Goal: Task Accomplishment & Management: Use online tool/utility

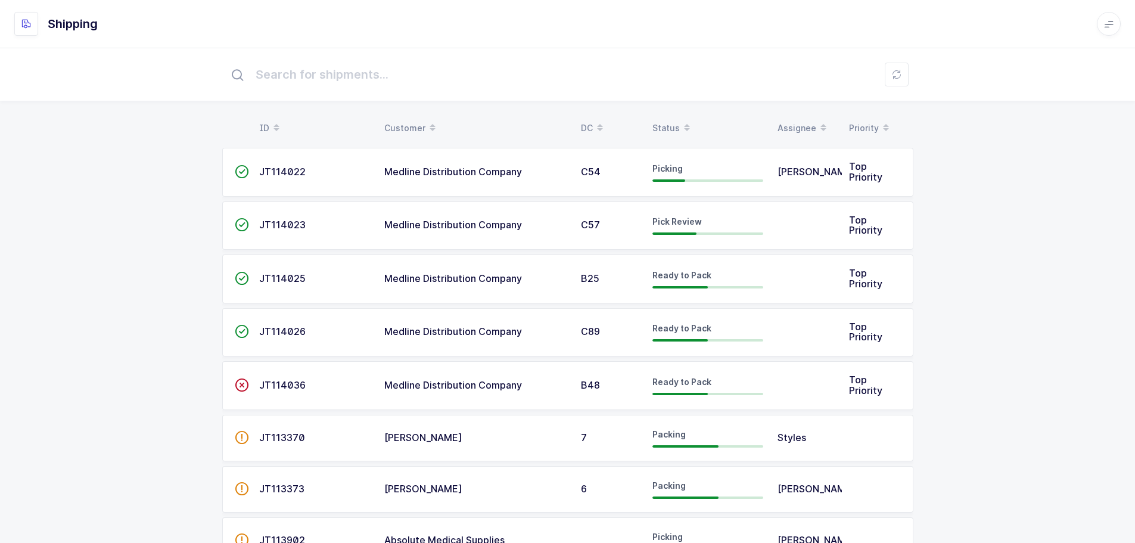
click at [668, 113] on div "ID Customer DC Status Assignee Priority  JT114022 Medline Distribution Company…" at bounding box center [567, 475] width 1135 height 854
click at [662, 126] on div "Status" at bounding box center [707, 128] width 111 height 20
click at [673, 122] on div "Status" at bounding box center [707, 128] width 111 height 20
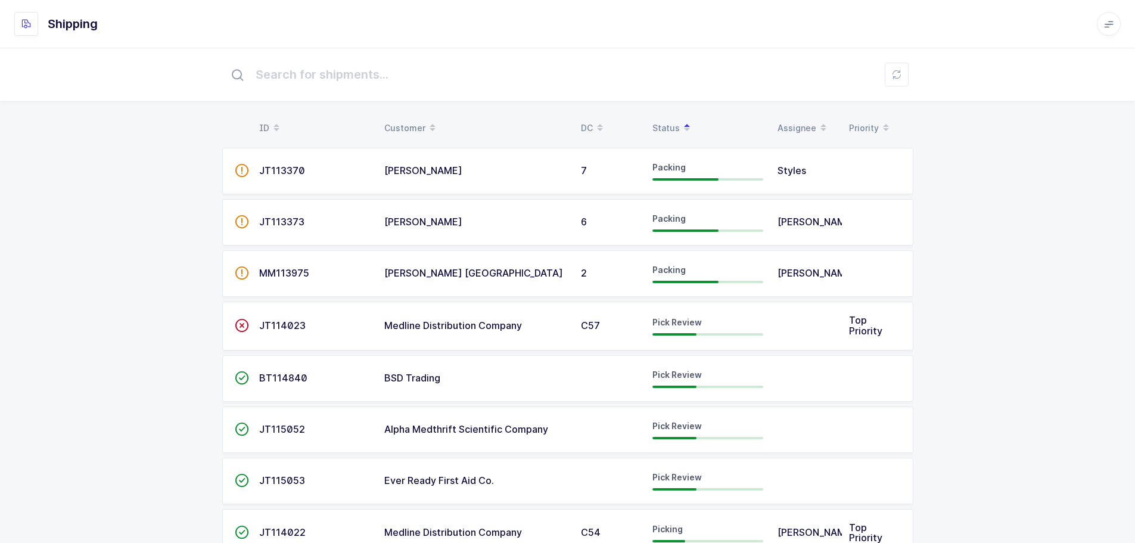
drag, startPoint x: 300, startPoint y: 330, endPoint x: 500, endPoint y: 335, distance: 200.3
click at [300, 330] on span "JT114023" at bounding box center [282, 325] width 46 height 12
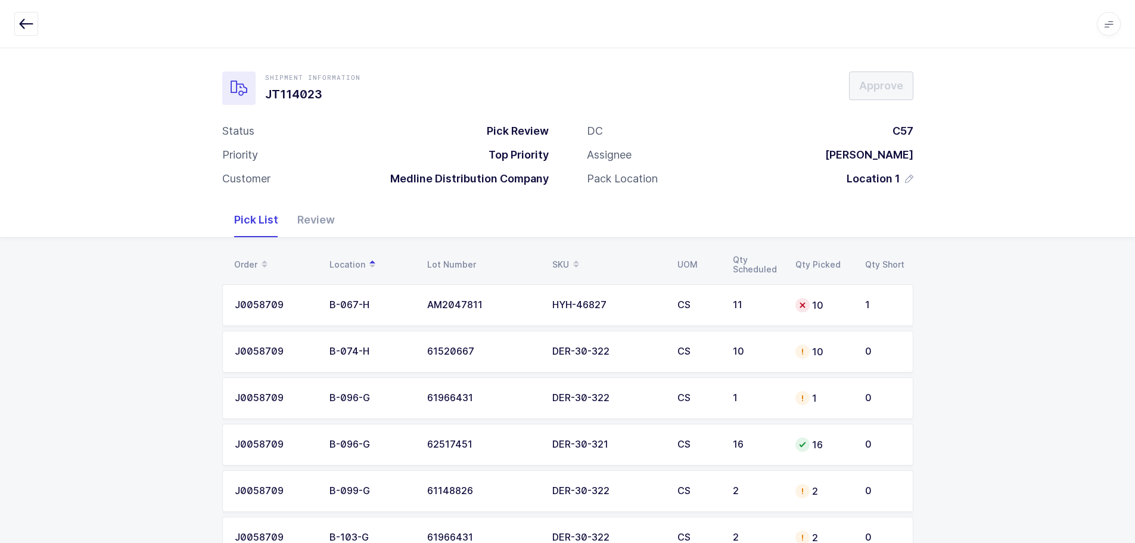
click at [760, 346] on div "10" at bounding box center [757, 351] width 48 height 11
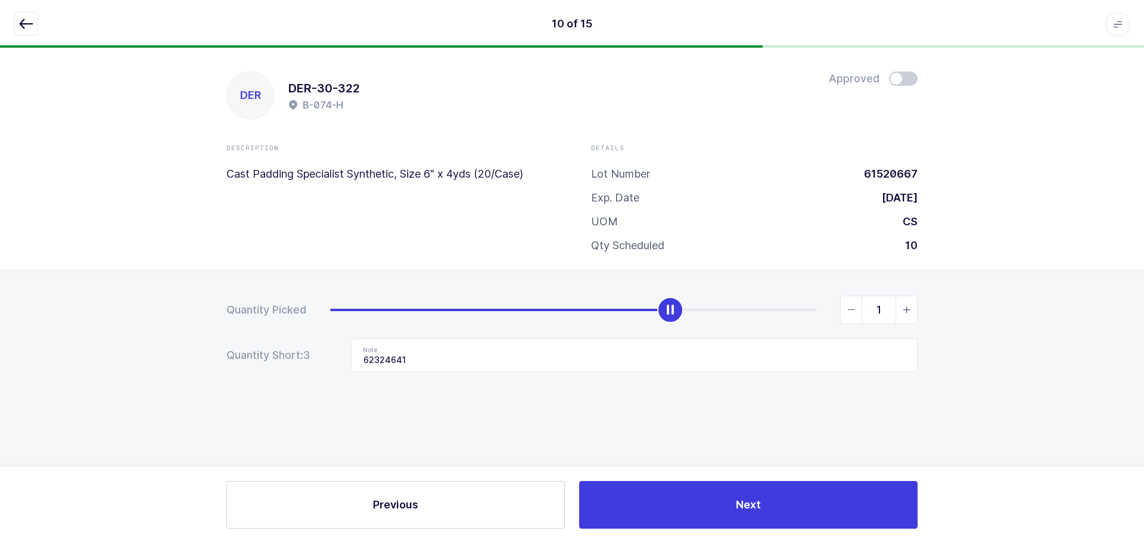
type input "0"
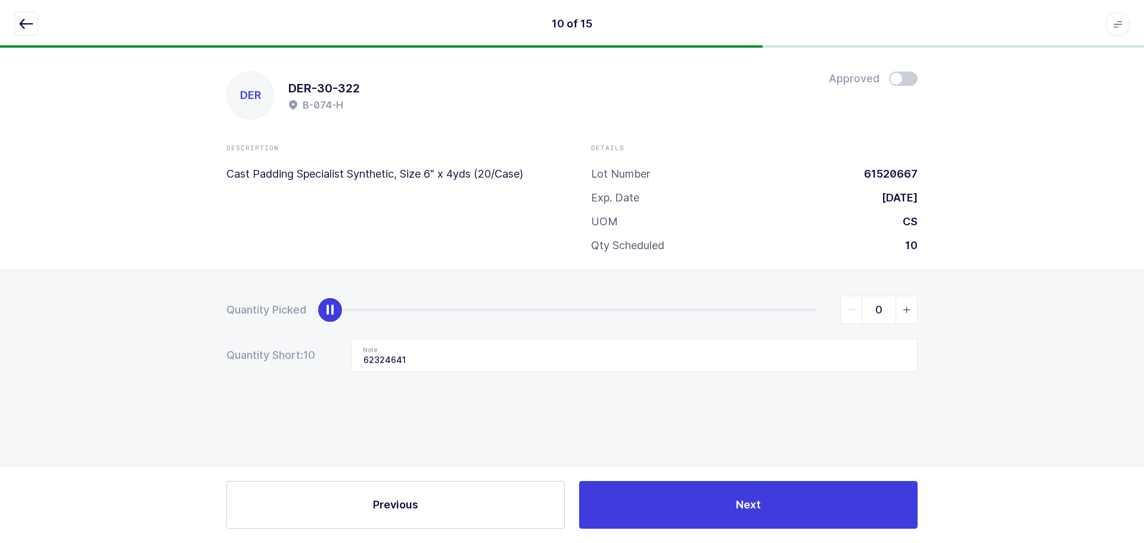
drag, startPoint x: 814, startPoint y: 313, endPoint x: 371, endPoint y: 326, distance: 442.9
click at [210, 313] on div "Quantity Picked 0 Quantity Short: 10 Note 62324641" at bounding box center [572, 375] width 1144 height 212
drag, startPoint x: 463, startPoint y: 354, endPoint x: 231, endPoint y: 357, distance: 232.4
click at [231, 357] on div "Quantity Short: 10 Note 62324641" at bounding box center [571, 354] width 691 height 33
click at [28, 24] on icon "button" at bounding box center [26, 24] width 14 height 14
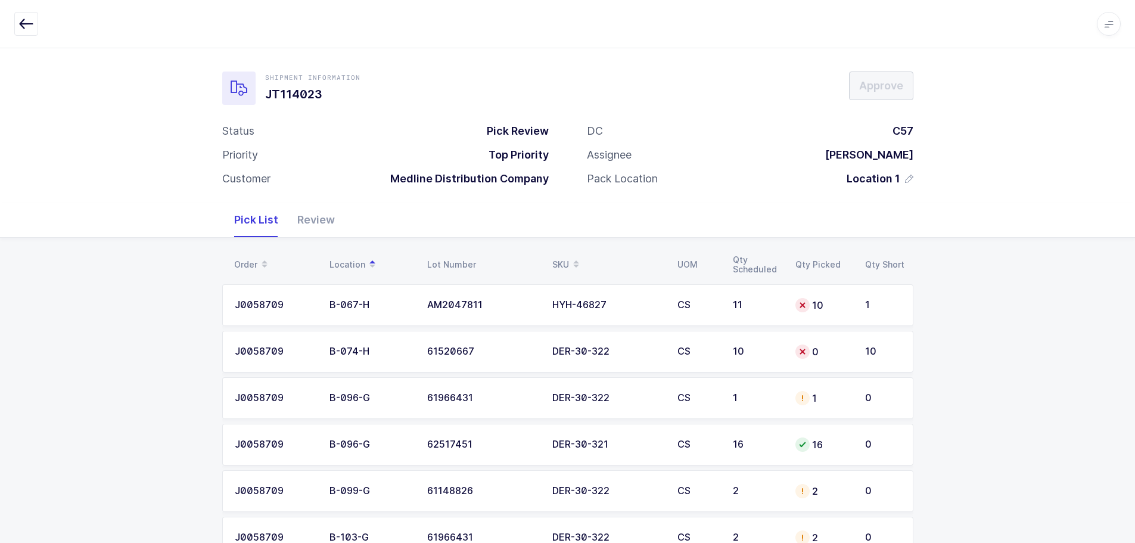
click at [769, 382] on td "1" at bounding box center [757, 398] width 63 height 42
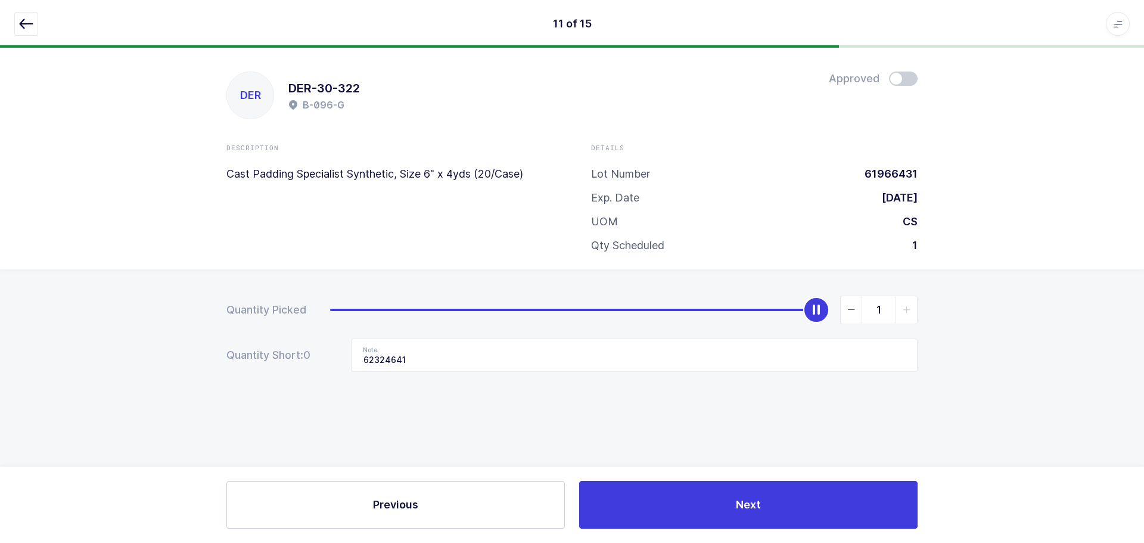
type input "0"
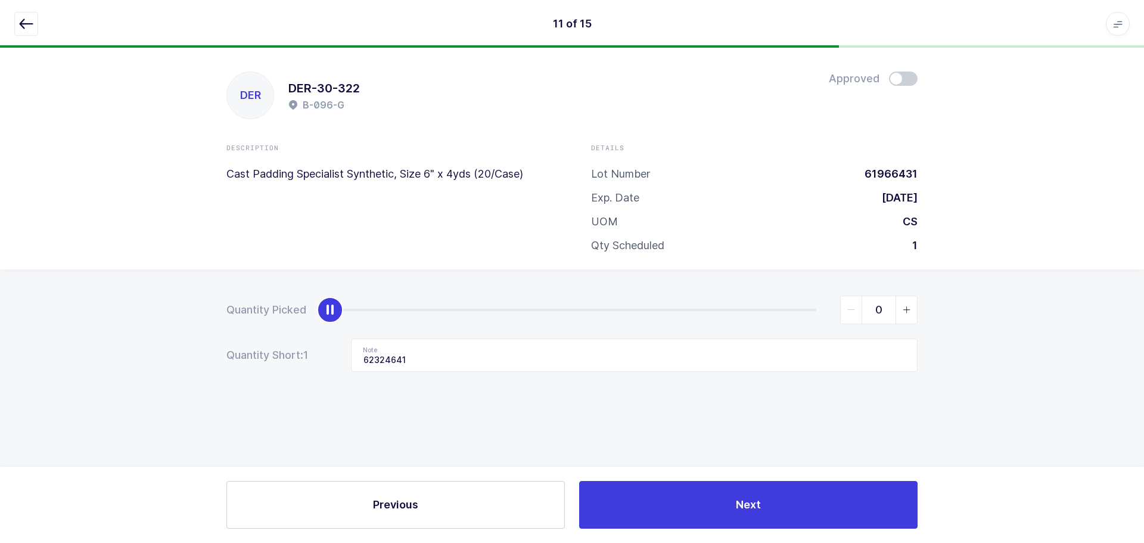
drag, startPoint x: 818, startPoint y: 316, endPoint x: 159, endPoint y: 315, distance: 658.9
click at [158, 312] on div "Quantity Picked 0 Quantity Short: 1 Note 62324641" at bounding box center [572, 375] width 1144 height 212
drag, startPoint x: 444, startPoint y: 362, endPoint x: 289, endPoint y: 357, distance: 155.6
click at [289, 357] on div "Quantity Short: 1 Note 62324641" at bounding box center [571, 354] width 691 height 33
click at [13, 17] on div "11 of 15 Apps Core Warehouse Admin Mission Control Purchasing Baltazar N. Logou…" at bounding box center [572, 24] width 1144 height 48
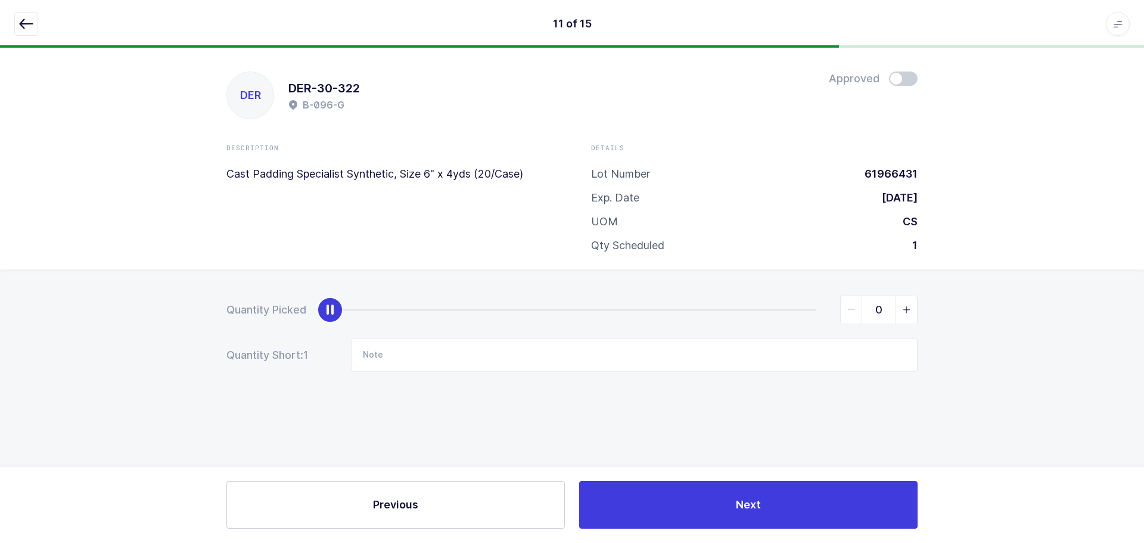
click at [22, 20] on icon "button" at bounding box center [26, 24] width 14 height 14
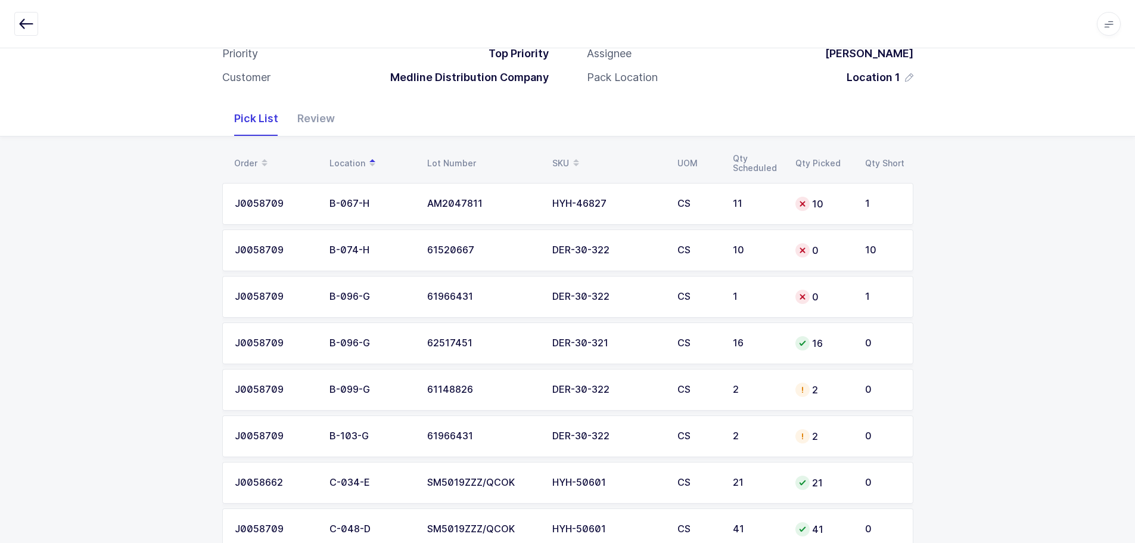
scroll to position [119, 0]
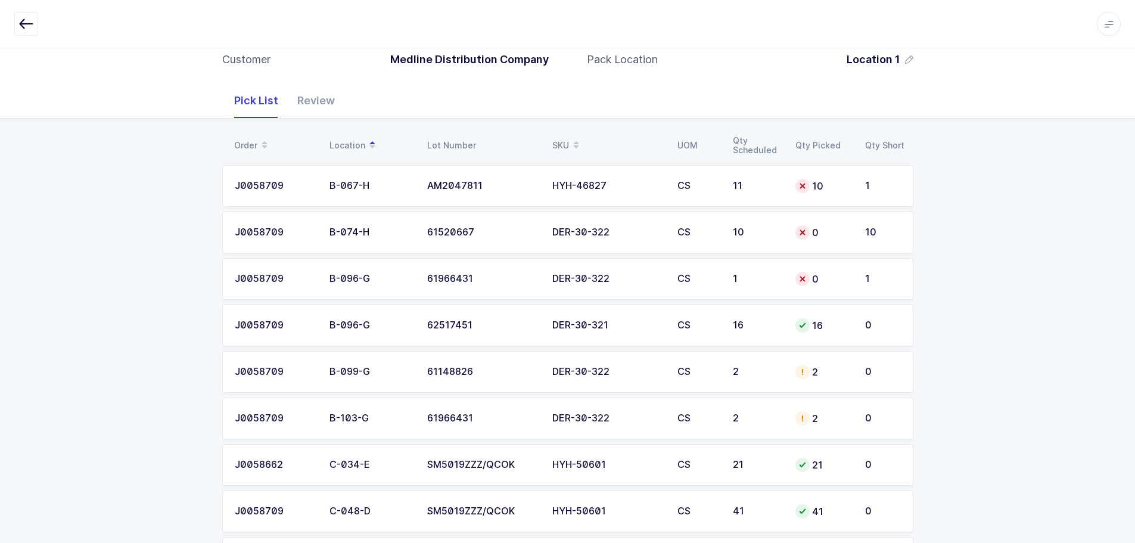
click at [814, 376] on div "2" at bounding box center [822, 372] width 55 height 14
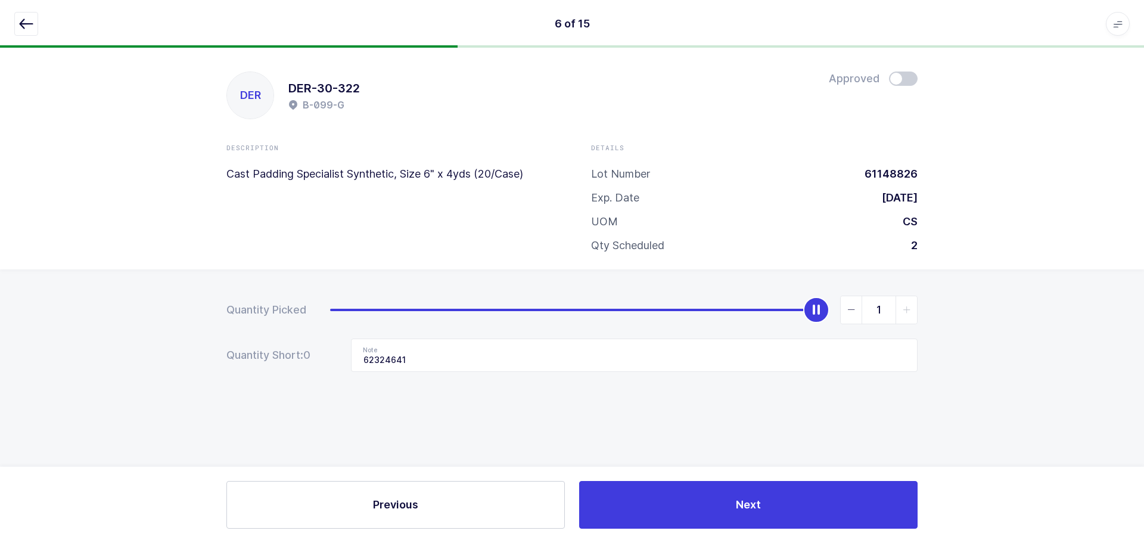
type input "0"
drag, startPoint x: 815, startPoint y: 304, endPoint x: 186, endPoint y: 335, distance: 629.9
click at [186, 336] on div "Quantity Picked 0 Quantity Short: 0 Note 62324641" at bounding box center [572, 375] width 1144 height 212
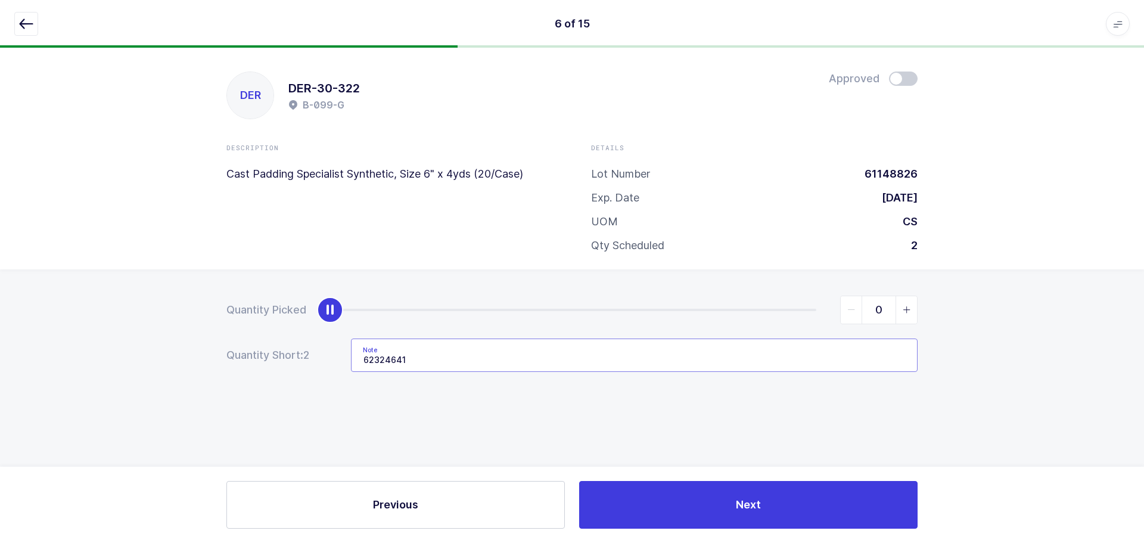
drag, startPoint x: 442, startPoint y: 353, endPoint x: 316, endPoint y: 366, distance: 126.3
click at [314, 369] on div "Quantity Short: 2 Note 62324641" at bounding box center [571, 354] width 691 height 33
click at [34, 16] on button "button" at bounding box center [26, 24] width 24 height 24
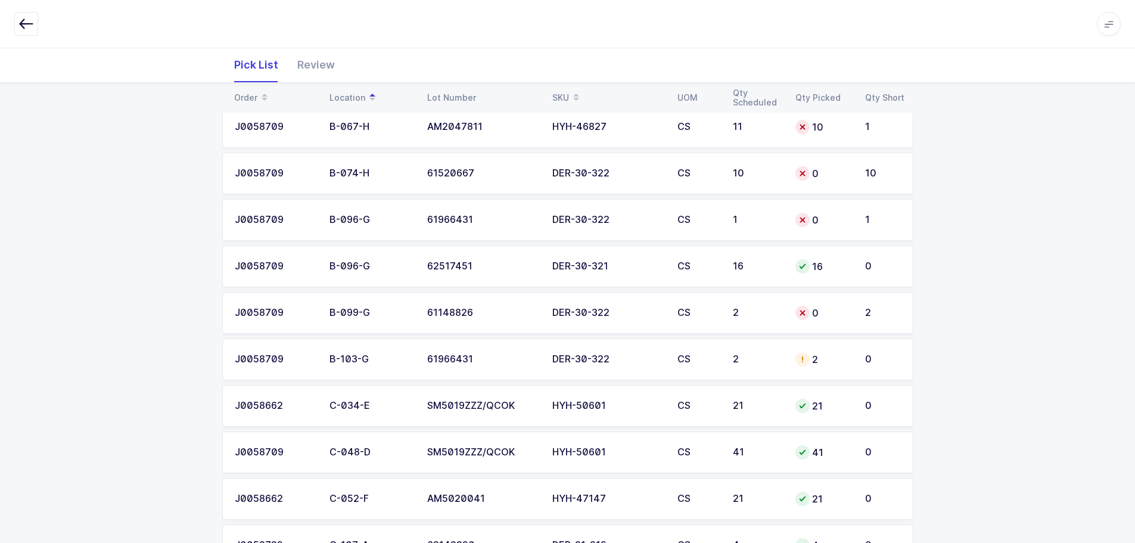
scroll to position [179, 0]
click at [642, 372] on td "DER-30-322" at bounding box center [607, 359] width 125 height 42
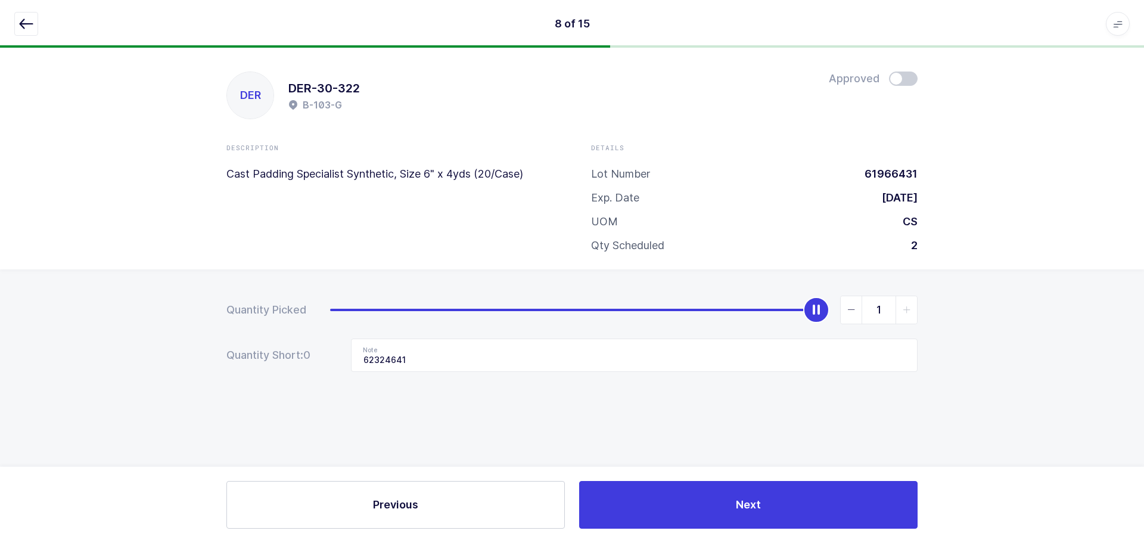
type input "0"
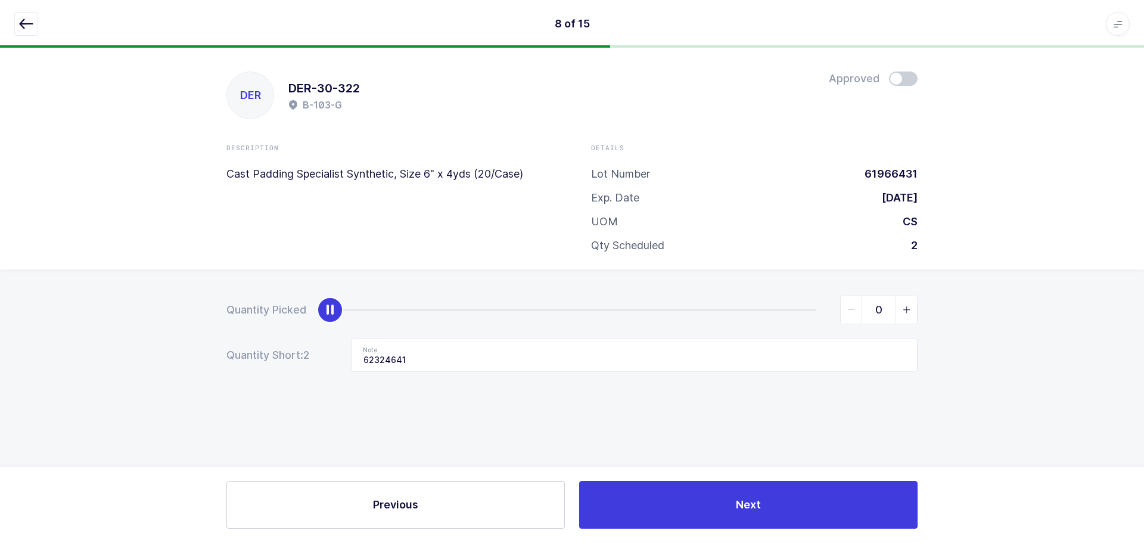
drag, startPoint x: 816, startPoint y: 303, endPoint x: 209, endPoint y: 312, distance: 607.8
click at [209, 312] on div "Quantity Picked 0 Quantity Short: 2 Note 62324641" at bounding box center [572, 375] width 1144 height 212
drag, startPoint x: 474, startPoint y: 366, endPoint x: 359, endPoint y: 354, distance: 115.6
click at [359, 354] on input "62324641" at bounding box center [634, 354] width 567 height 33
click at [30, 26] on icon "button" at bounding box center [26, 24] width 14 height 14
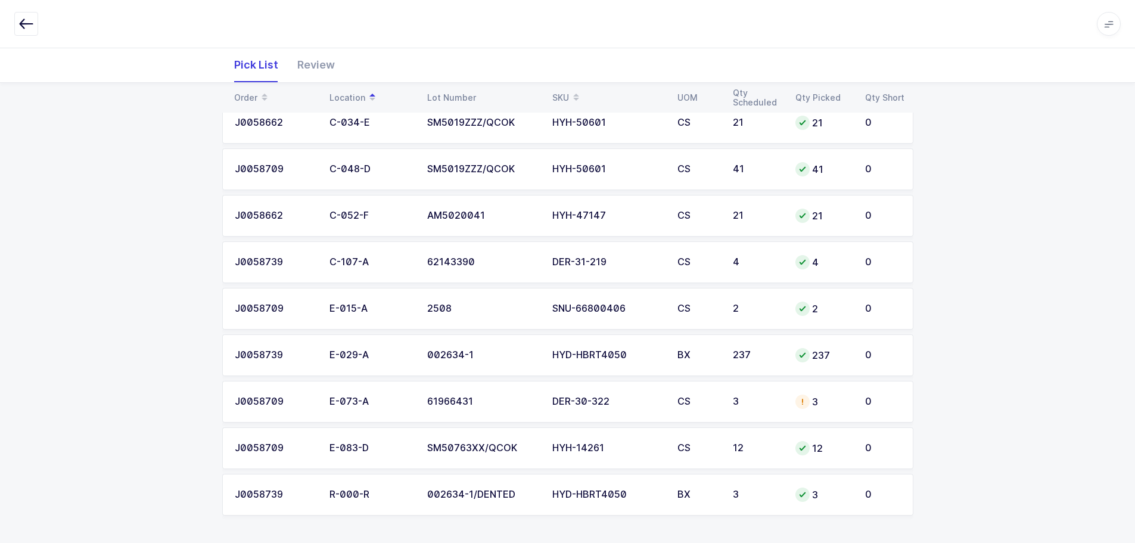
scroll to position [462, 0]
click at [506, 403] on div "61966431" at bounding box center [482, 400] width 111 height 11
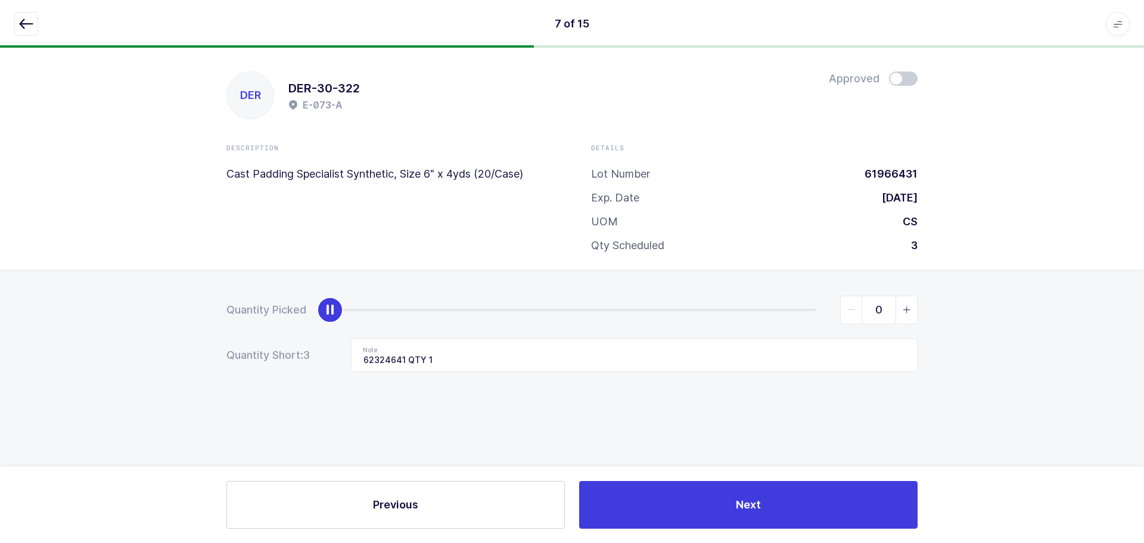
drag, startPoint x: 810, startPoint y: 310, endPoint x: 160, endPoint y: 319, distance: 650.0
click at [160, 326] on div "Quantity Picked 0 Quantity Short: 3 Note 62324641 QTY 1" at bounding box center [572, 375] width 1144 height 212
click at [906, 306] on icon "slider between 0 and 3" at bounding box center [907, 310] width 8 height 8
click at [908, 313] on span "slider between 0 and 3" at bounding box center [905, 309] width 21 height 27
type input "2"
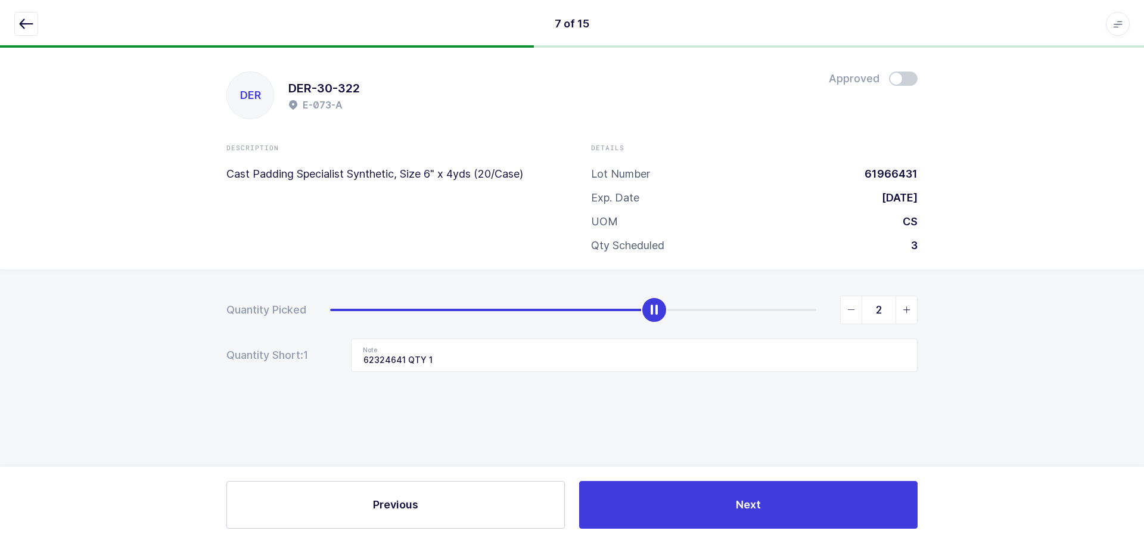
click at [904, 76] on span at bounding box center [903, 78] width 29 height 14
click at [24, 18] on icon "button" at bounding box center [26, 24] width 14 height 14
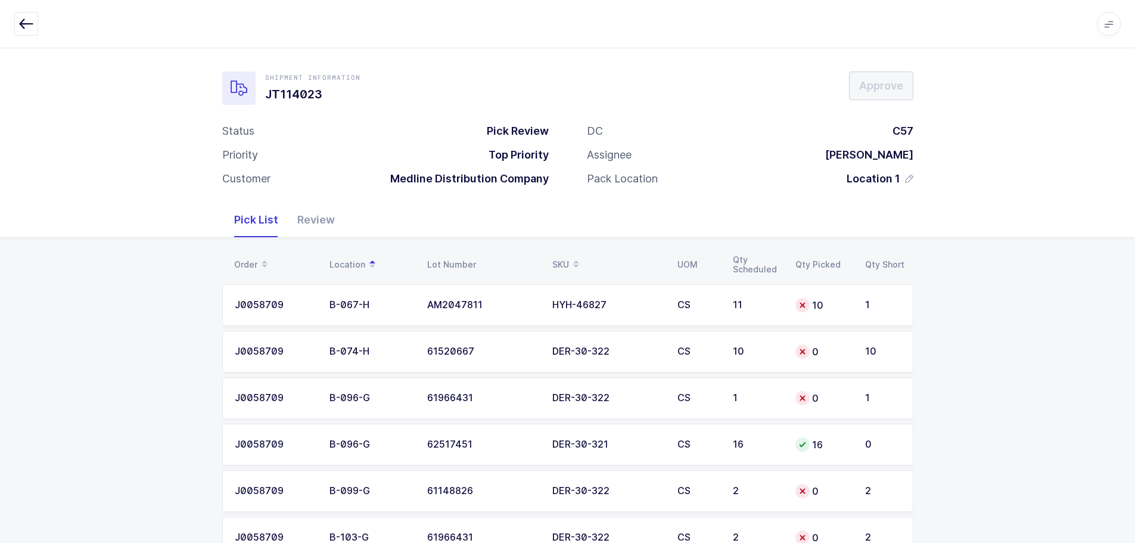
click at [34, 22] on button "button" at bounding box center [26, 24] width 24 height 24
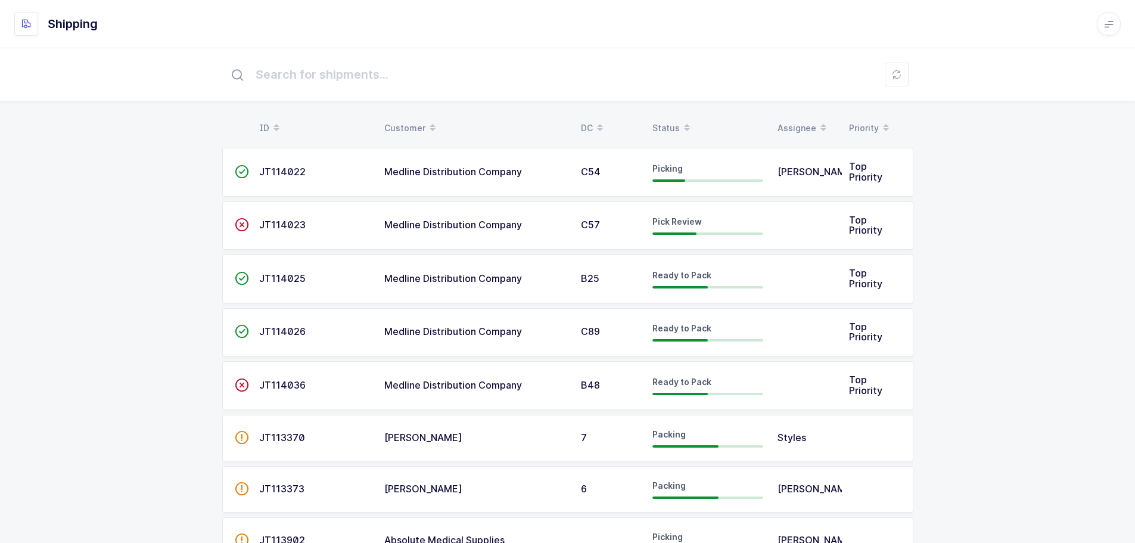
click at [675, 119] on div "Status" at bounding box center [707, 128] width 111 height 20
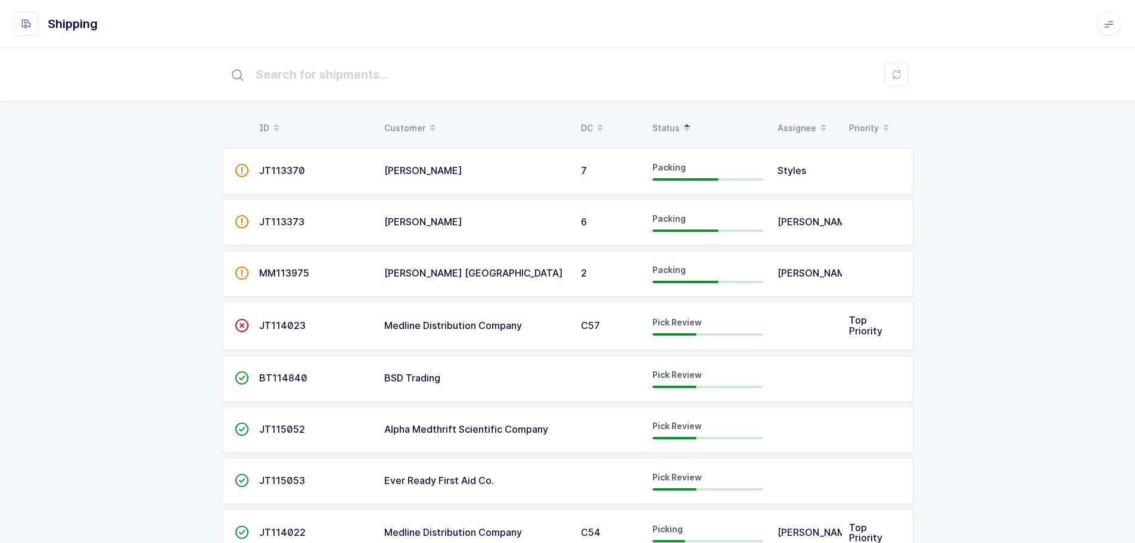
click at [672, 126] on div "Status" at bounding box center [707, 128] width 111 height 20
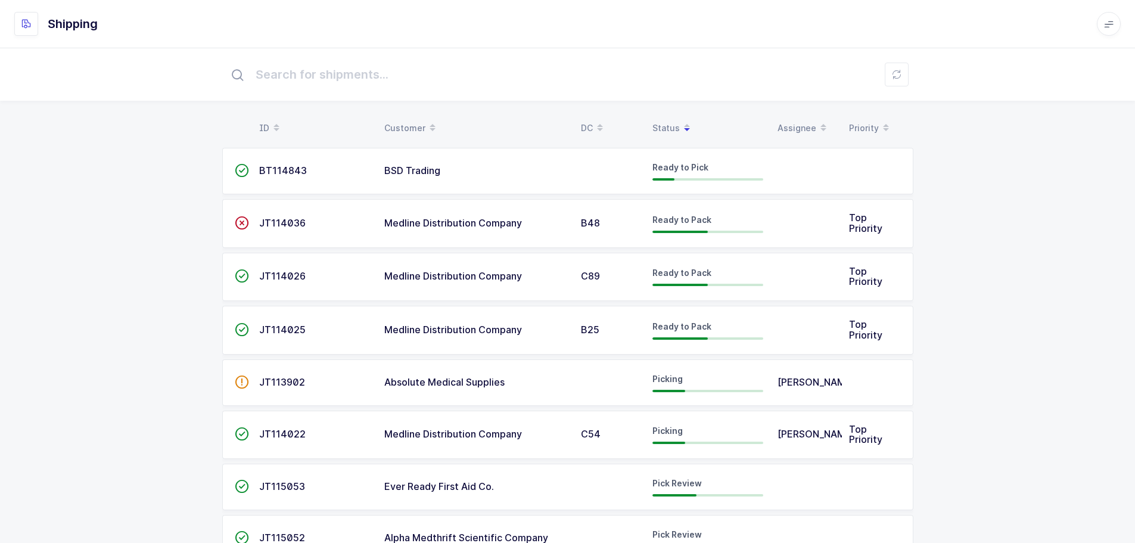
click at [671, 120] on div "Status" at bounding box center [707, 128] width 111 height 20
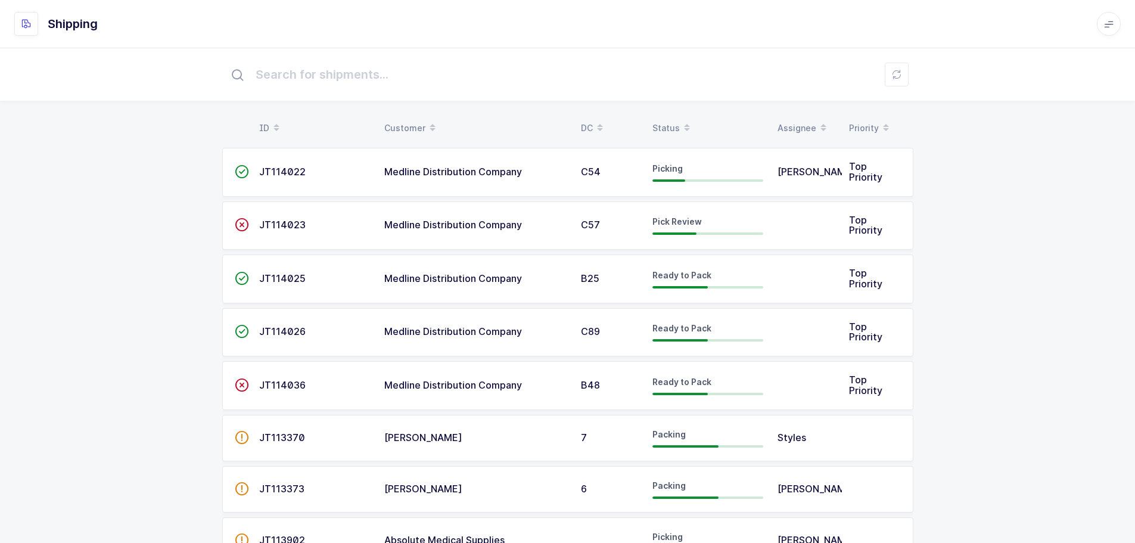
click at [664, 123] on div "Status" at bounding box center [707, 128] width 111 height 20
click at [672, 123] on div "Status" at bounding box center [707, 128] width 111 height 20
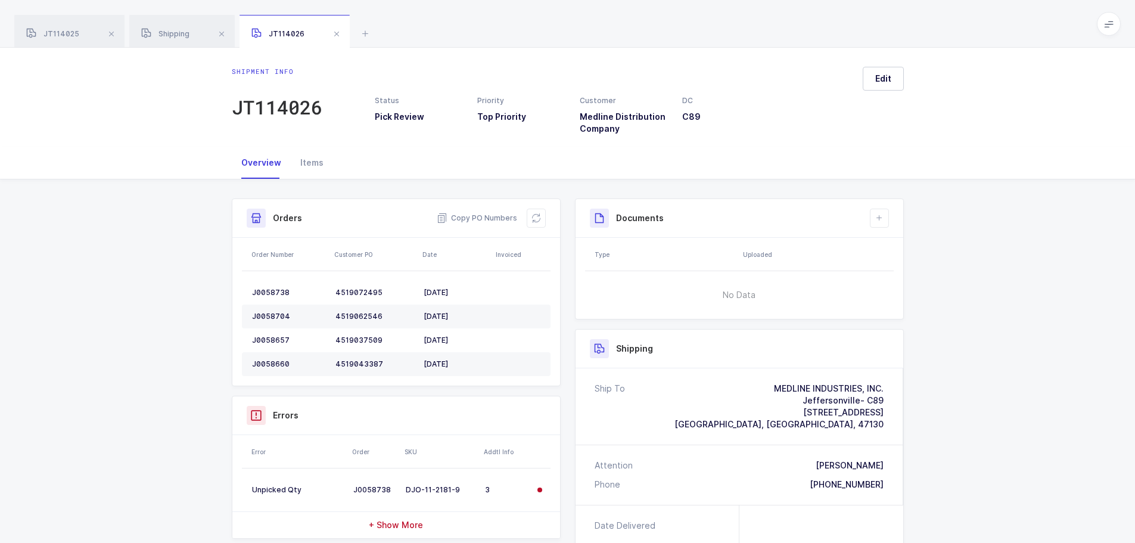
click at [341, 34] on span at bounding box center [336, 34] width 14 height 14
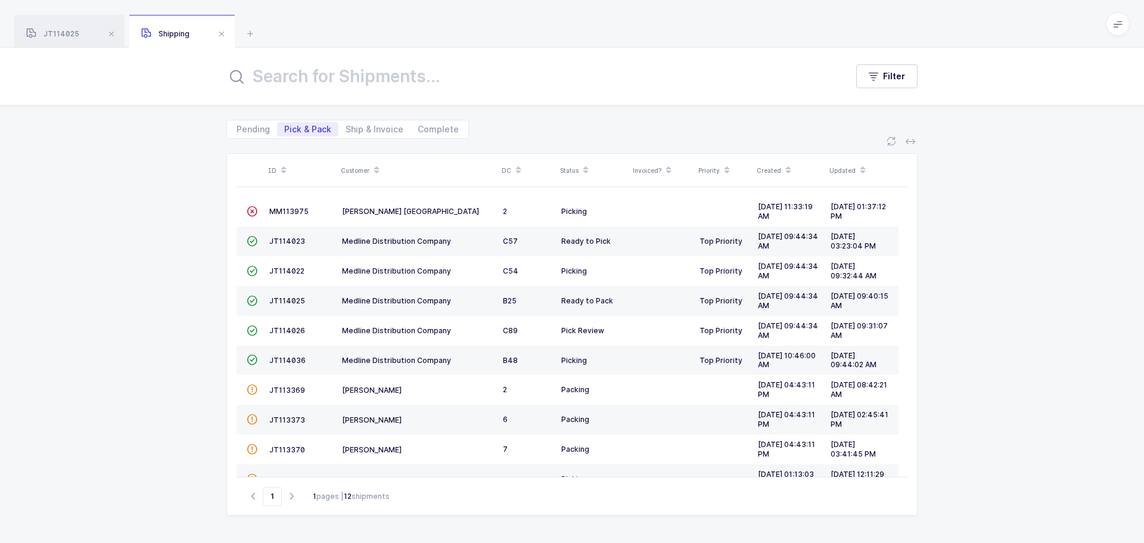
click at [216, 36] on span at bounding box center [221, 34] width 14 height 14
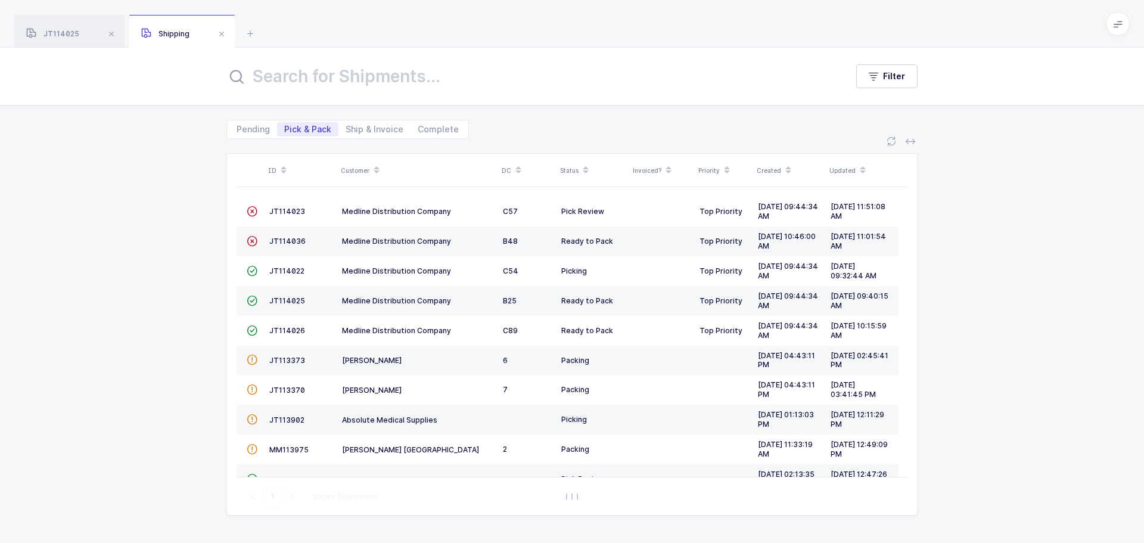
click at [380, 216] on link "Medline Distribution Company" at bounding box center [396, 212] width 109 height 10
click at [298, 212] on span "JT114023" at bounding box center [287, 211] width 36 height 9
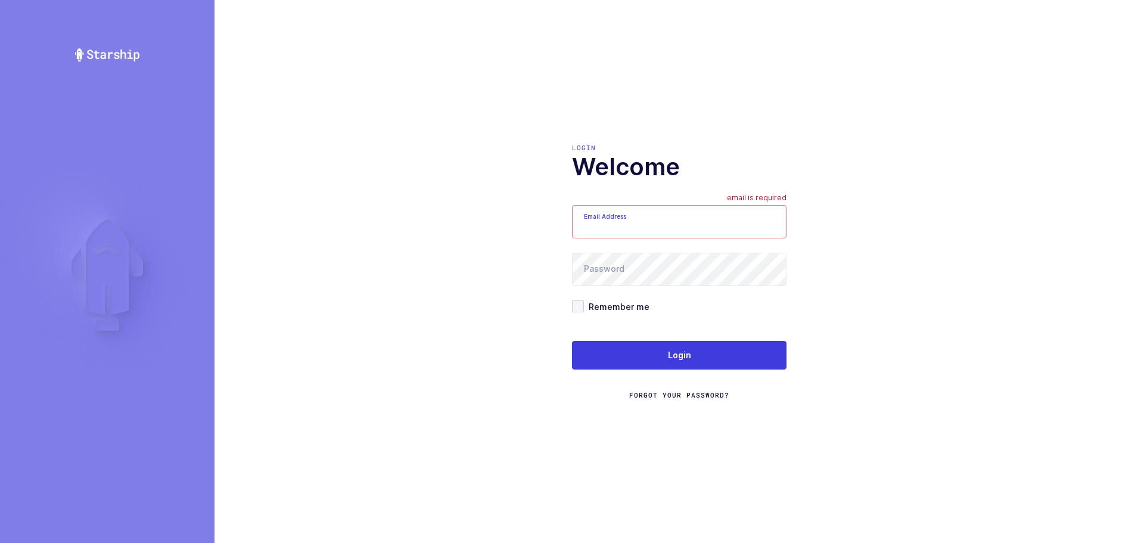
type input "[EMAIL_ADDRESS][DOMAIN_NAME]"
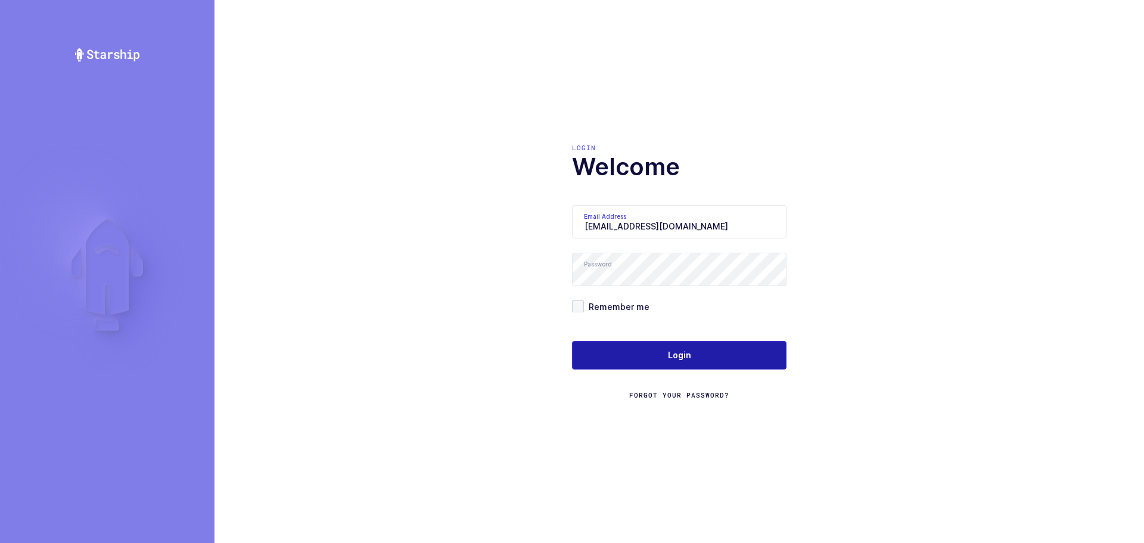
click at [647, 363] on button "Login" at bounding box center [679, 355] width 214 height 29
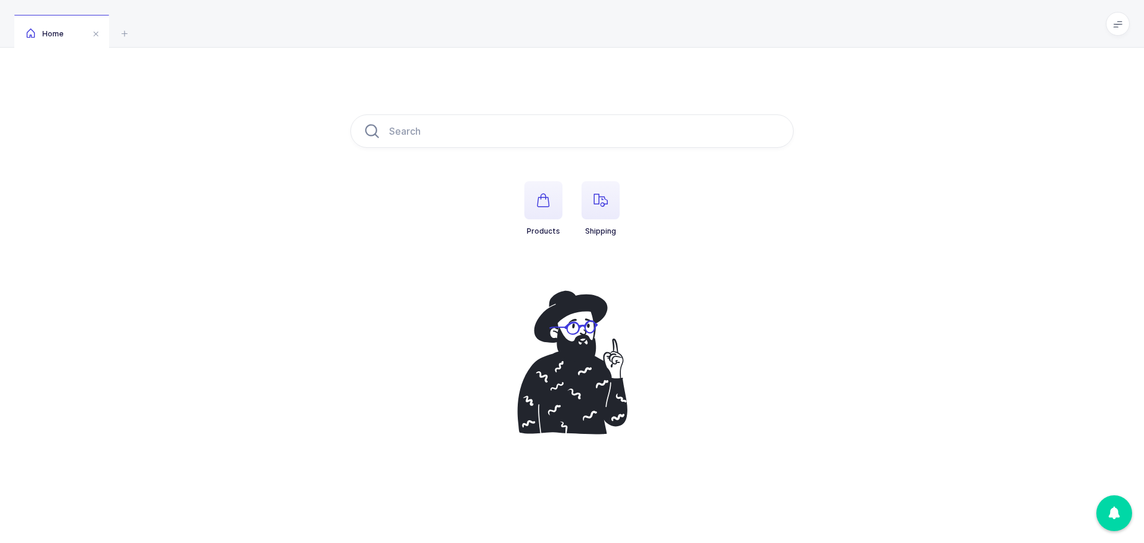
click at [593, 194] on icon "button" at bounding box center [600, 200] width 14 height 14
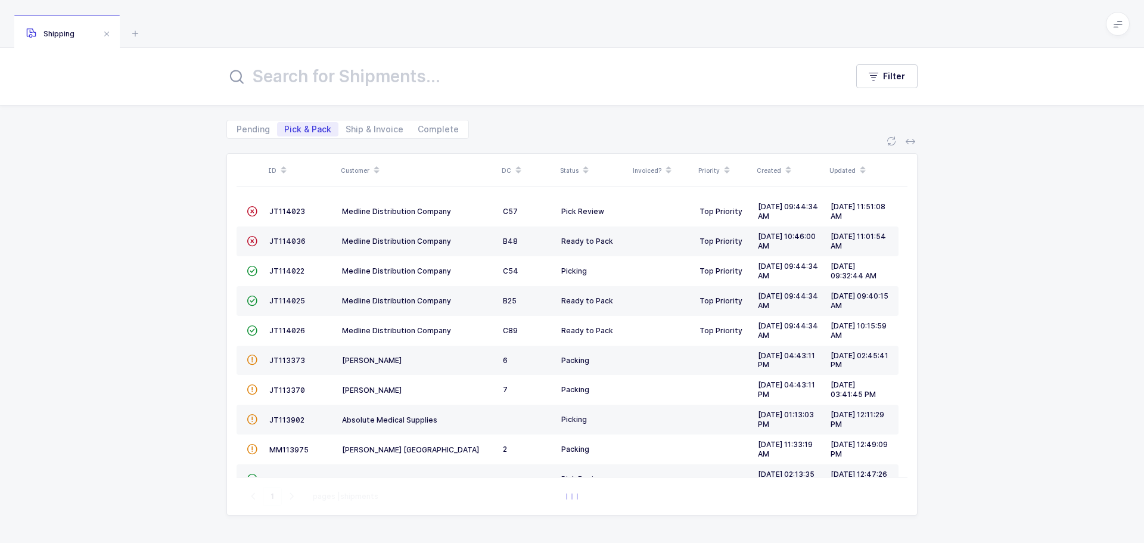
click at [291, 209] on span "JT114023" at bounding box center [287, 211] width 36 height 9
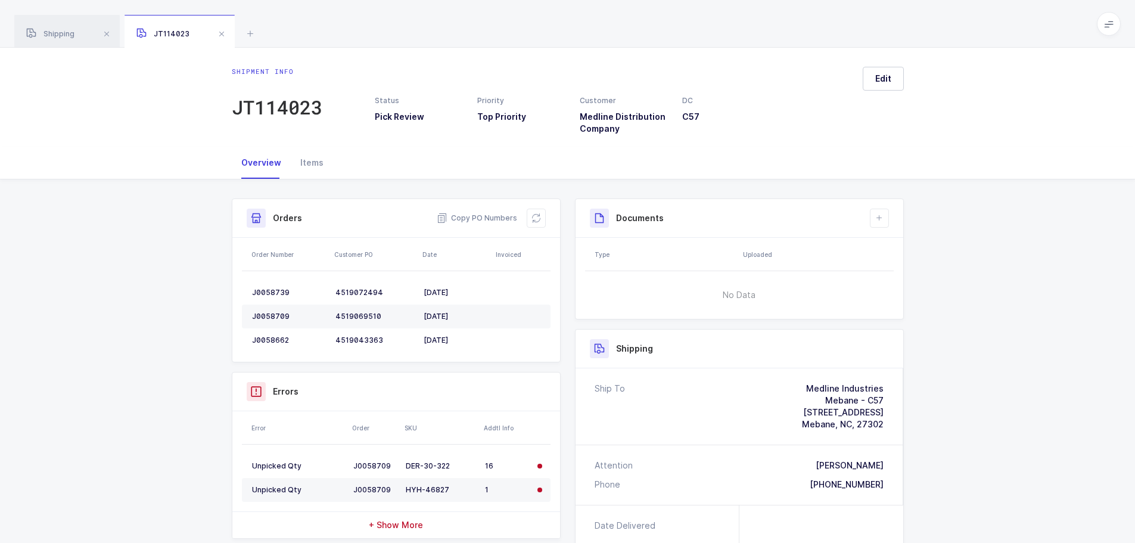
click at [543, 217] on button at bounding box center [536, 218] width 19 height 19
click at [534, 207] on div "Orders Copy PO Numbers" at bounding box center [396, 218] width 328 height 39
click at [535, 212] on button at bounding box center [536, 218] width 19 height 19
click at [536, 211] on button at bounding box center [536, 218] width 19 height 19
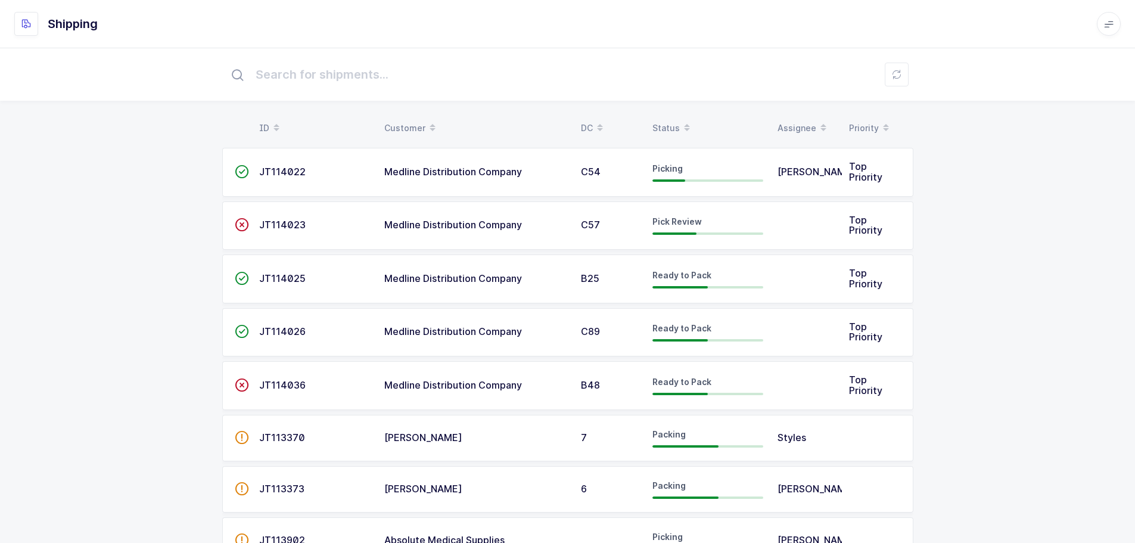
click at [677, 117] on table "ID Customer DC Status Assignee Priority" at bounding box center [567, 128] width 691 height 30
click at [668, 122] on div "Status" at bounding box center [707, 128] width 111 height 20
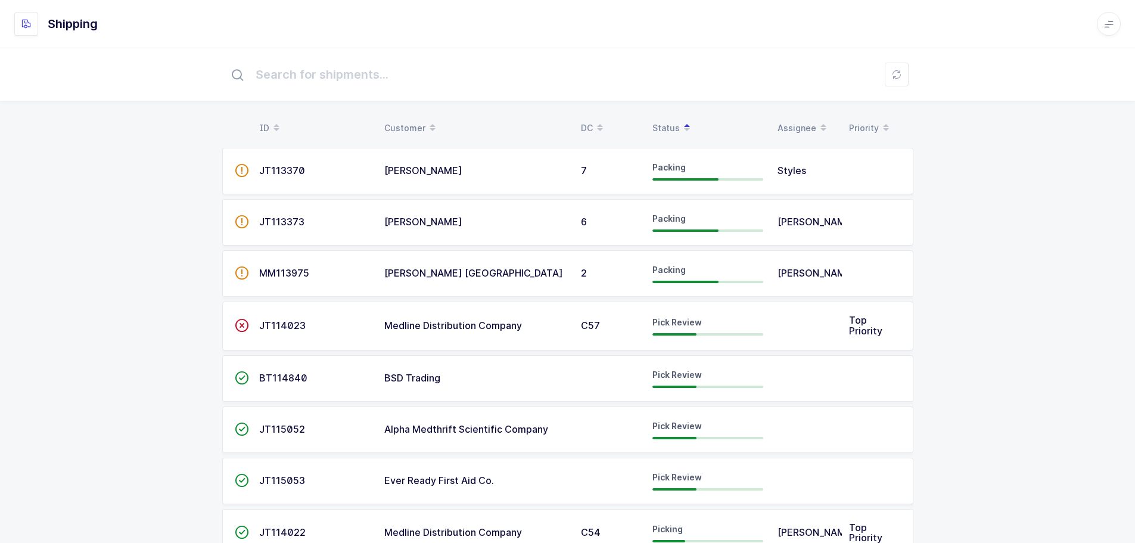
click at [259, 322] on span "JT114023" at bounding box center [282, 325] width 46 height 12
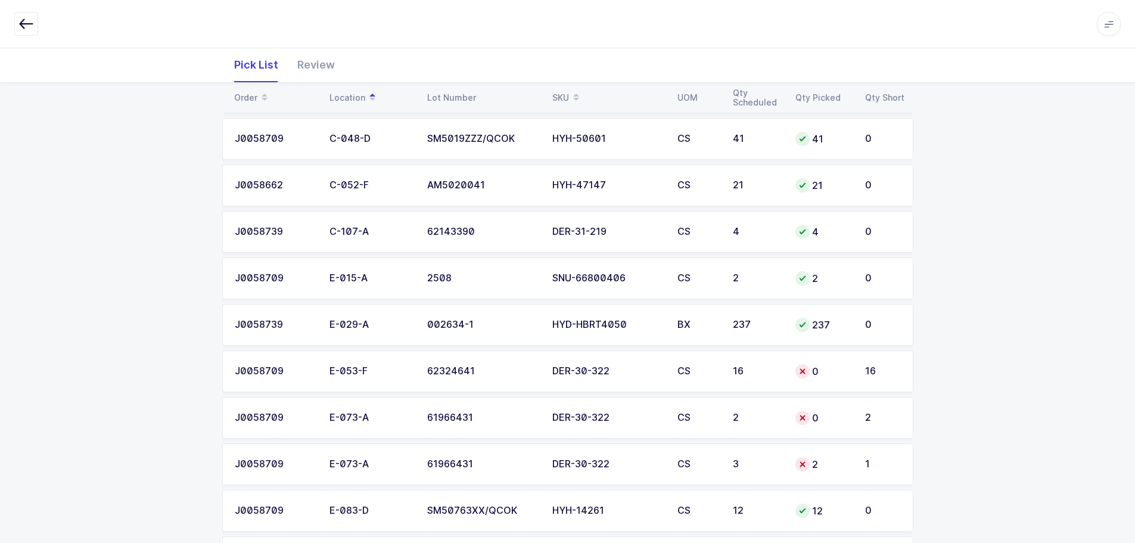
scroll to position [357, 0]
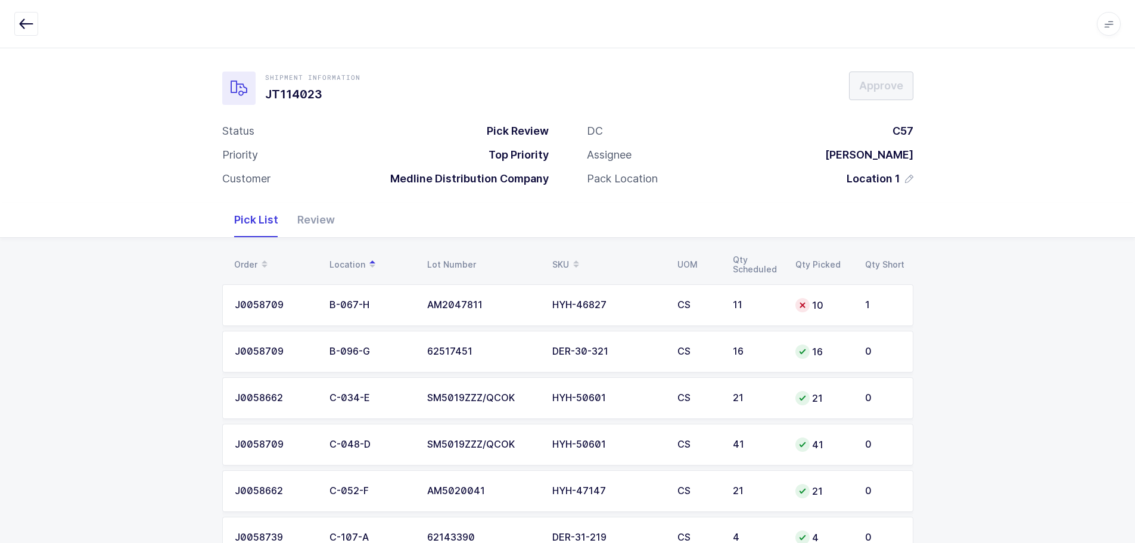
click at [559, 259] on div "SKU" at bounding box center [607, 264] width 111 height 20
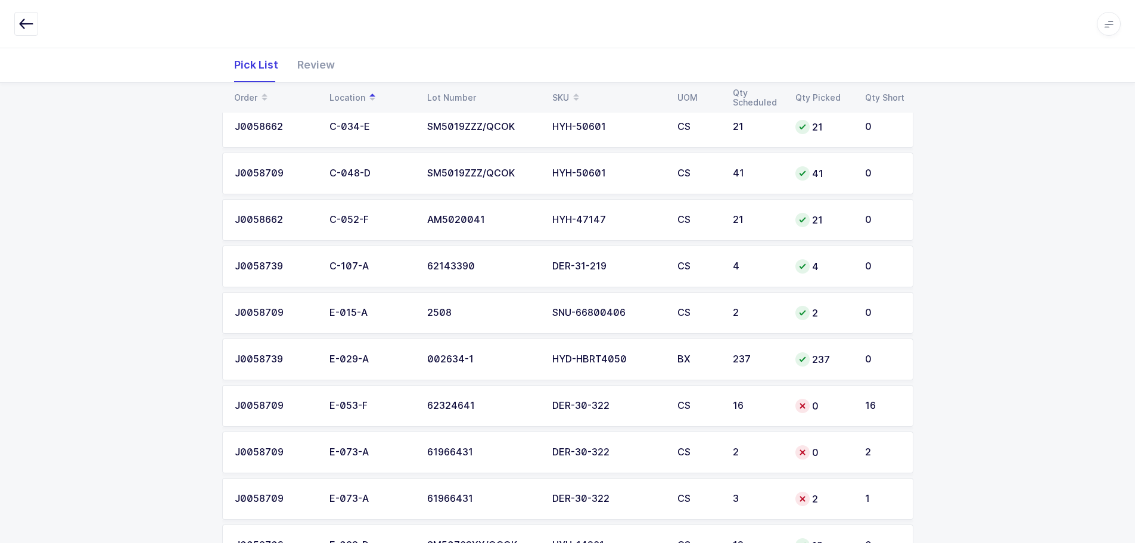
scroll to position [250, 0]
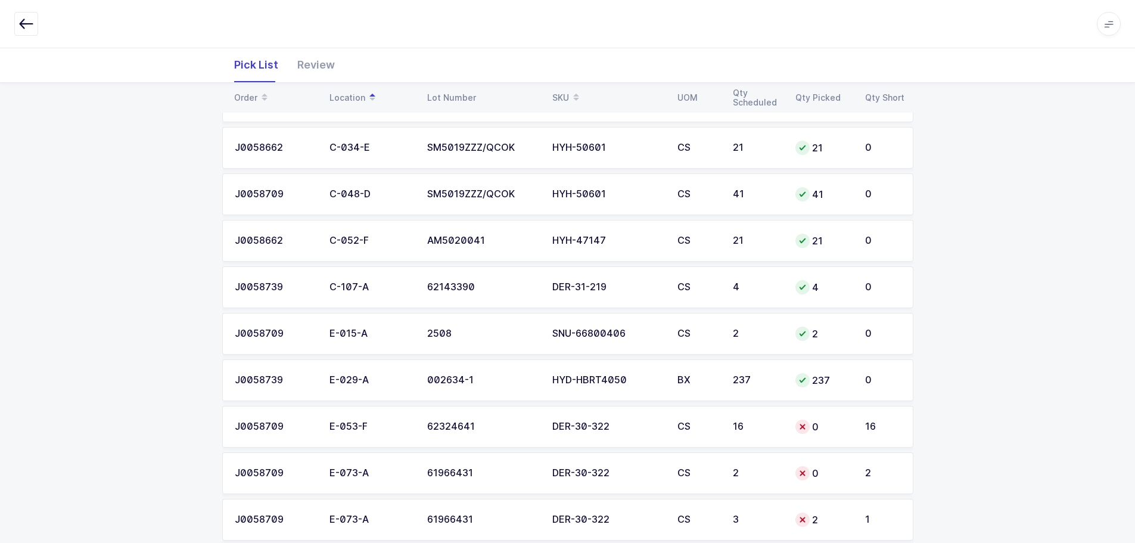
click at [745, 431] on div "16" at bounding box center [757, 426] width 48 height 11
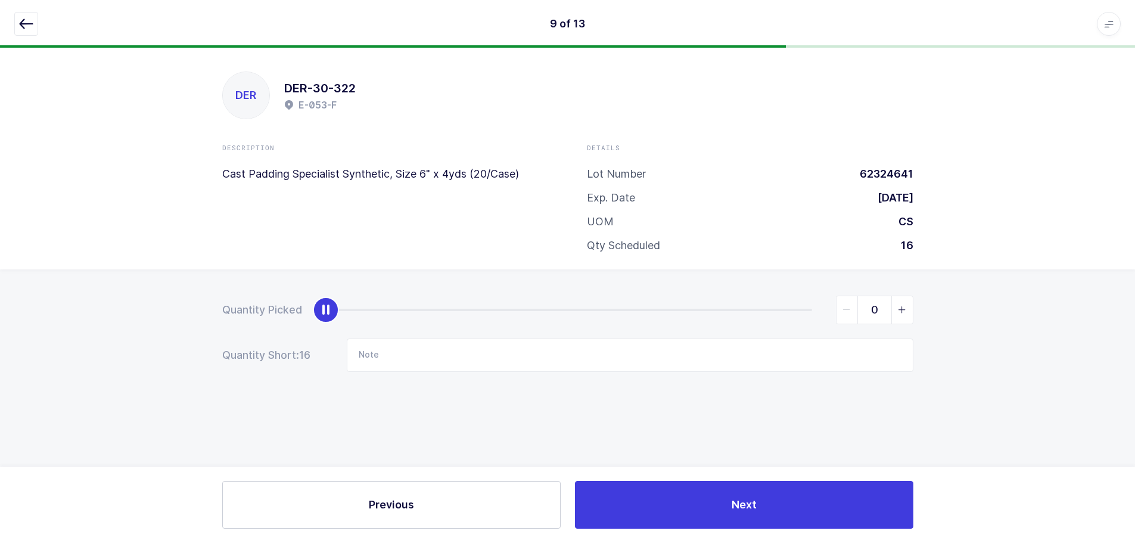
scroll to position [0, 0]
type input "16"
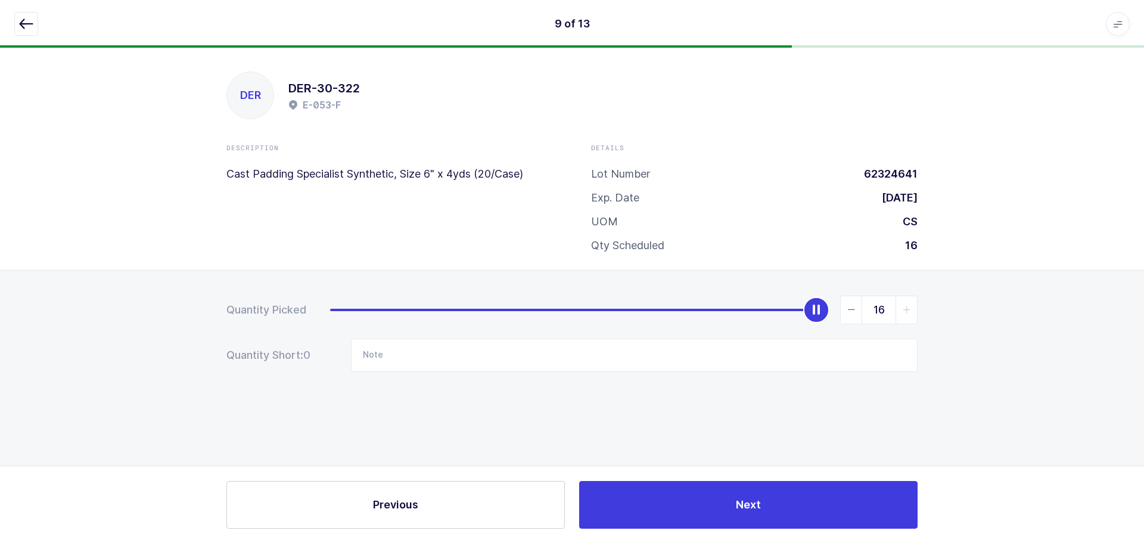
drag, startPoint x: 326, startPoint y: 306, endPoint x: 969, endPoint y: 316, distance: 642.9
click at [969, 316] on div "Quantity Picked 16 Quantity Short: 0 Note" at bounding box center [572, 375] width 1144 height 212
click at [26, 23] on icon "button" at bounding box center [26, 24] width 14 height 14
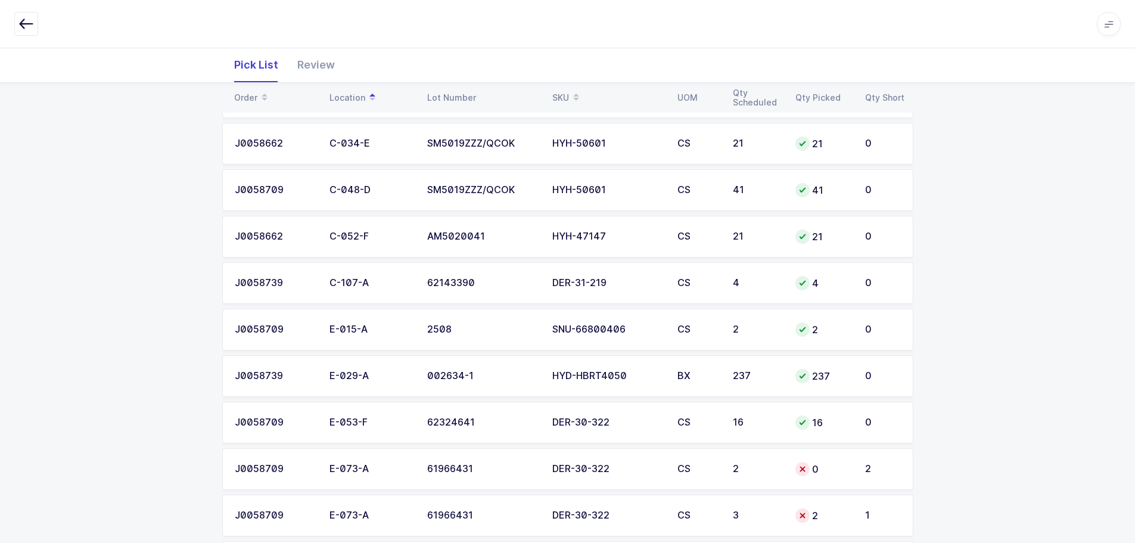
scroll to position [298, 0]
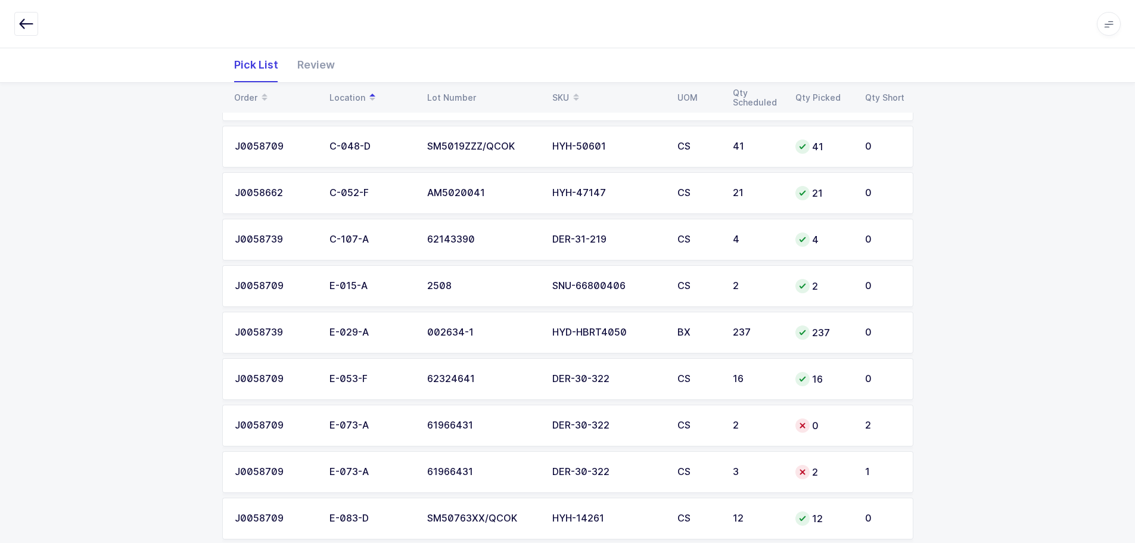
click at [788, 431] on td "0" at bounding box center [823, 426] width 70 height 42
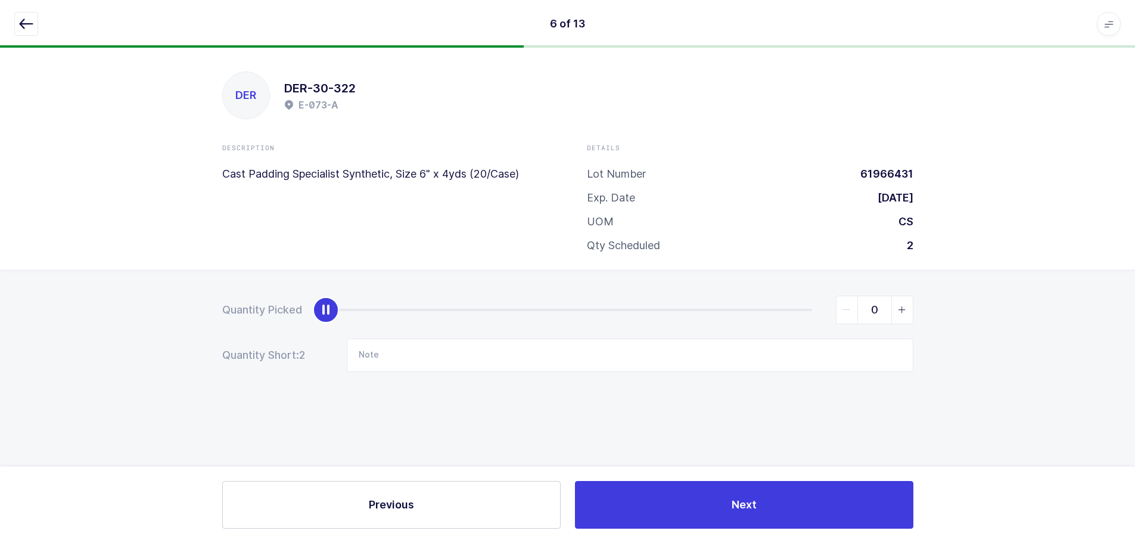
scroll to position [0, 0]
type input "2"
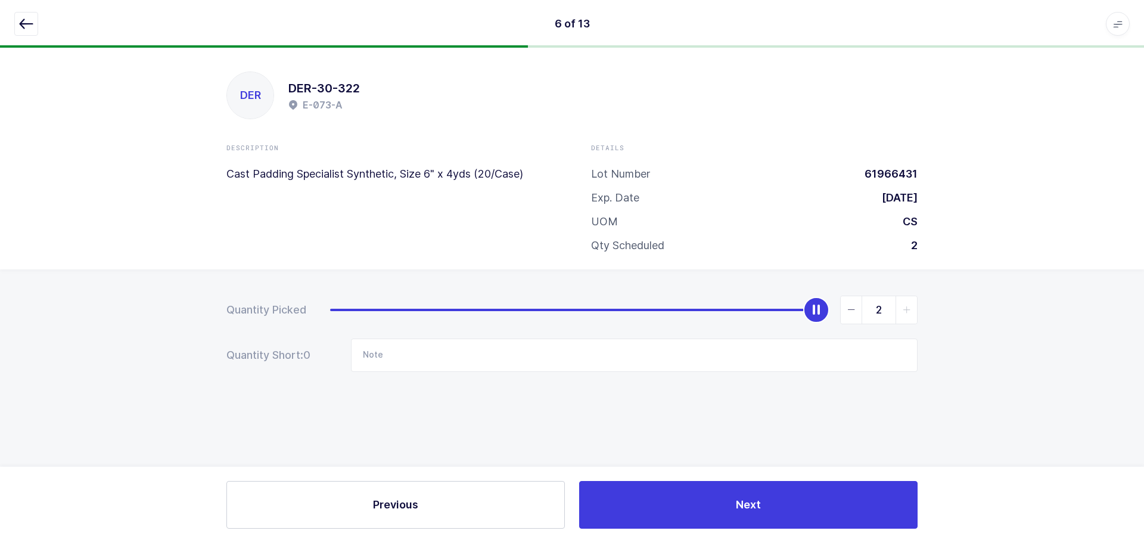
drag, startPoint x: 332, startPoint y: 309, endPoint x: 898, endPoint y: 301, distance: 566.0
click at [898, 301] on div "2" at bounding box center [623, 310] width 587 height 29
click at [29, 16] on button "button" at bounding box center [26, 24] width 24 height 24
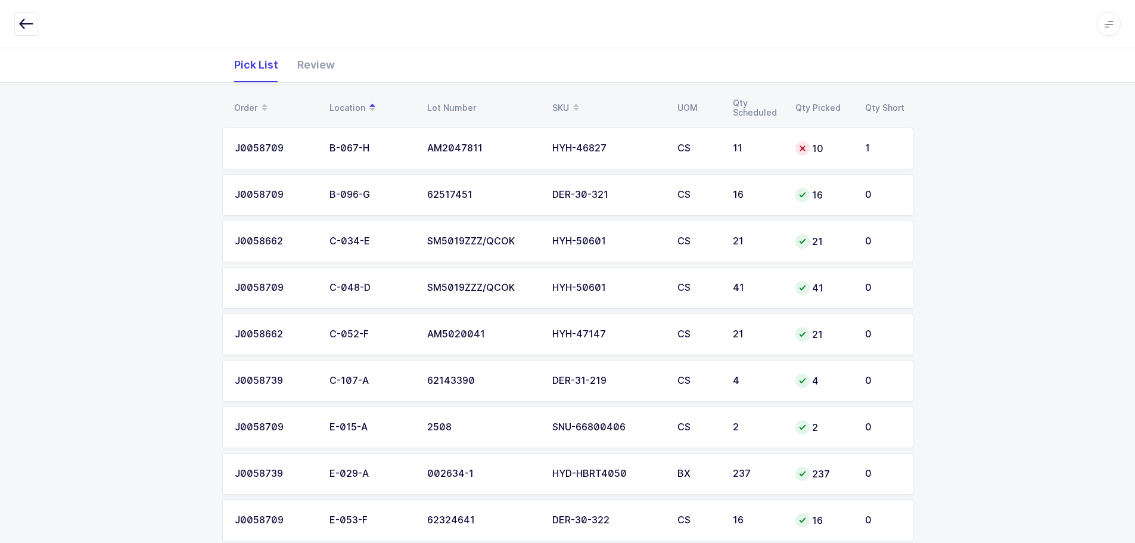
scroll to position [369, 0]
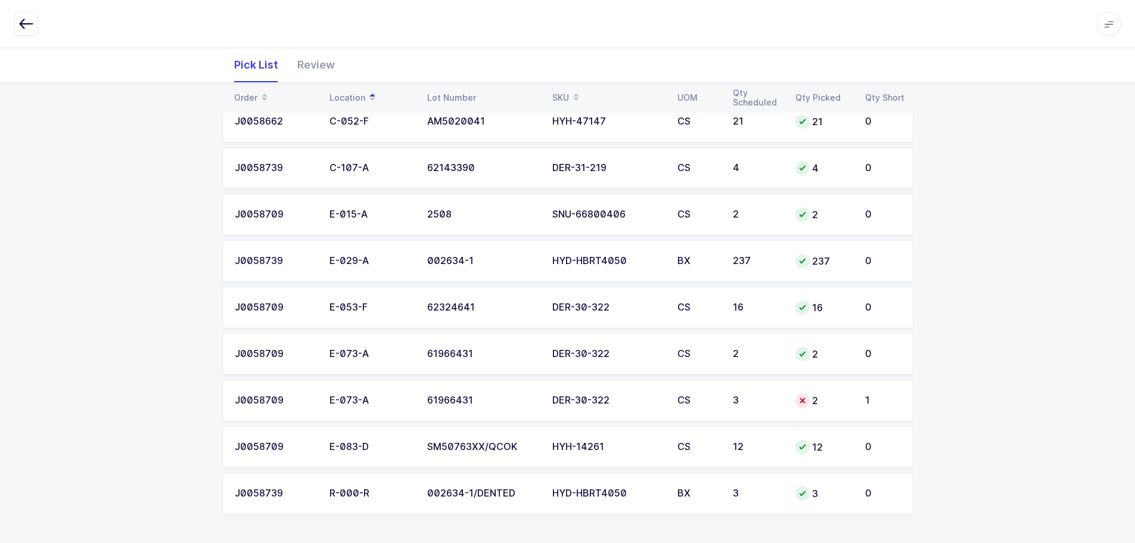
click at [766, 388] on td "3" at bounding box center [757, 401] width 63 height 42
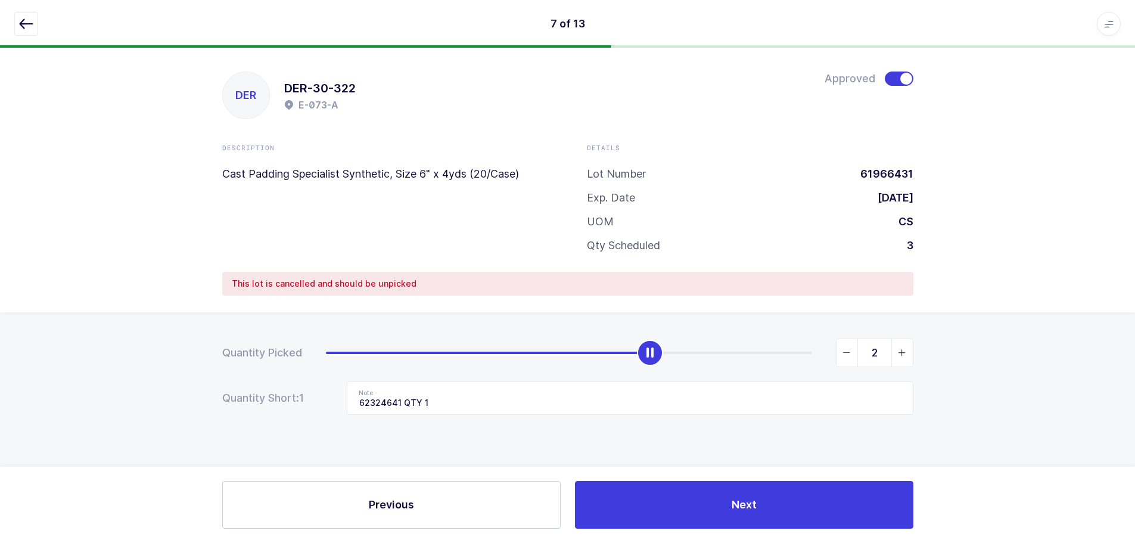
scroll to position [0, 0]
click at [655, 352] on div "slider between 0 and 3" at bounding box center [654, 353] width 26 height 26
type input "0"
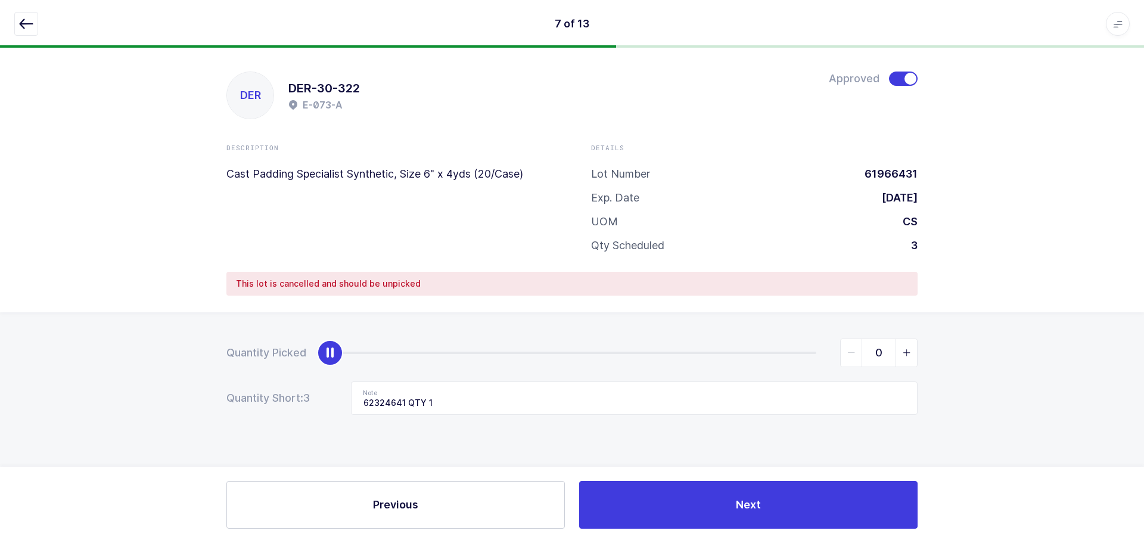
drag, startPoint x: 655, startPoint y: 352, endPoint x: 273, endPoint y: 371, distance: 382.3
click at [275, 371] on form "Quantity Picked 0 Quantity Short: 3 Note 62324641 QTY 1" at bounding box center [571, 376] width 691 height 76
drag, startPoint x: 450, startPoint y: 400, endPoint x: 273, endPoint y: 400, distance: 177.5
click at [273, 400] on div "Quantity Short: 3 Note 62324641 QTY 1" at bounding box center [571, 397] width 691 height 33
click at [29, 29] on icon "button" at bounding box center [26, 24] width 14 height 14
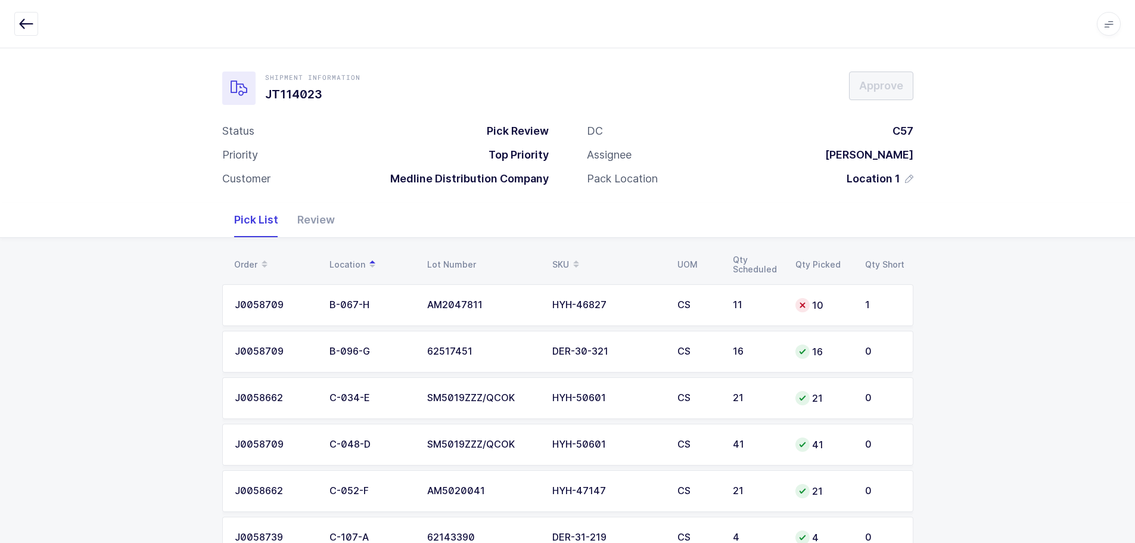
click at [329, 218] on div "Review" at bounding box center [316, 220] width 57 height 35
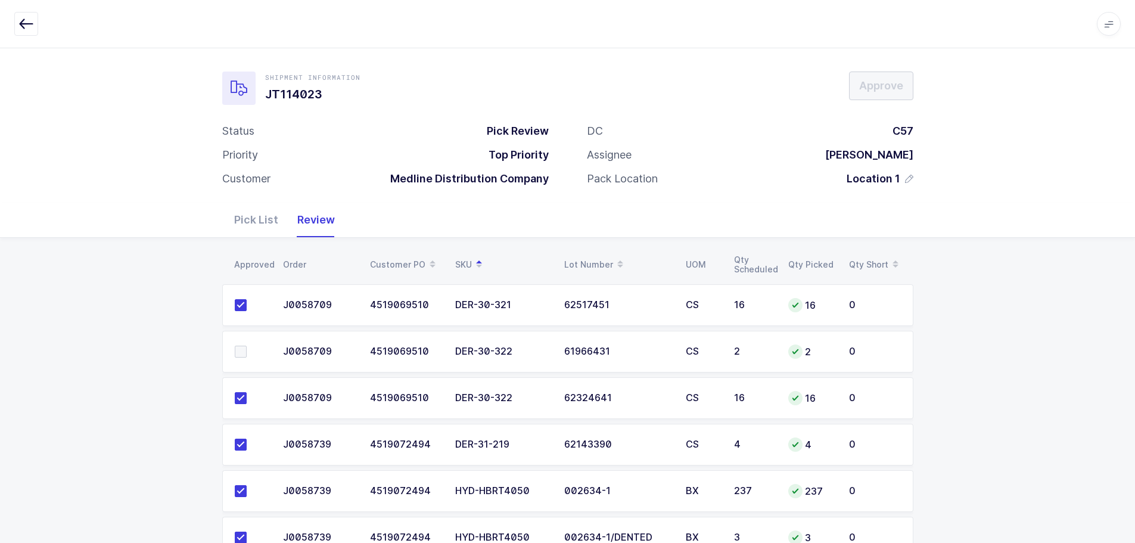
click at [247, 349] on label at bounding box center [252, 352] width 34 height 12
click at [247, 346] on input "checkbox" at bounding box center [247, 346] width 0 height 0
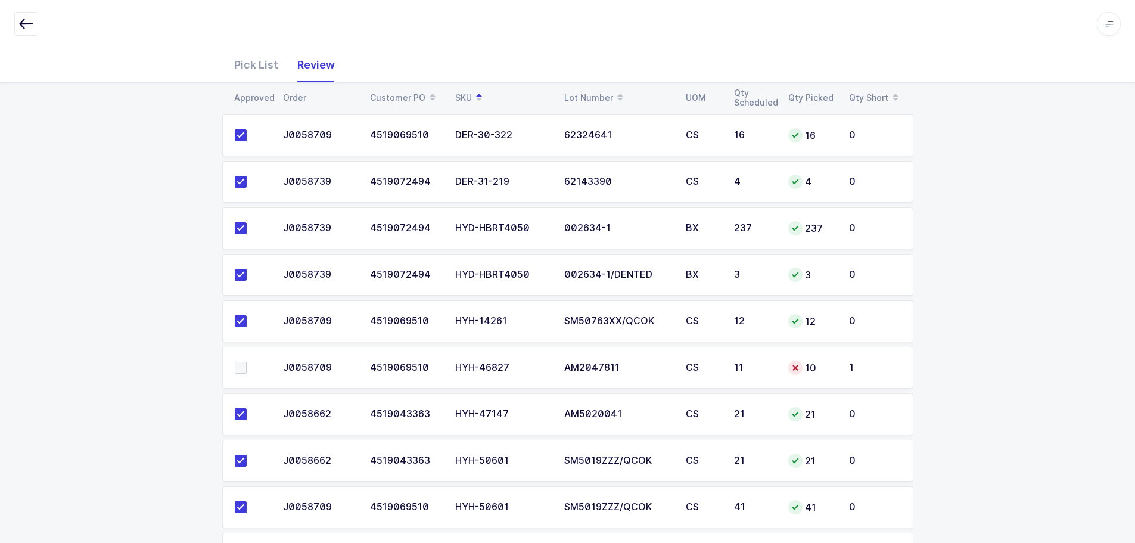
scroll to position [323, 0]
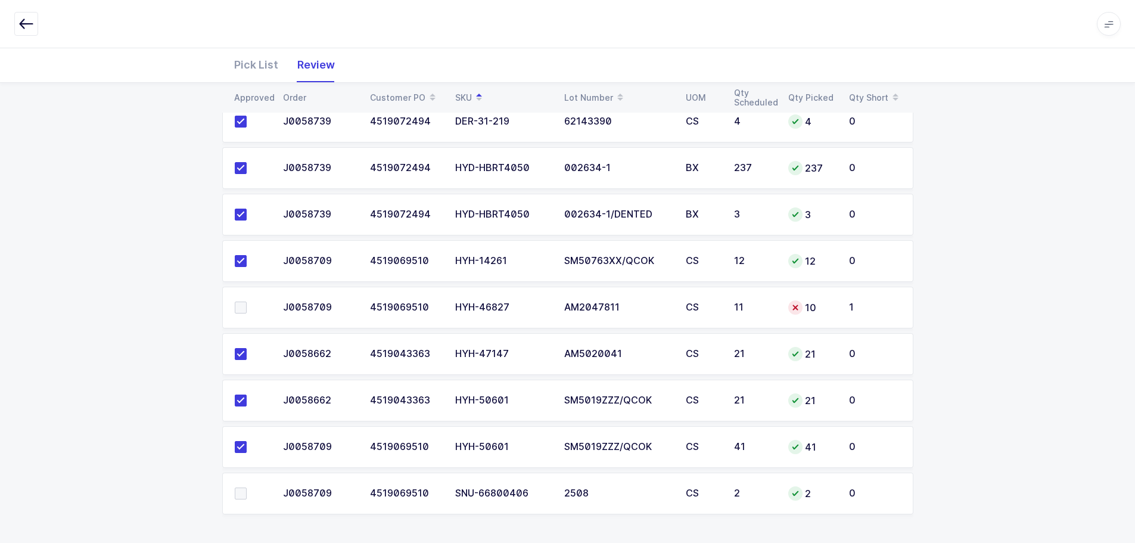
click at [237, 492] on span at bounding box center [241, 493] width 12 height 12
click at [247, 487] on input "checkbox" at bounding box center [247, 487] width 0 height 0
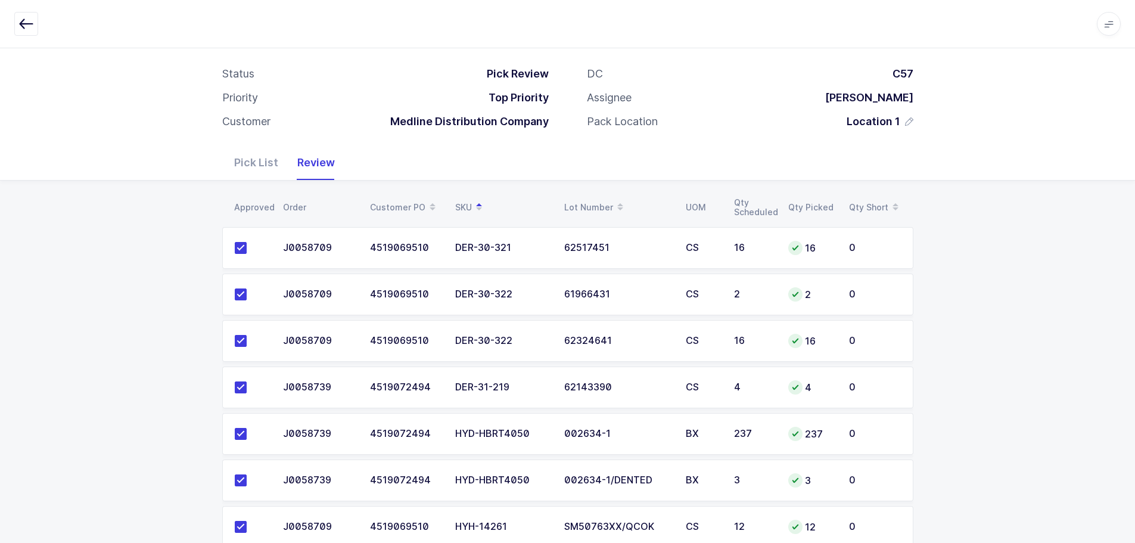
scroll to position [60, 0]
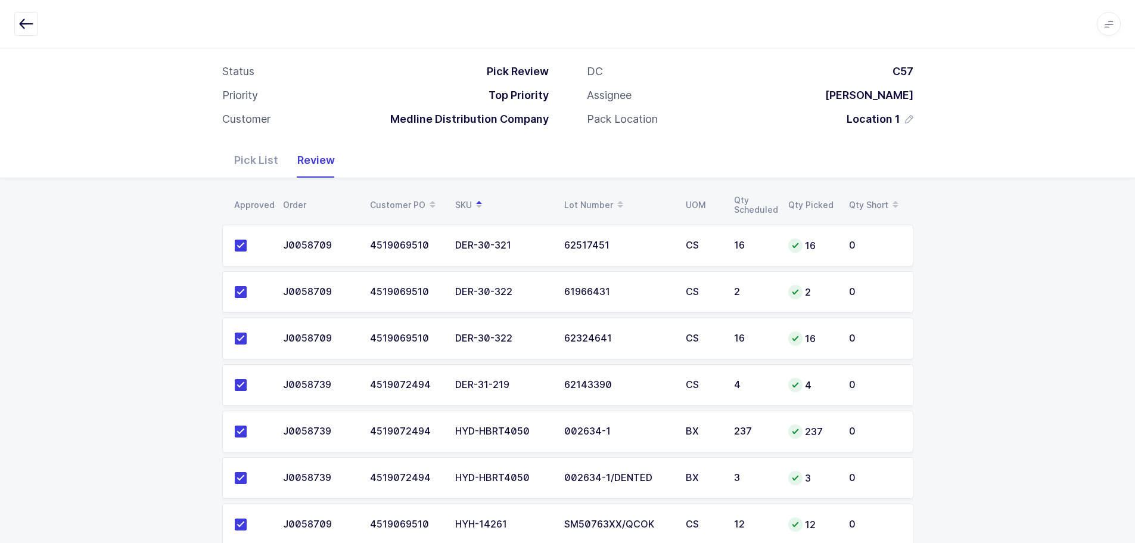
click at [18, 22] on button "button" at bounding box center [26, 24] width 24 height 24
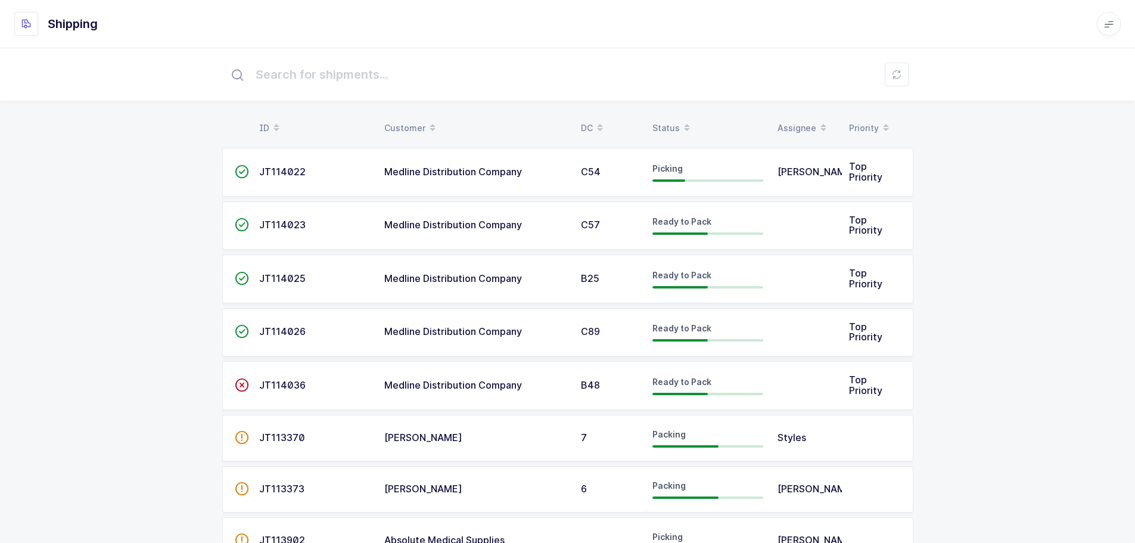
click at [684, 120] on span at bounding box center [687, 128] width 14 height 20
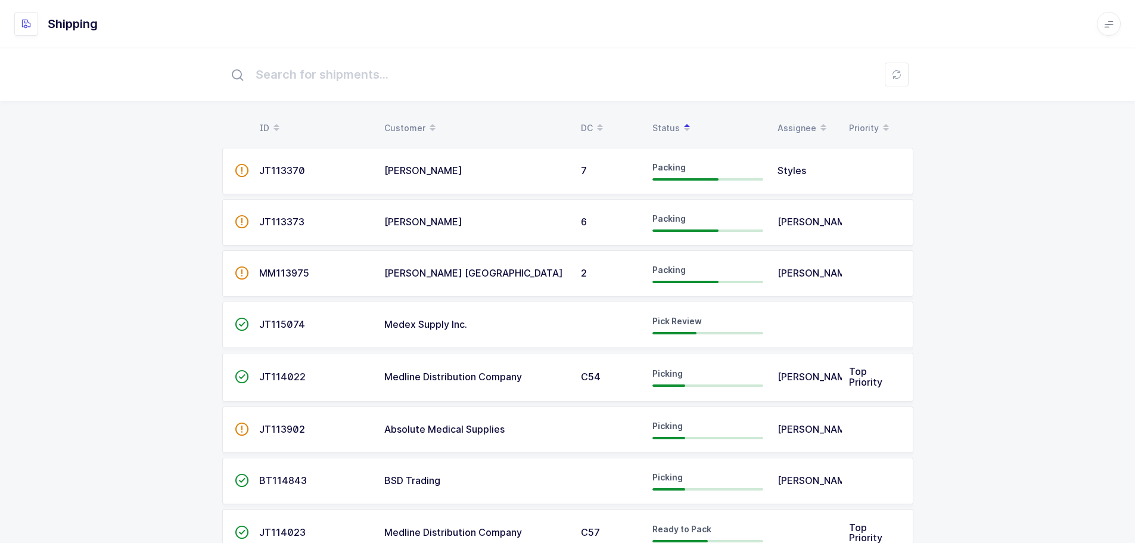
click at [359, 334] on td "JT115074" at bounding box center [314, 324] width 125 height 46
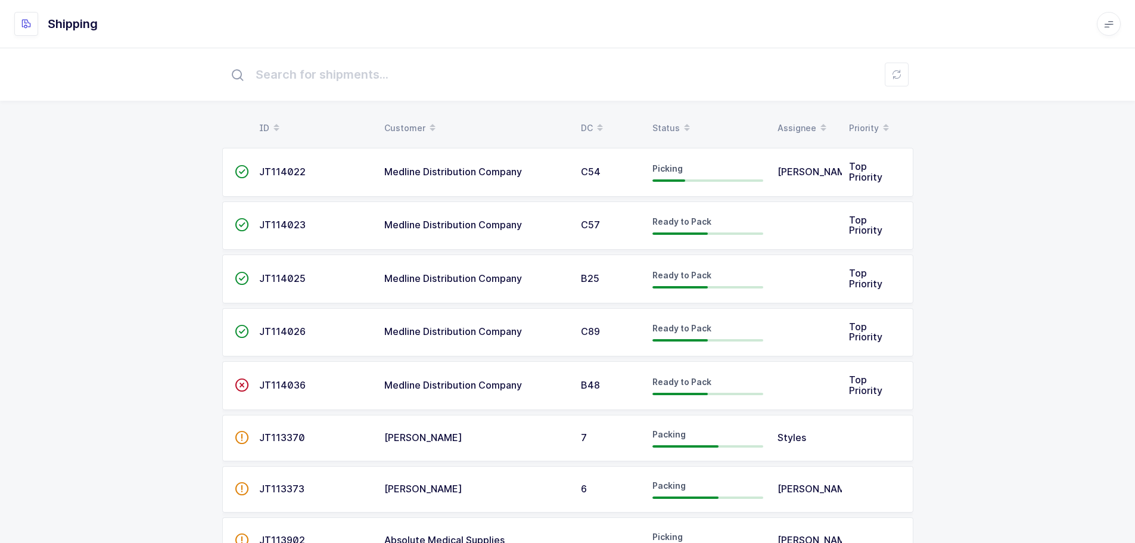
click at [297, 166] on span "JT114022" at bounding box center [282, 172] width 46 height 12
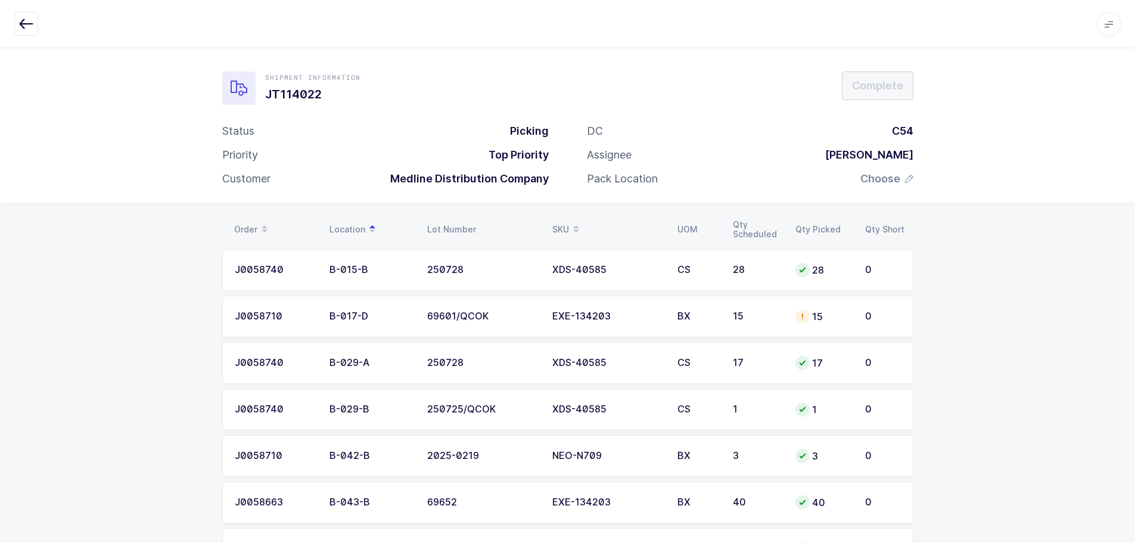
click at [571, 319] on div "EXE-134203" at bounding box center [607, 316] width 111 height 11
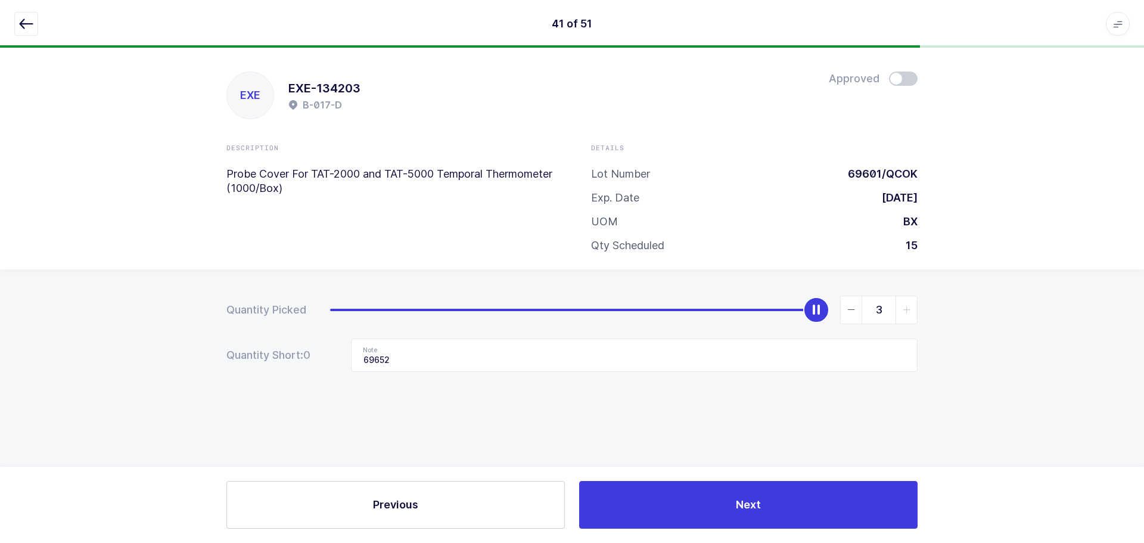
type input "0"
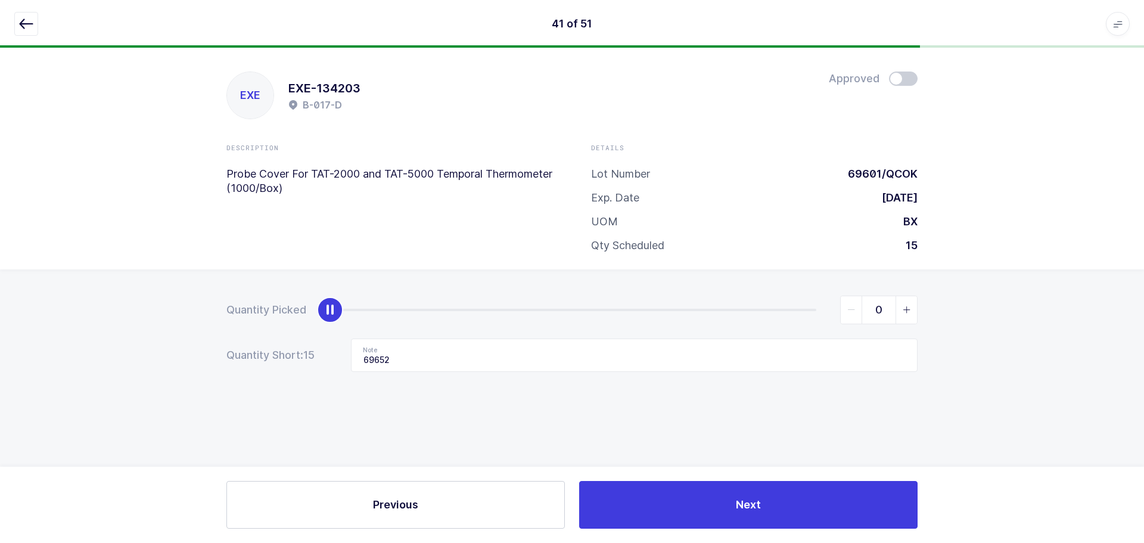
drag, startPoint x: 811, startPoint y: 312, endPoint x: 319, endPoint y: 335, distance: 492.1
click at [130, 315] on div "Quantity Picked 0 Quantity Short: 15 Note 69652" at bounding box center [572, 375] width 1144 height 212
drag, startPoint x: 444, startPoint y: 359, endPoint x: 231, endPoint y: 354, distance: 212.8
click at [231, 354] on div "Quantity Short: 15 Note 69652" at bounding box center [571, 354] width 691 height 33
click at [26, 20] on icon "button" at bounding box center [26, 24] width 14 height 14
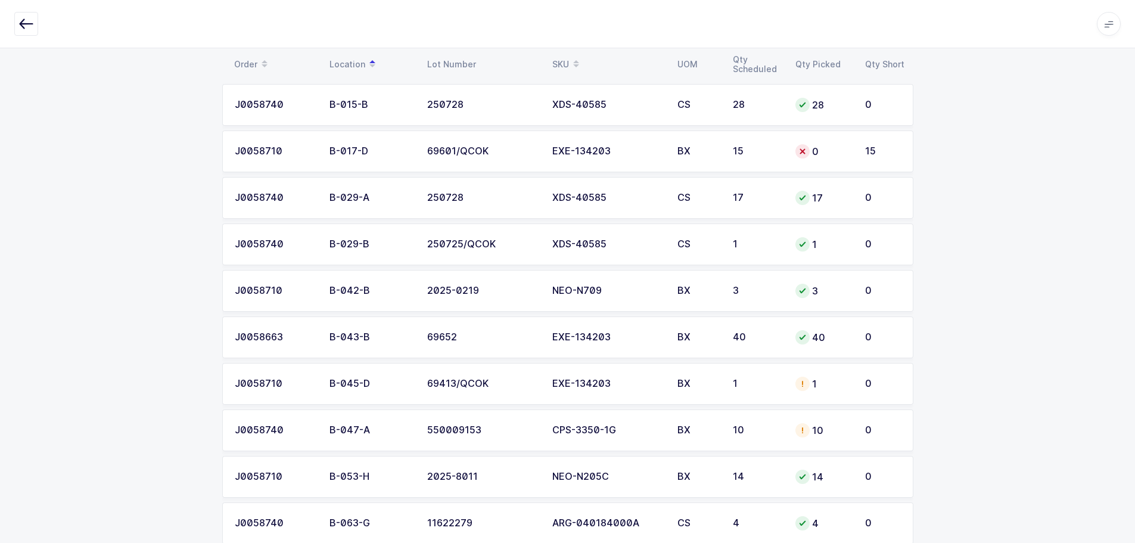
scroll to position [179, 0]
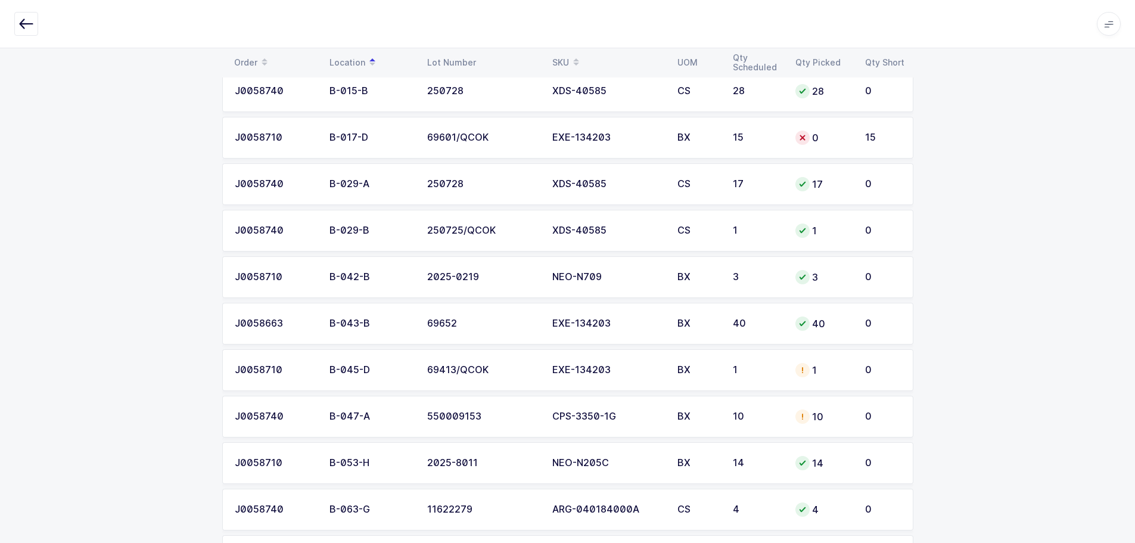
click at [573, 55] on span at bounding box center [576, 62] width 14 height 20
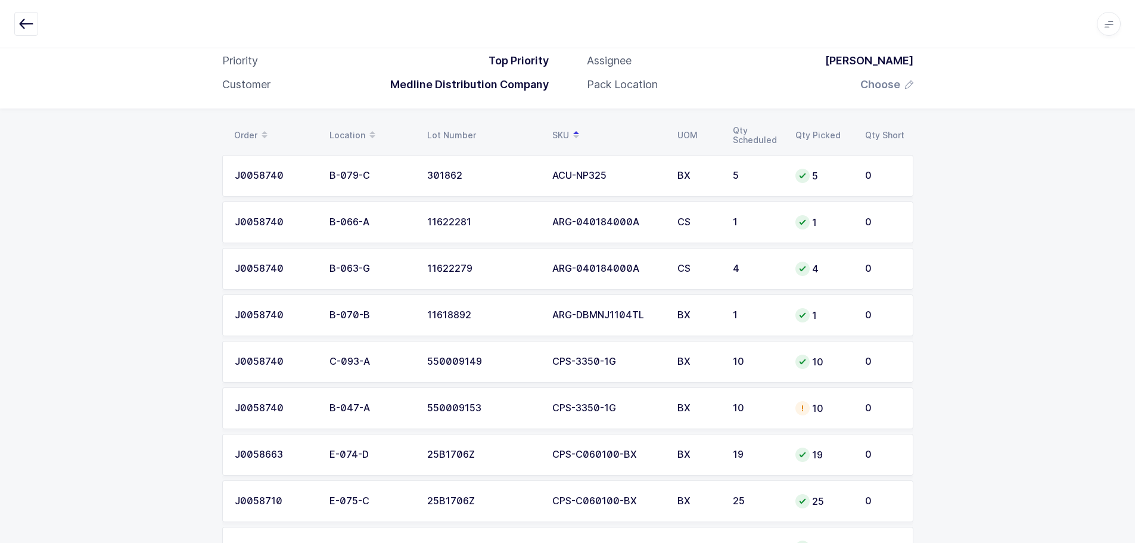
scroll to position [119, 0]
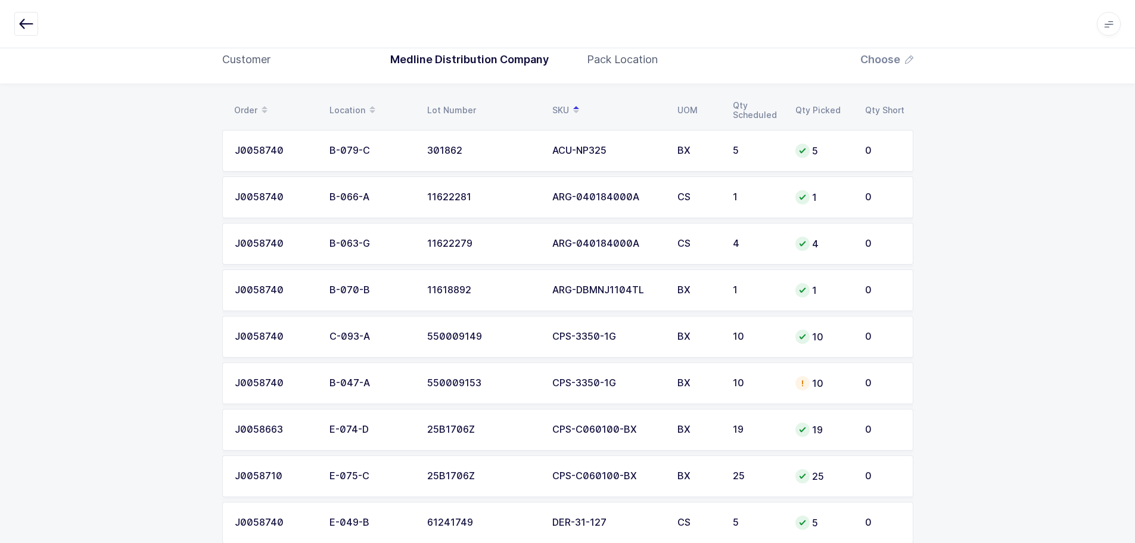
click at [765, 382] on div "10" at bounding box center [757, 383] width 48 height 11
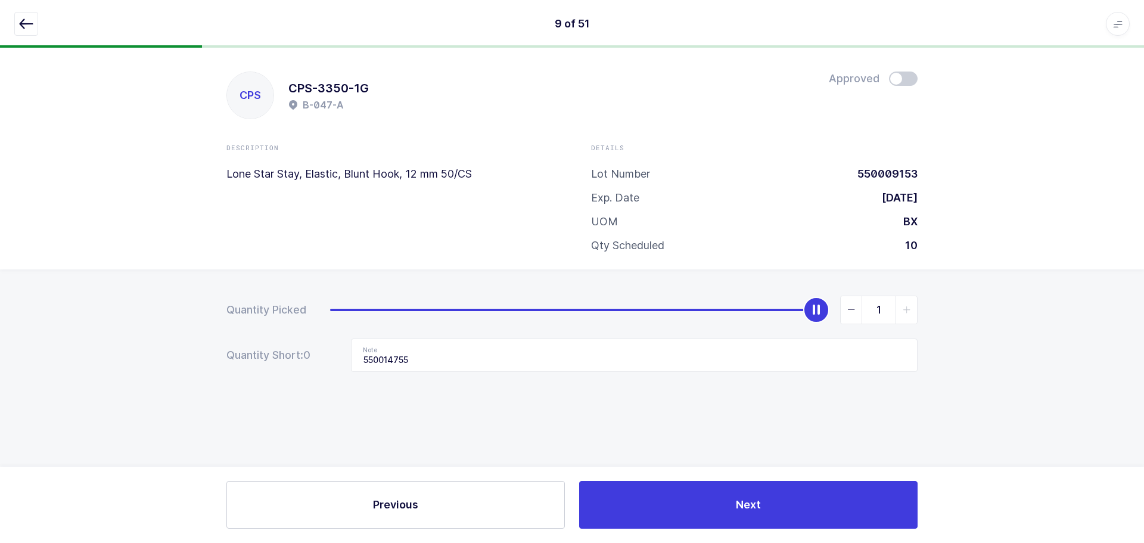
type input "0"
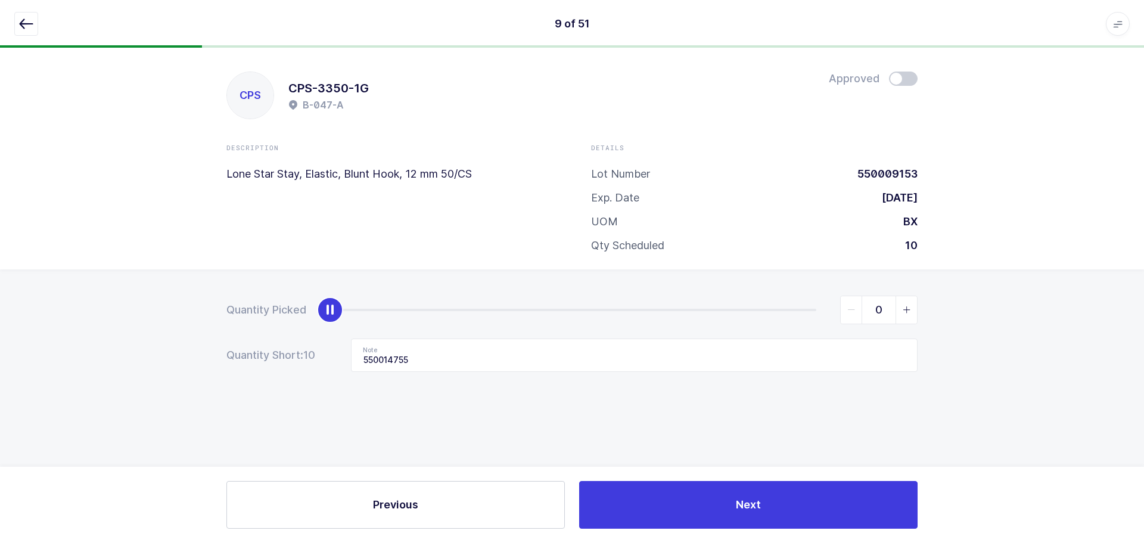
drag, startPoint x: 815, startPoint y: 302, endPoint x: 166, endPoint y: 292, distance: 648.9
click at [171, 295] on div "Quantity Picked 0 Quantity Short: 10 Note 550014755" at bounding box center [572, 375] width 1144 height 212
drag, startPoint x: 435, startPoint y: 360, endPoint x: 299, endPoint y: 356, distance: 135.9
click at [299, 356] on div "Quantity Short: 10 Note 550014755" at bounding box center [571, 354] width 691 height 33
click at [29, 18] on icon "button" at bounding box center [26, 24] width 14 height 14
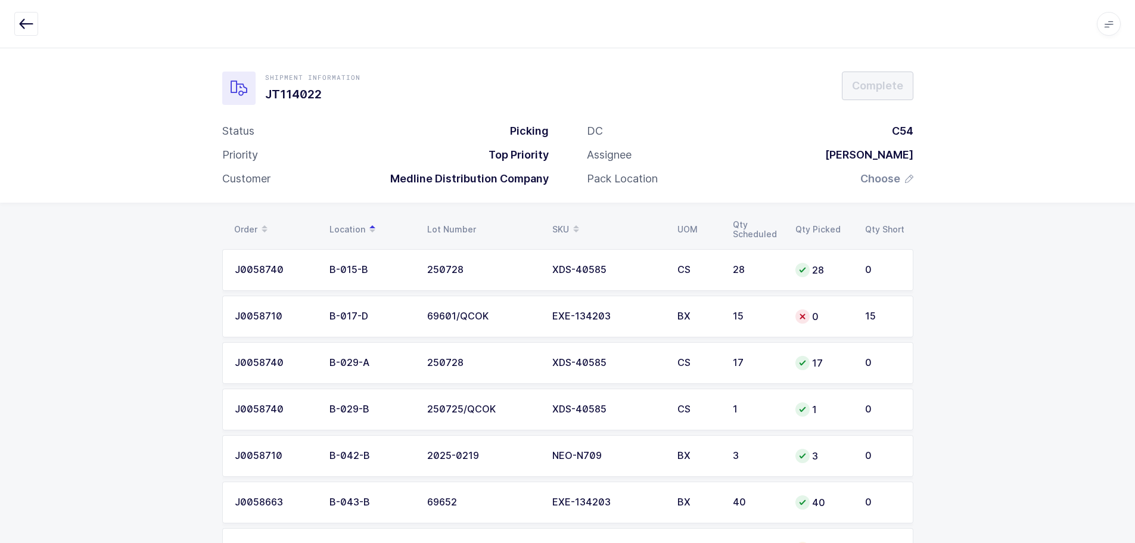
click at [550, 224] on th "SKU" at bounding box center [607, 229] width 125 height 20
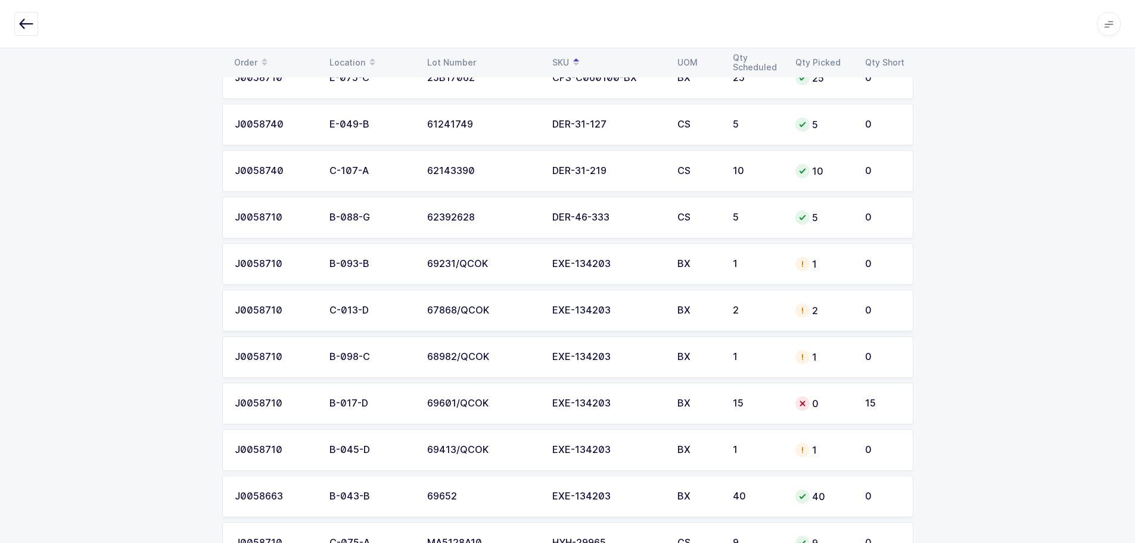
scroll to position [536, 0]
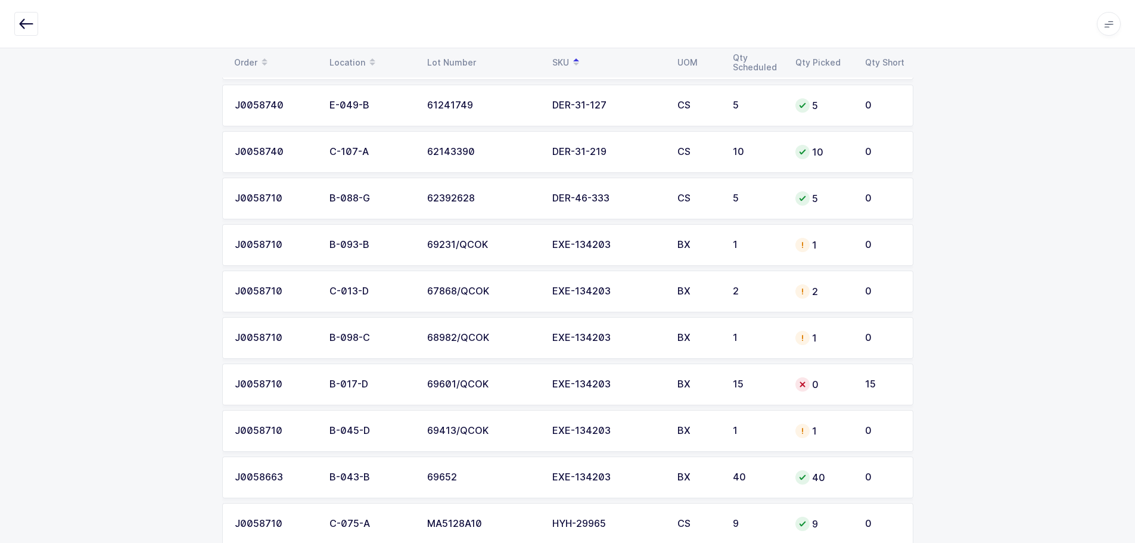
click at [717, 249] on div "BX" at bounding box center [697, 245] width 41 height 11
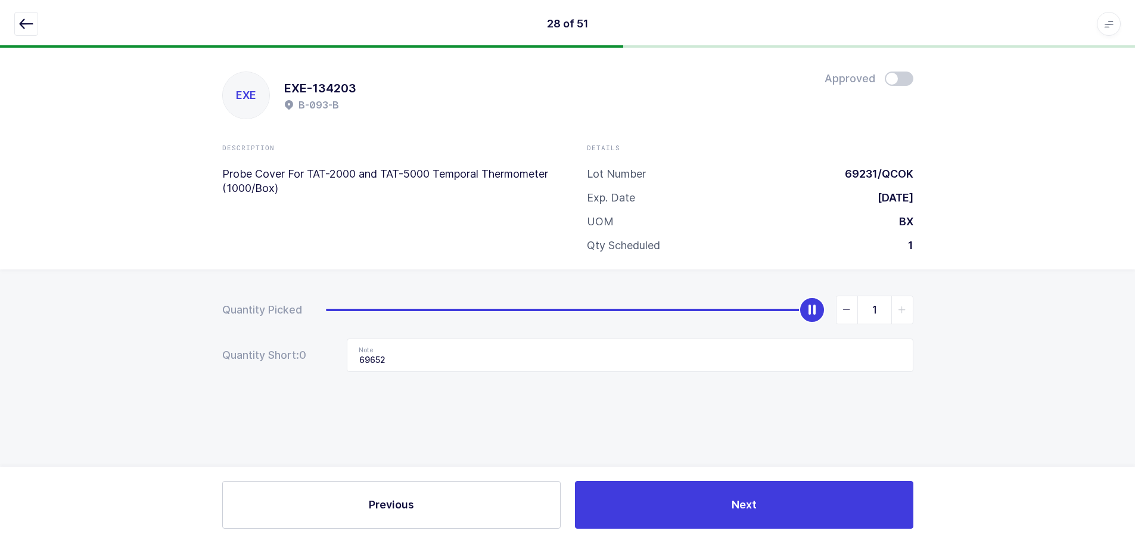
scroll to position [0, 0]
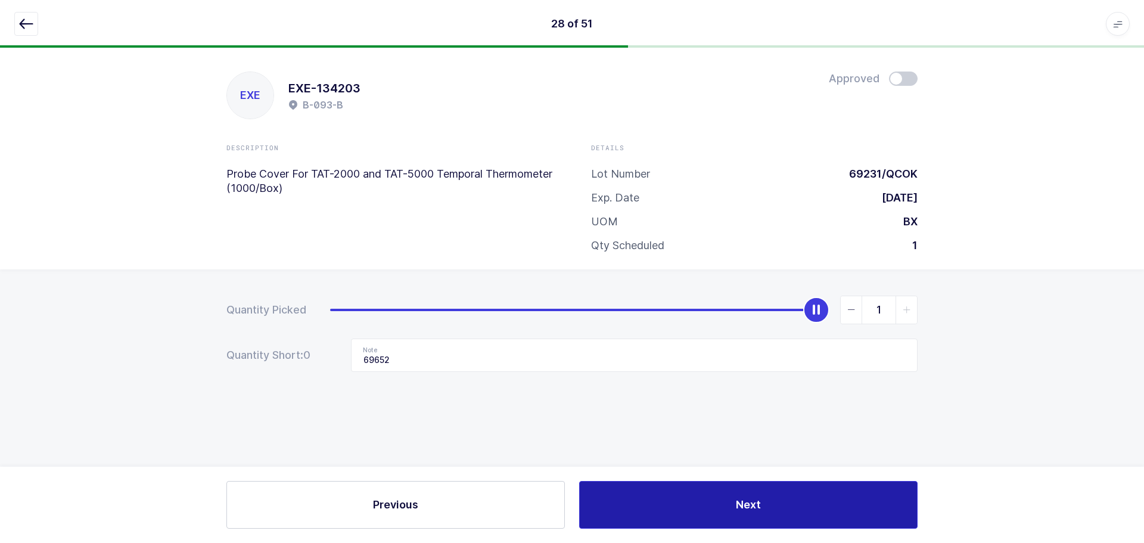
click at [725, 497] on button "Next" at bounding box center [748, 505] width 338 height 48
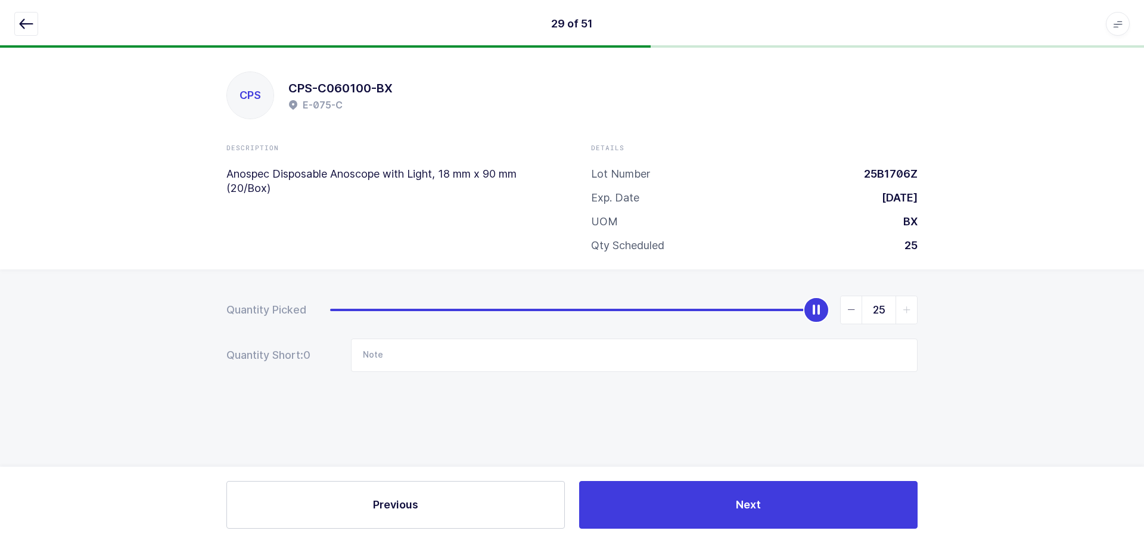
drag, startPoint x: 29, startPoint y: 26, endPoint x: 64, endPoint y: 32, distance: 35.6
click at [29, 26] on icon "button" at bounding box center [26, 24] width 14 height 14
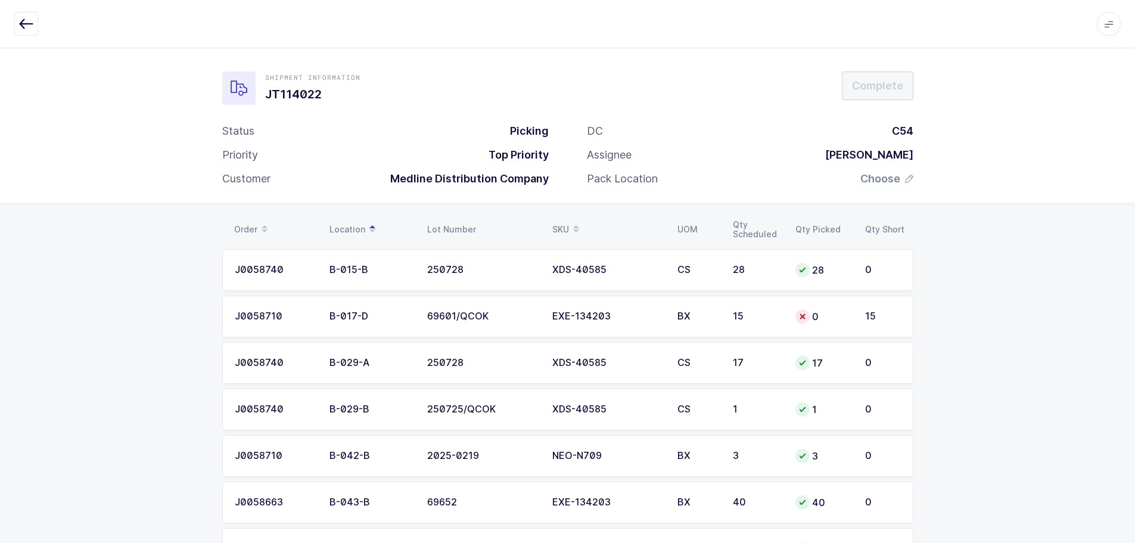
click at [555, 220] on div "SKU" at bounding box center [607, 229] width 111 height 20
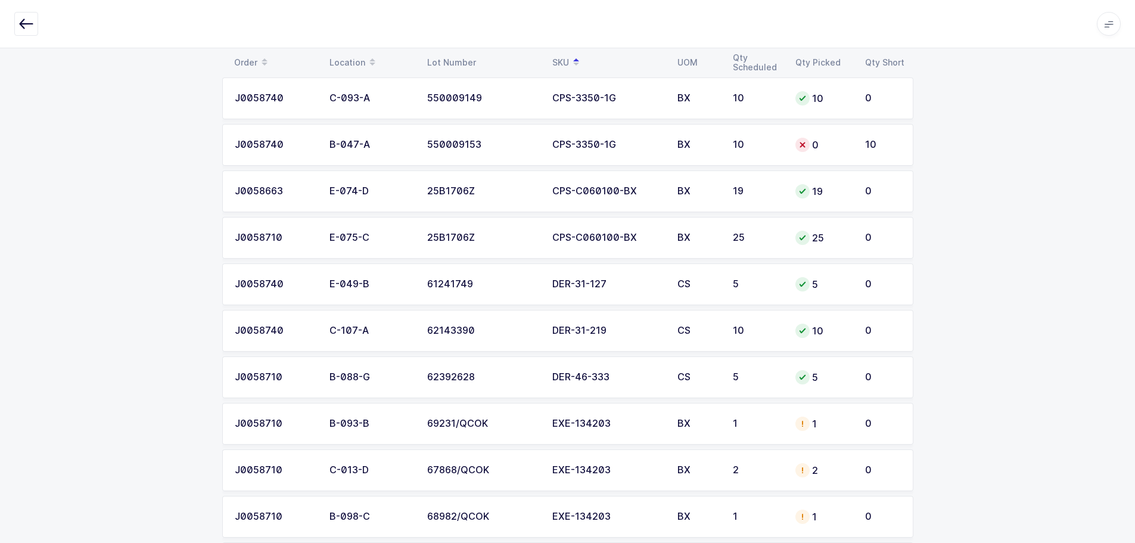
scroll to position [417, 0]
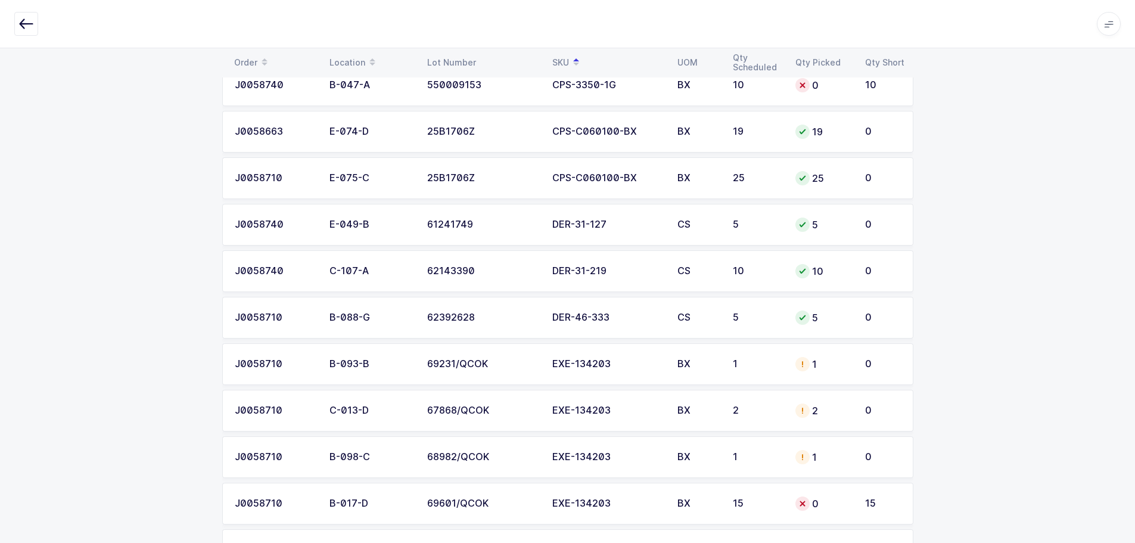
click at [570, 405] on div "EXE-134203" at bounding box center [607, 410] width 111 height 11
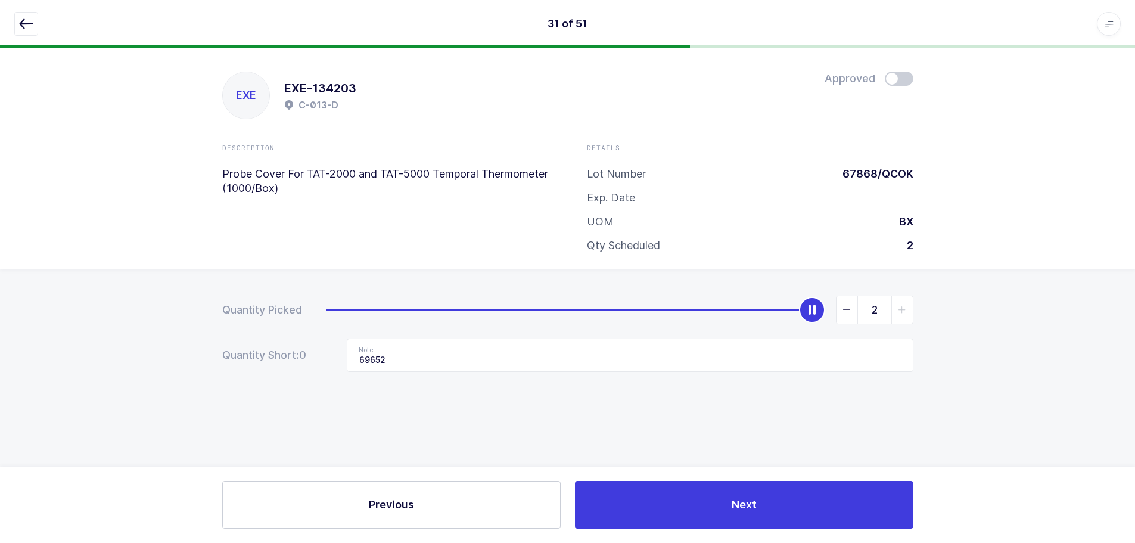
scroll to position [0, 0]
click at [20, 19] on icon "button" at bounding box center [26, 24] width 14 height 14
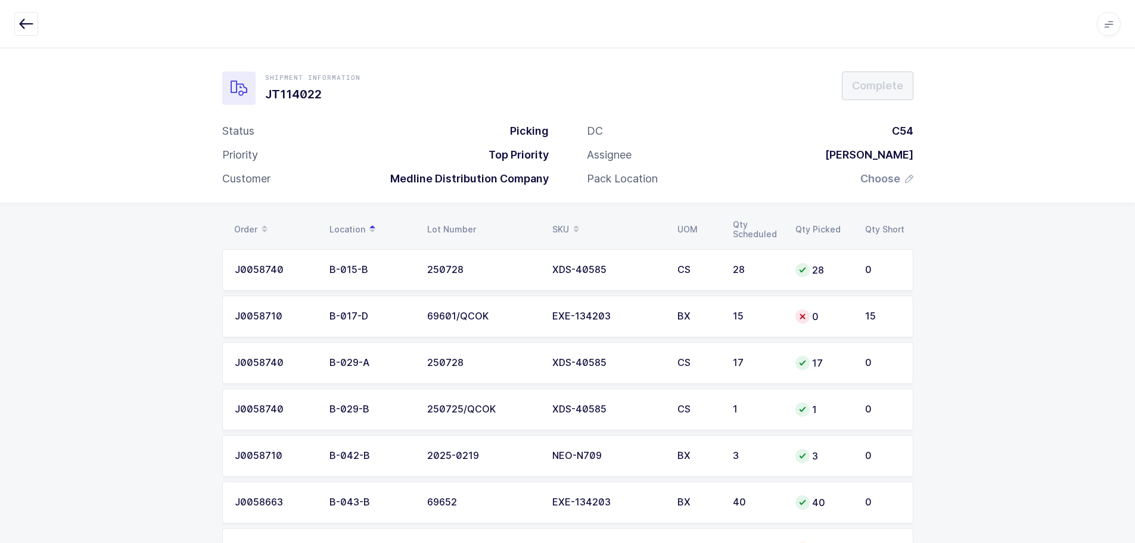
click at [567, 222] on div "SKU" at bounding box center [607, 229] width 111 height 20
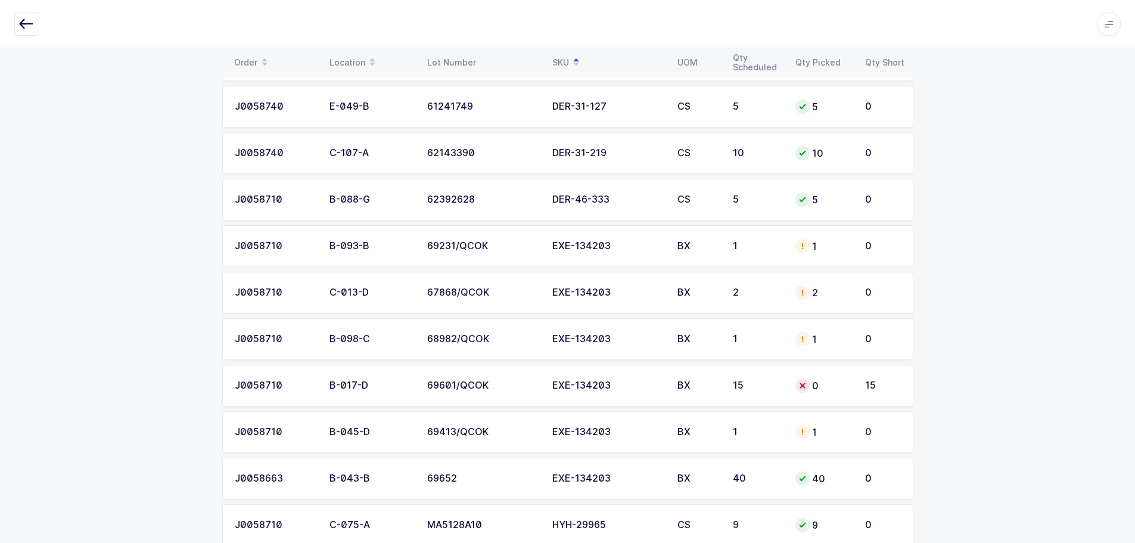
scroll to position [536, 0]
click at [622, 343] on td "EXE-134203" at bounding box center [607, 338] width 125 height 42
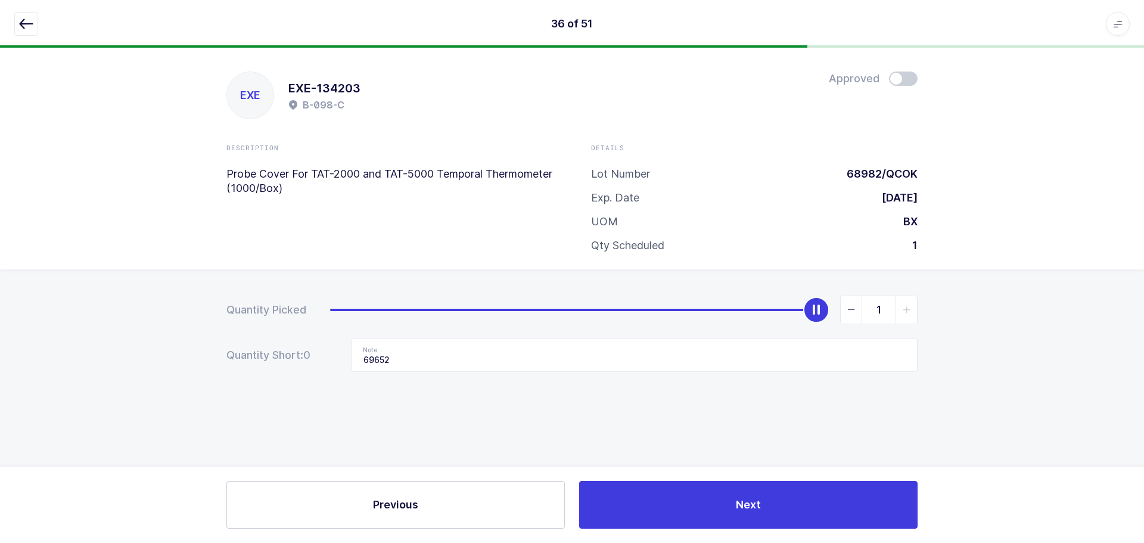
click at [26, 23] on icon "button" at bounding box center [26, 24] width 14 height 14
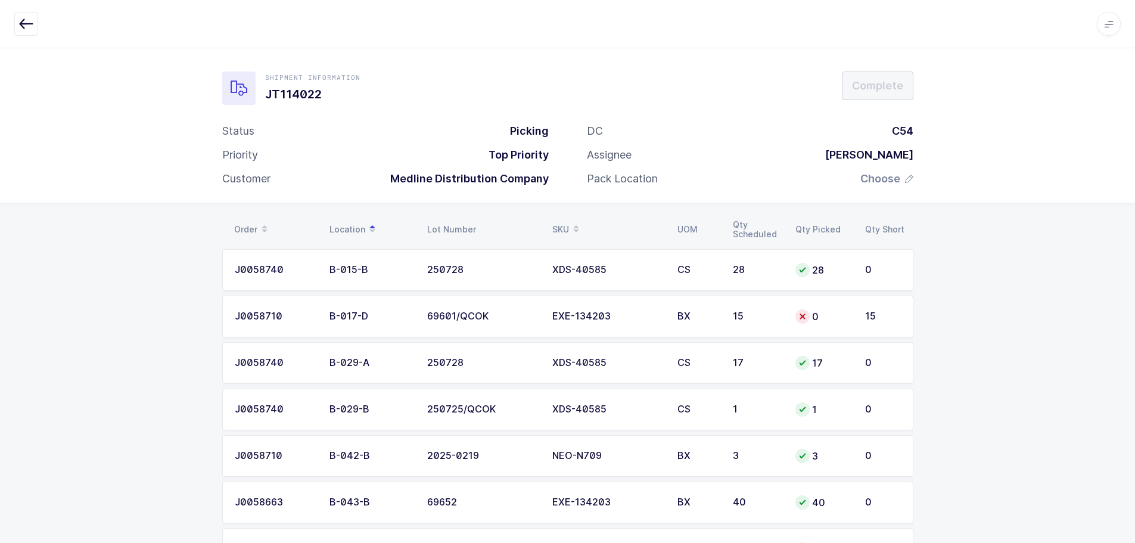
click at [570, 223] on span at bounding box center [576, 229] width 14 height 20
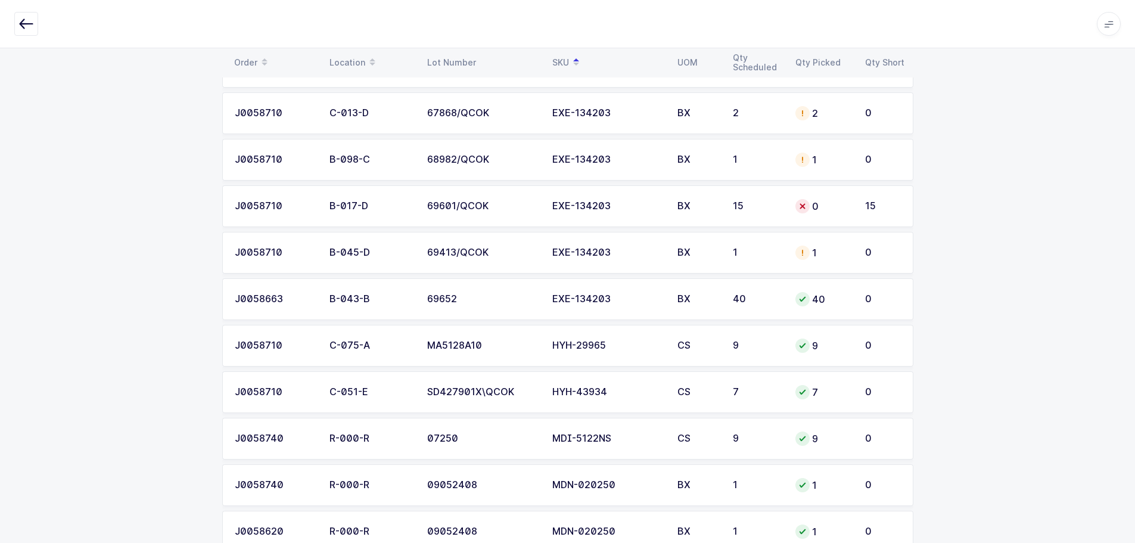
scroll to position [715, 0]
click at [483, 253] on div "69413/QCOK" at bounding box center [482, 252] width 111 height 11
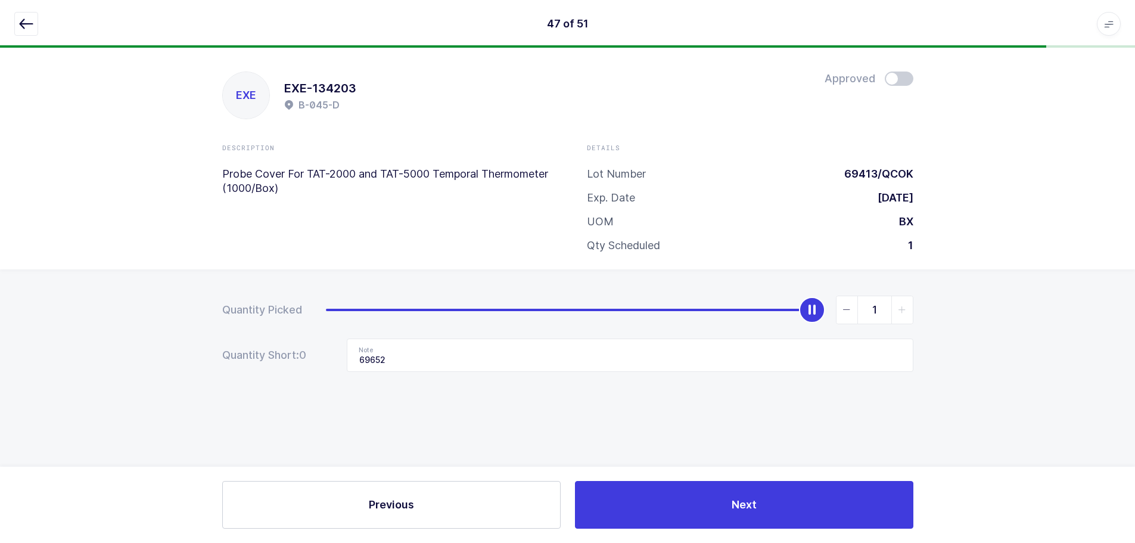
scroll to position [0, 0]
click at [20, 25] on icon "button" at bounding box center [26, 24] width 14 height 14
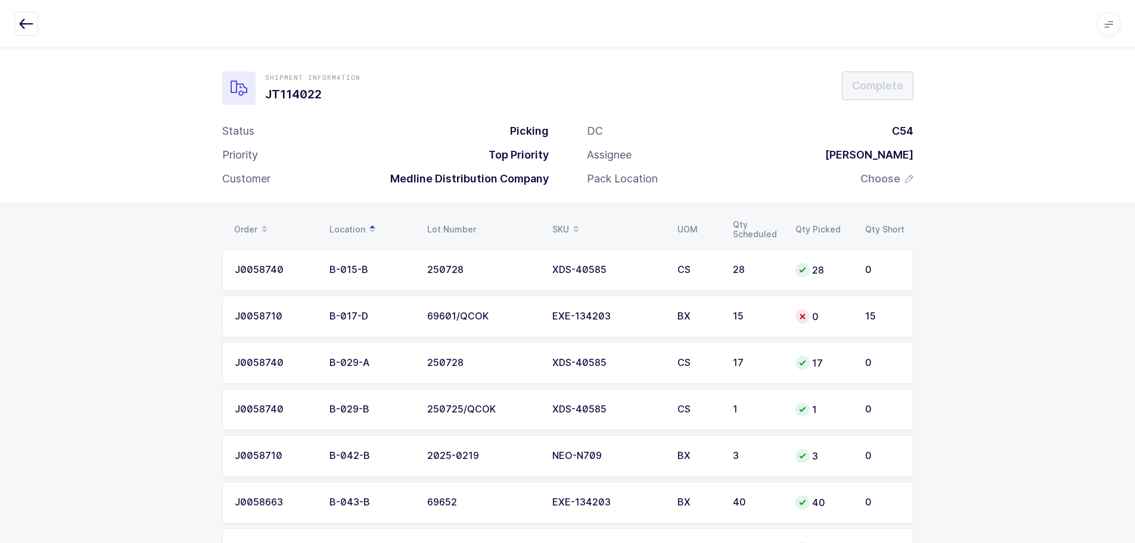
click at [570, 219] on span at bounding box center [576, 229] width 14 height 20
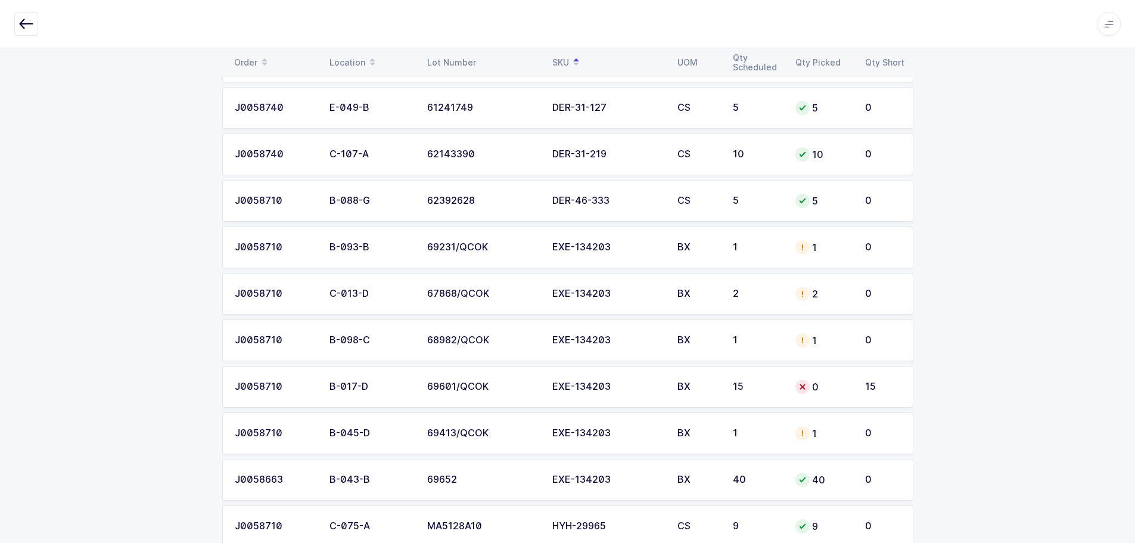
scroll to position [536, 0]
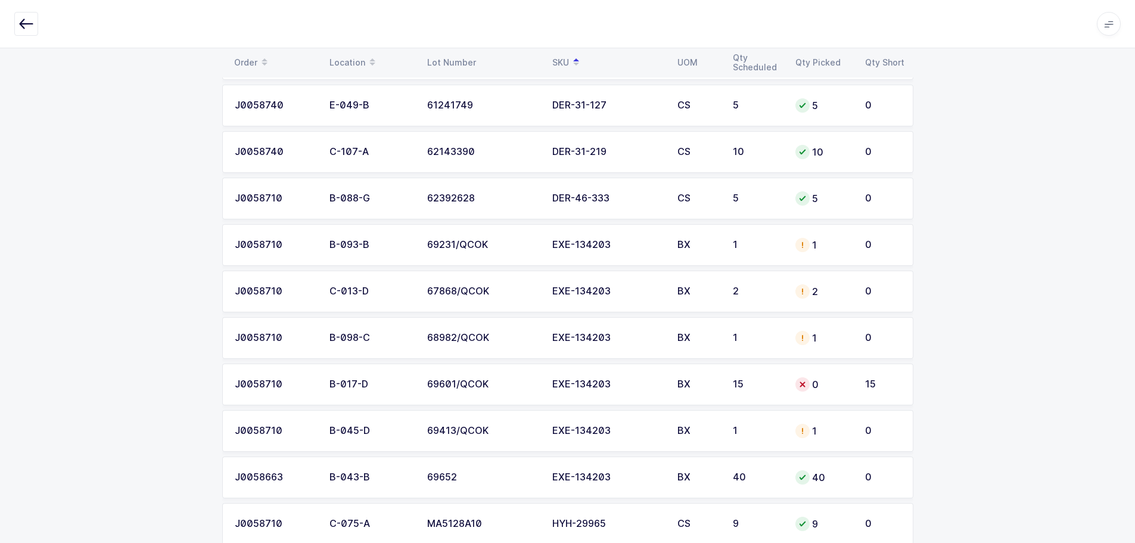
click at [766, 245] on div "1" at bounding box center [757, 245] width 48 height 11
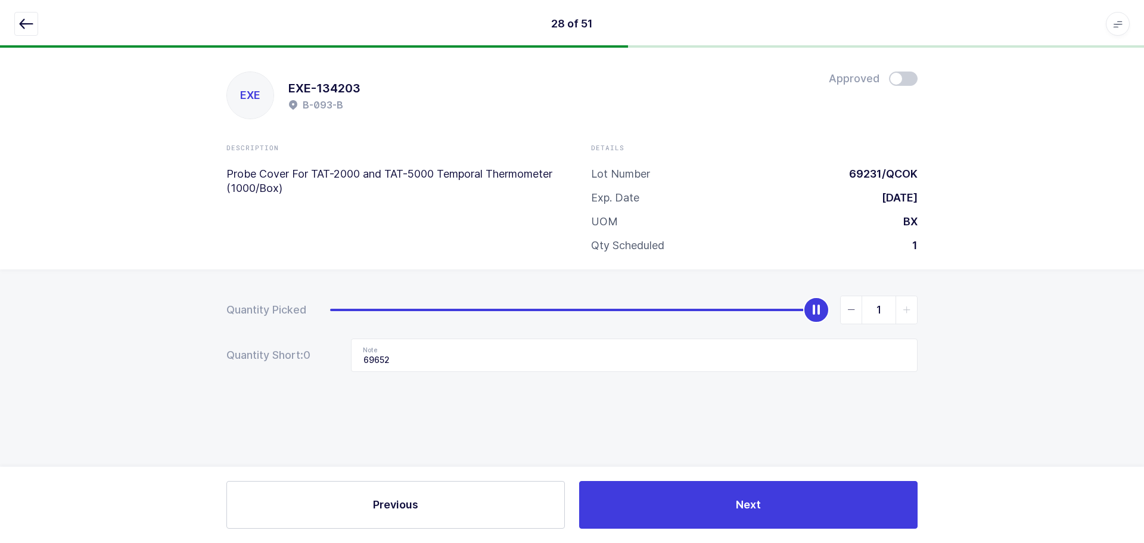
type input "0"
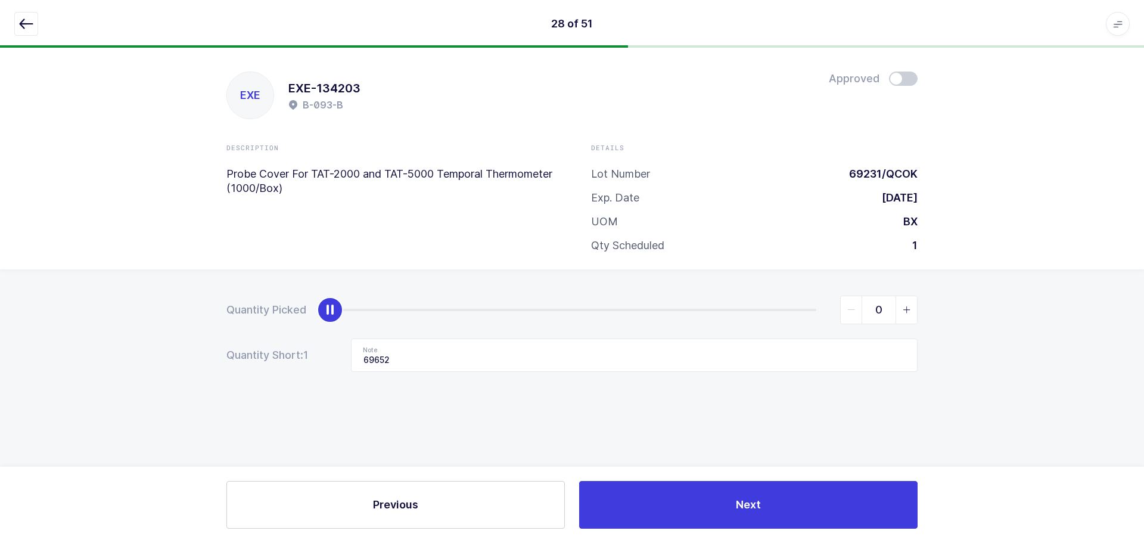
drag, startPoint x: 819, startPoint y: 310, endPoint x: 145, endPoint y: 272, distance: 674.3
click at [145, 272] on div "Quantity Picked 0 Quantity Short: 1 Note 69652" at bounding box center [572, 375] width 1144 height 212
drag, startPoint x: 458, startPoint y: 372, endPoint x: 356, endPoint y: 352, distance: 104.0
click at [356, 352] on div "Quantity Picked 0 Quantity Short: 1 Note 69652" at bounding box center [572, 375] width 1144 height 212
click at [409, 364] on input "69652" at bounding box center [634, 354] width 567 height 33
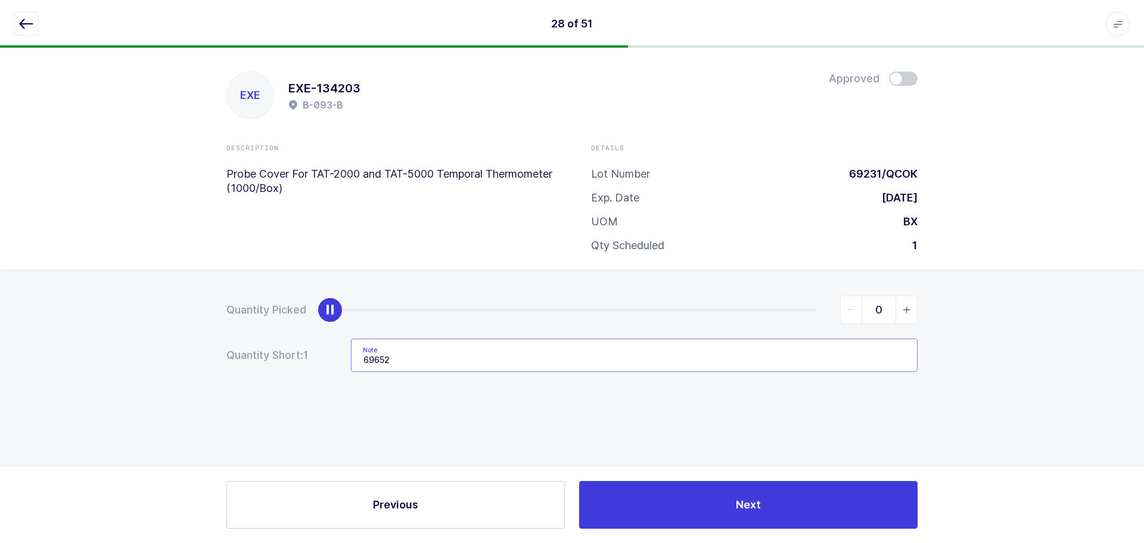
drag, startPoint x: 413, startPoint y: 353, endPoint x: 346, endPoint y: 359, distance: 67.0
click at [346, 359] on div "Quantity Short: 1 Note 69652" at bounding box center [571, 354] width 691 height 33
click at [30, 23] on icon "button" at bounding box center [26, 24] width 14 height 14
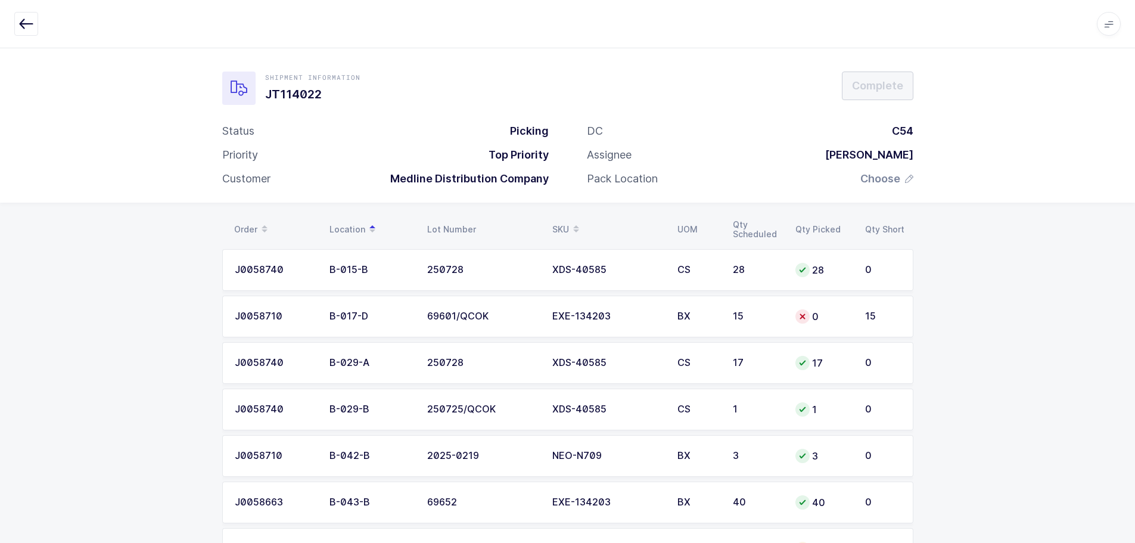
click at [565, 222] on div "SKU" at bounding box center [607, 229] width 111 height 20
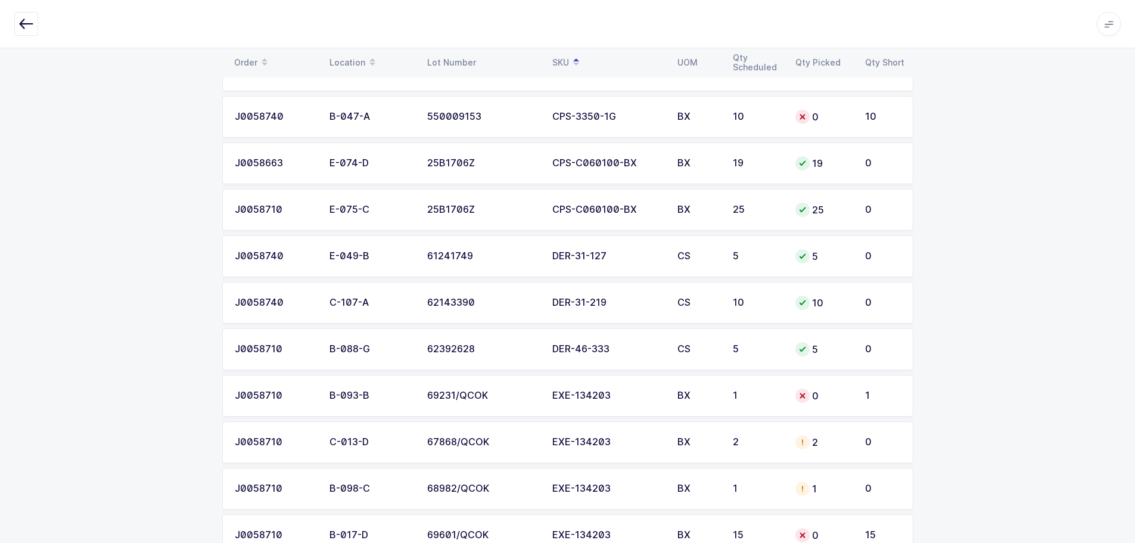
scroll to position [417, 0]
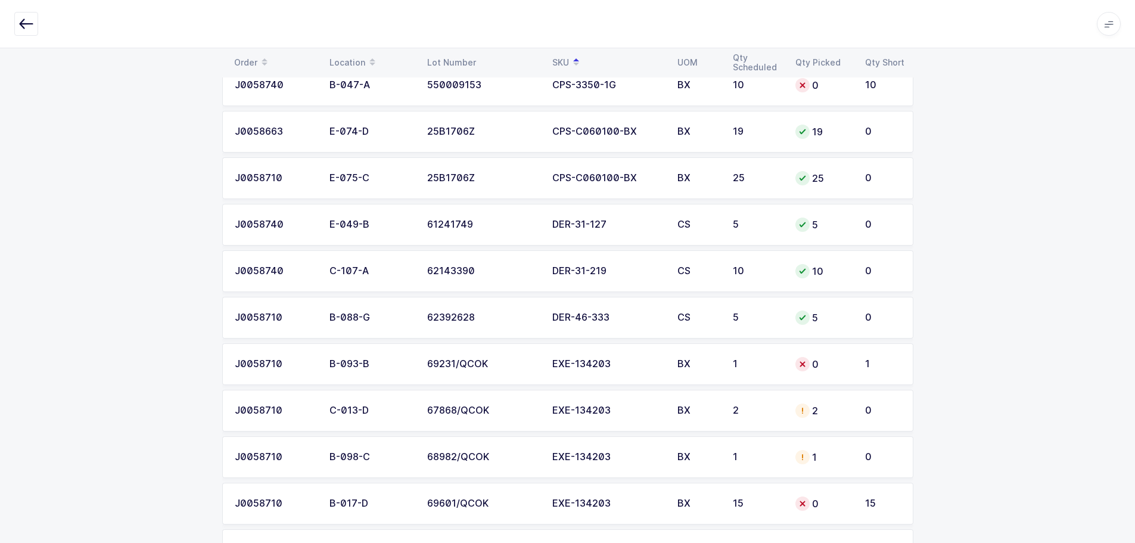
click at [749, 413] on div "2" at bounding box center [757, 410] width 48 height 11
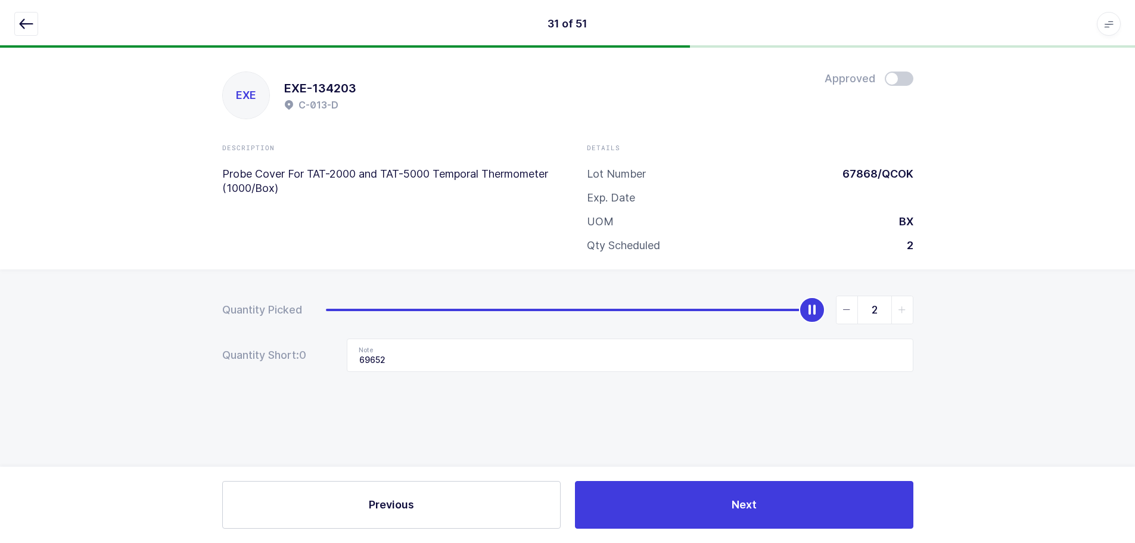
scroll to position [0, 0]
type input "0"
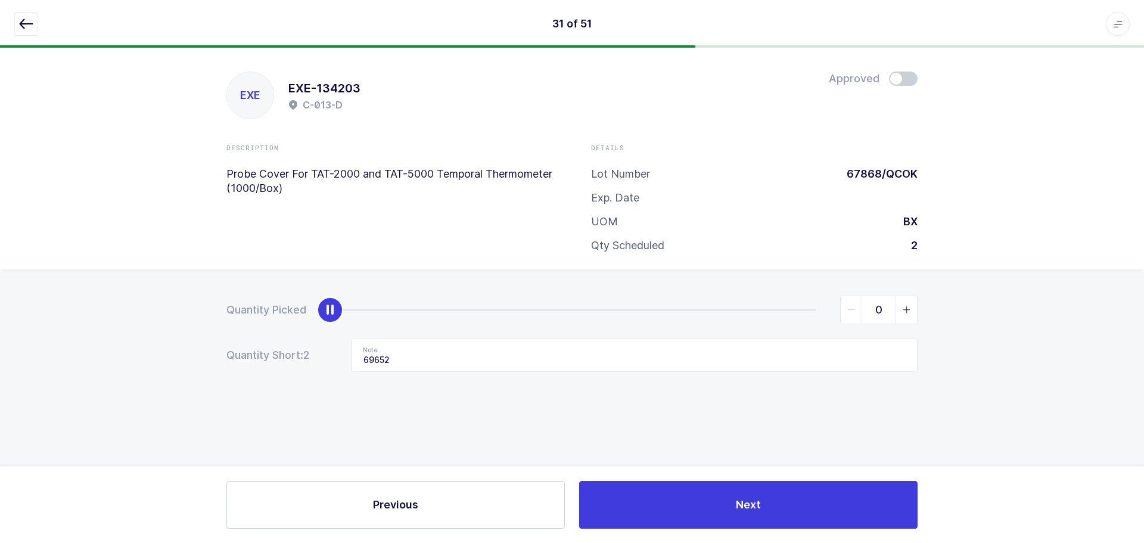
drag, startPoint x: 815, startPoint y: 307, endPoint x: 203, endPoint y: 355, distance: 613.8
click at [178, 341] on div "Quantity Picked 0 Quantity Short: 2 Note 69652" at bounding box center [572, 375] width 1144 height 212
drag, startPoint x: 395, startPoint y: 337, endPoint x: 396, endPoint y: 347, distance: 10.1
click at [396, 347] on form "Quantity Picked 0 Quantity Short: 2 Note 69652" at bounding box center [571, 334] width 691 height 76
drag, startPoint x: 374, startPoint y: 361, endPoint x: 339, endPoint y: 359, distance: 34.6
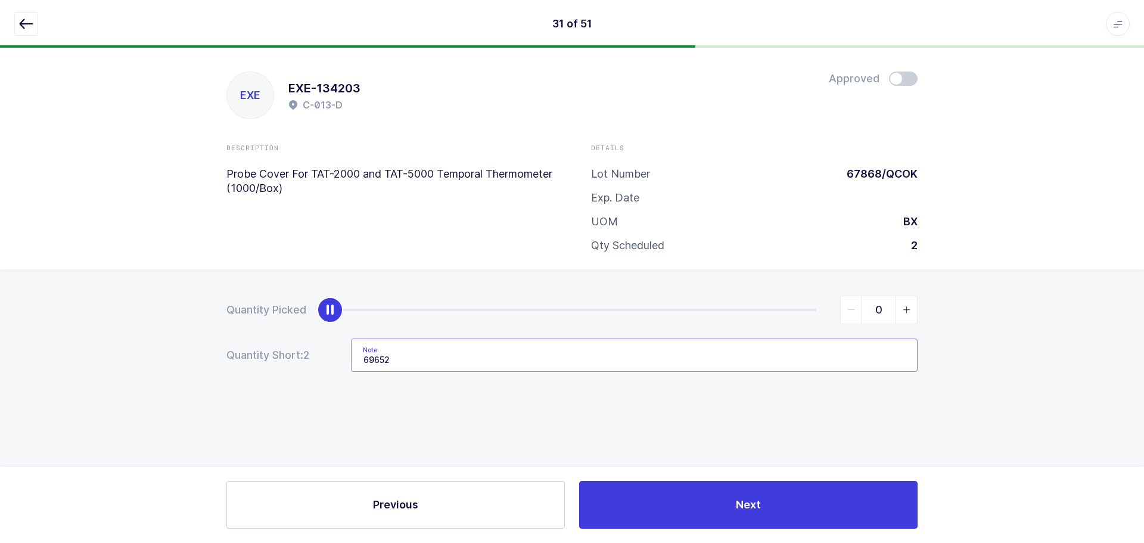
click at [338, 359] on div "Quantity Short: 2 Note 69652" at bounding box center [571, 354] width 691 height 33
click at [21, 21] on icon "button" at bounding box center [26, 24] width 14 height 14
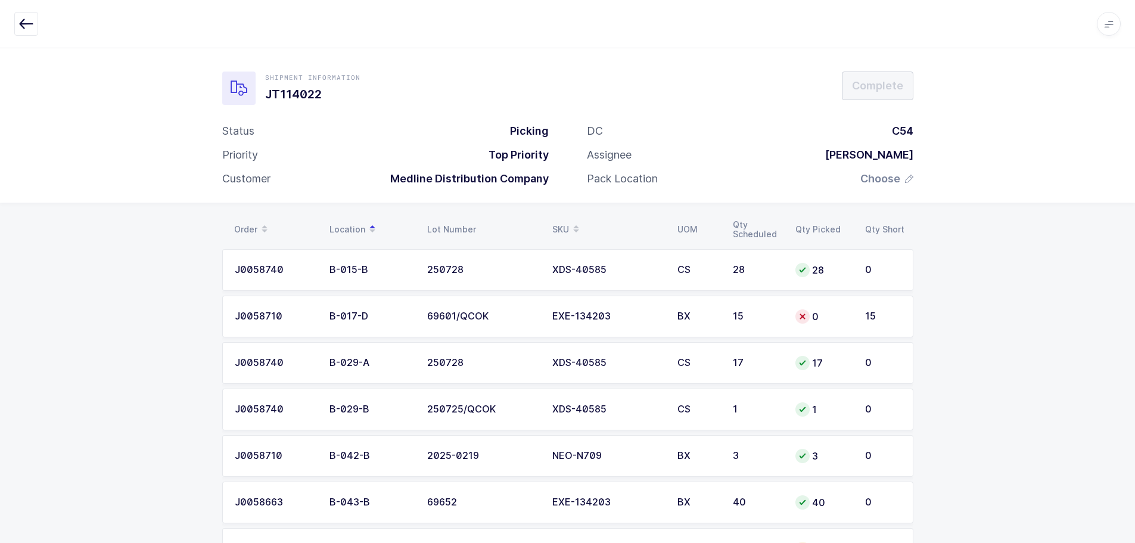
click at [564, 221] on div "SKU" at bounding box center [607, 229] width 111 height 20
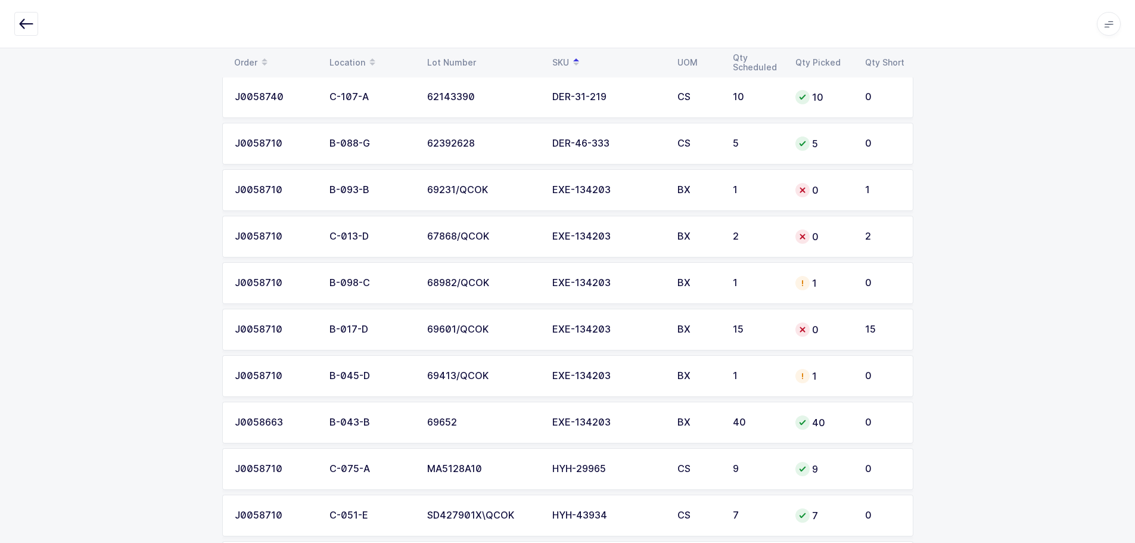
scroll to position [596, 0]
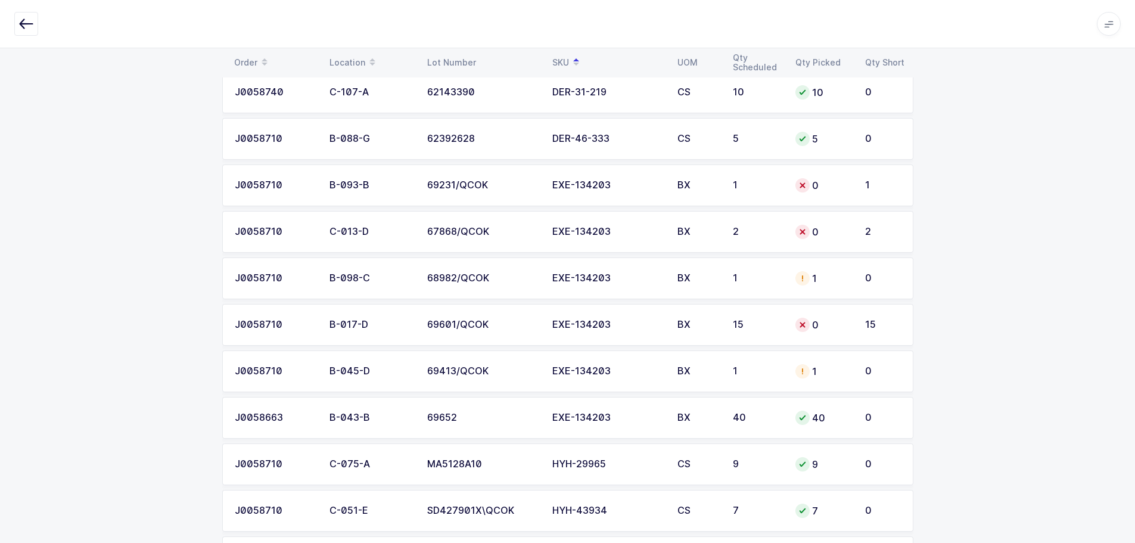
click at [645, 275] on div "EXE-134203" at bounding box center [607, 278] width 111 height 11
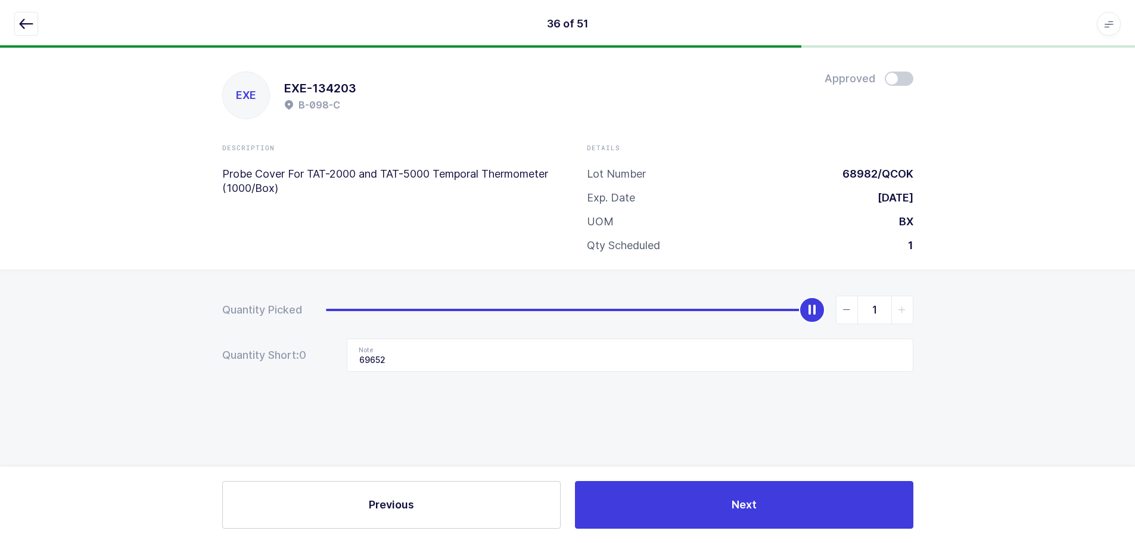
scroll to position [0, 0]
type input "0"
drag, startPoint x: 811, startPoint y: 310, endPoint x: 256, endPoint y: 344, distance: 556.9
click at [256, 344] on form "Quantity Picked 0 Quantity Short: 0 Note 69652" at bounding box center [571, 334] width 691 height 76
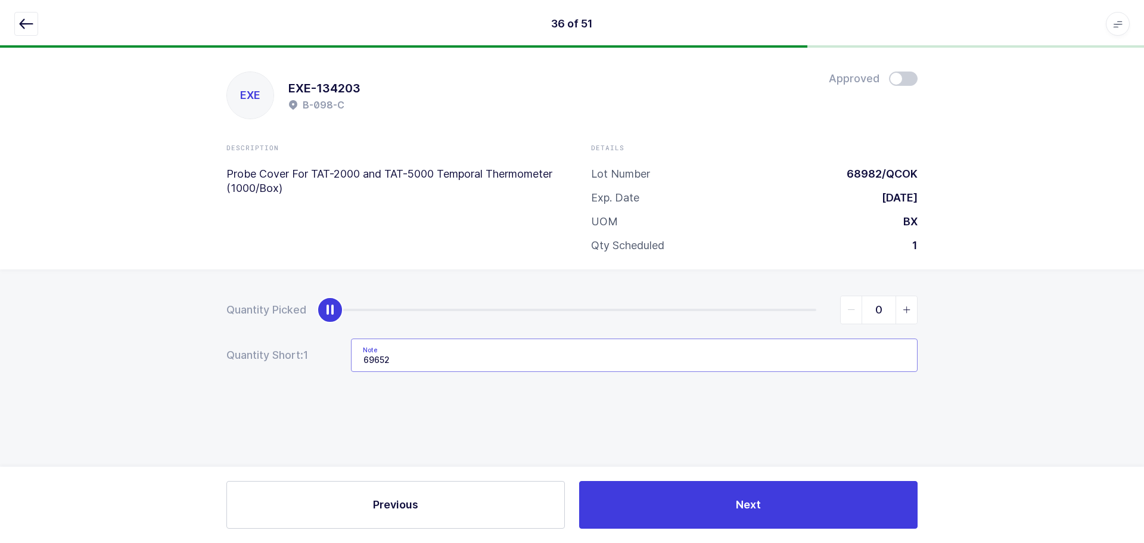
drag, startPoint x: 493, startPoint y: 368, endPoint x: 277, endPoint y: 363, distance: 215.7
click at [276, 363] on div "Quantity Short: 1 Note 69652" at bounding box center [571, 354] width 691 height 33
drag, startPoint x: 32, startPoint y: 20, endPoint x: 71, endPoint y: 37, distance: 43.3
click at [32, 21] on icon "button" at bounding box center [26, 24] width 14 height 14
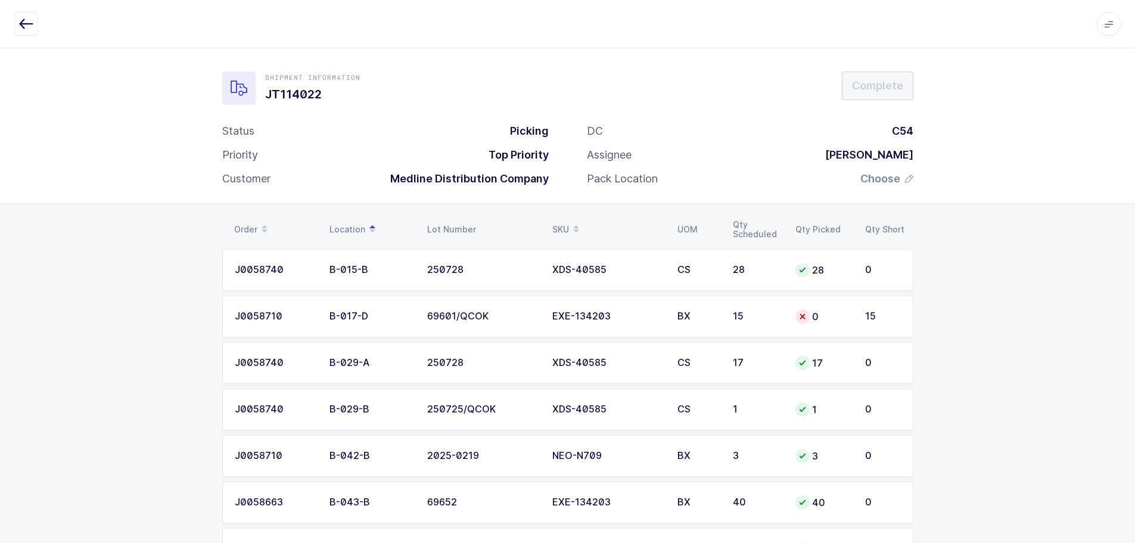
click at [561, 223] on div "SKU" at bounding box center [607, 229] width 111 height 20
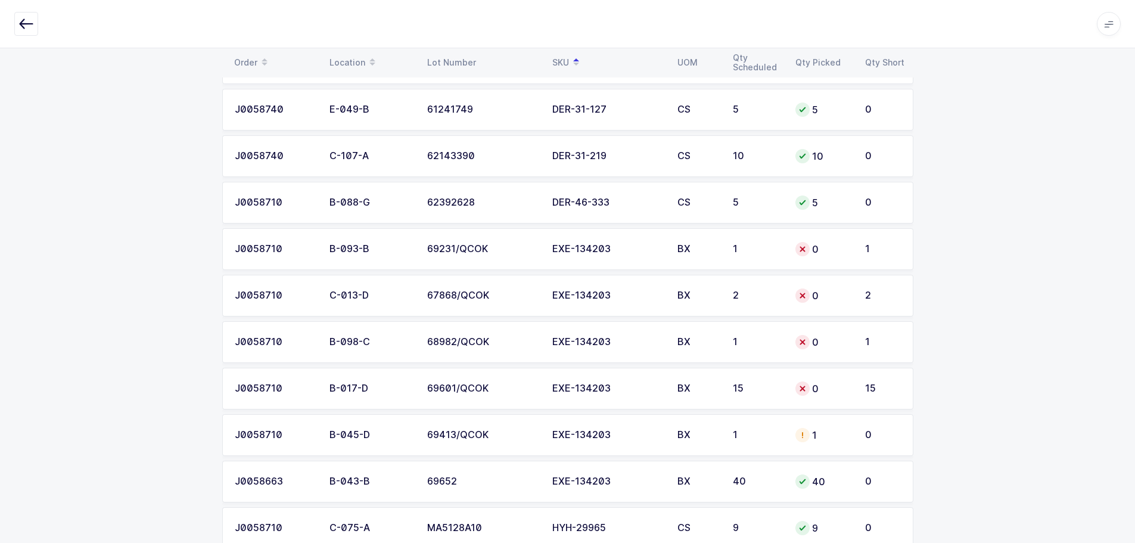
scroll to position [596, 0]
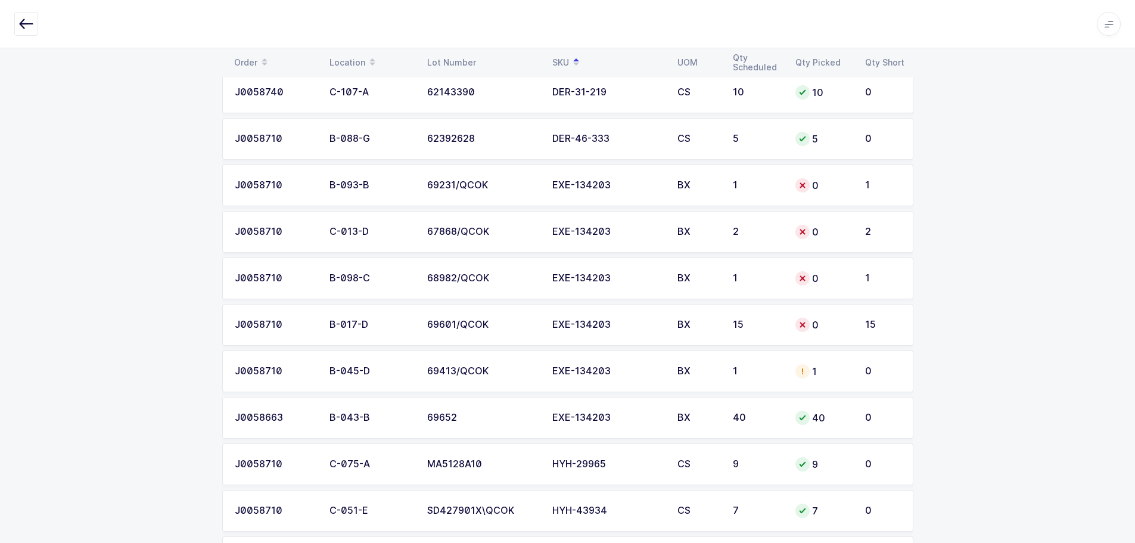
click at [719, 319] on td "BX" at bounding box center [697, 325] width 55 height 42
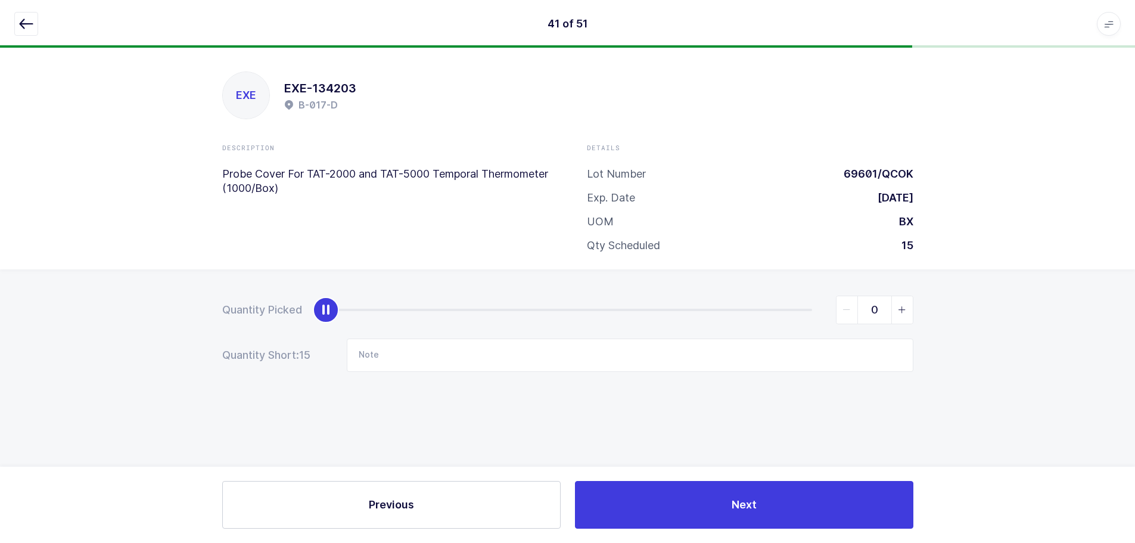
scroll to position [0, 0]
drag, startPoint x: 34, startPoint y: 18, endPoint x: 42, endPoint y: 22, distance: 8.8
click at [33, 18] on button "button" at bounding box center [26, 24] width 24 height 24
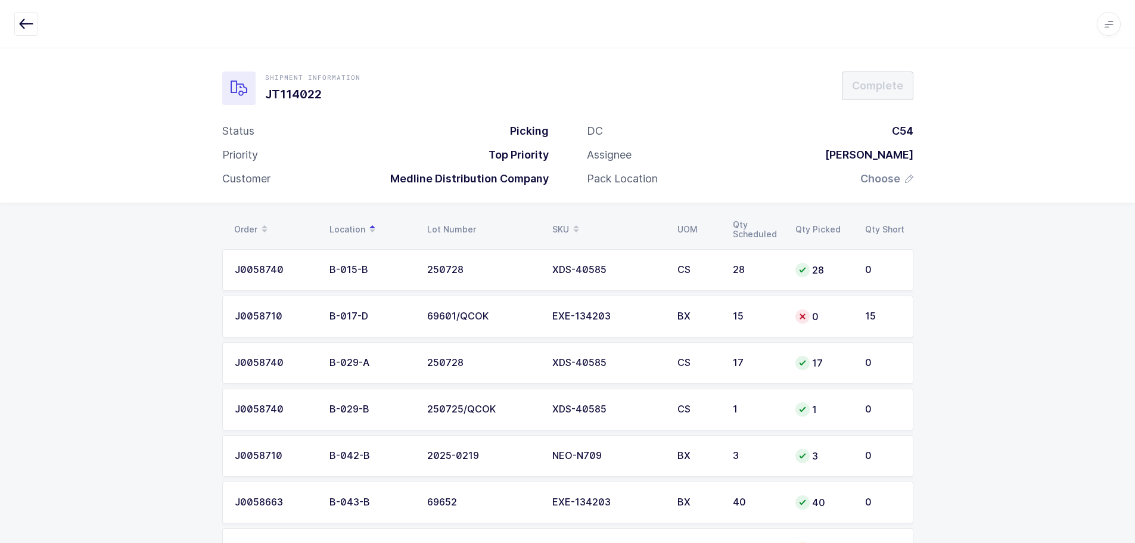
click at [562, 223] on div "SKU" at bounding box center [607, 229] width 111 height 20
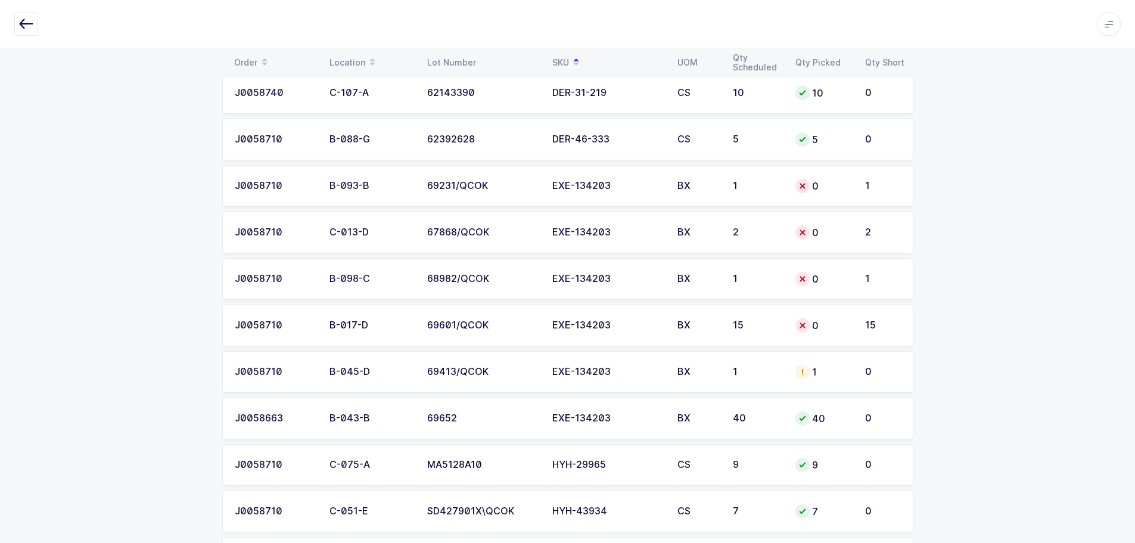
scroll to position [596, 0]
click at [610, 371] on div "EXE-134203" at bounding box center [607, 371] width 111 height 11
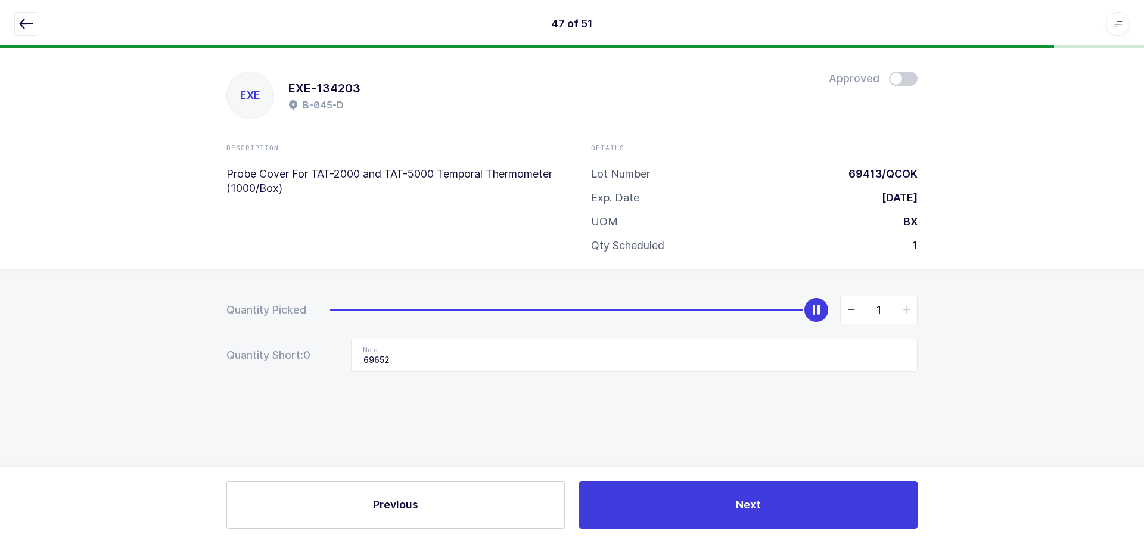
type input "0"
drag, startPoint x: 816, startPoint y: 313, endPoint x: 248, endPoint y: 332, distance: 568.1
click at [248, 332] on form "Quantity Picked 0 Quantity Short: 0 Note 69652" at bounding box center [571, 334] width 691 height 76
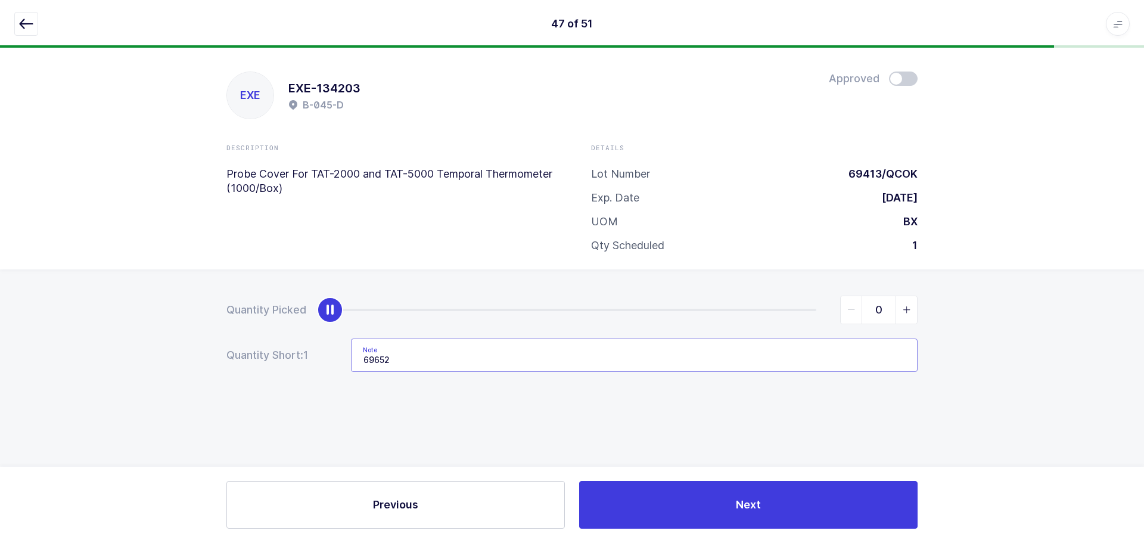
drag, startPoint x: 458, startPoint y: 357, endPoint x: 331, endPoint y: 374, distance: 127.3
click at [331, 374] on div "Quantity Picked 0 Quantity Short: 1 Note 69652" at bounding box center [572, 375] width 1144 height 212
click at [21, 31] on button "button" at bounding box center [26, 24] width 24 height 24
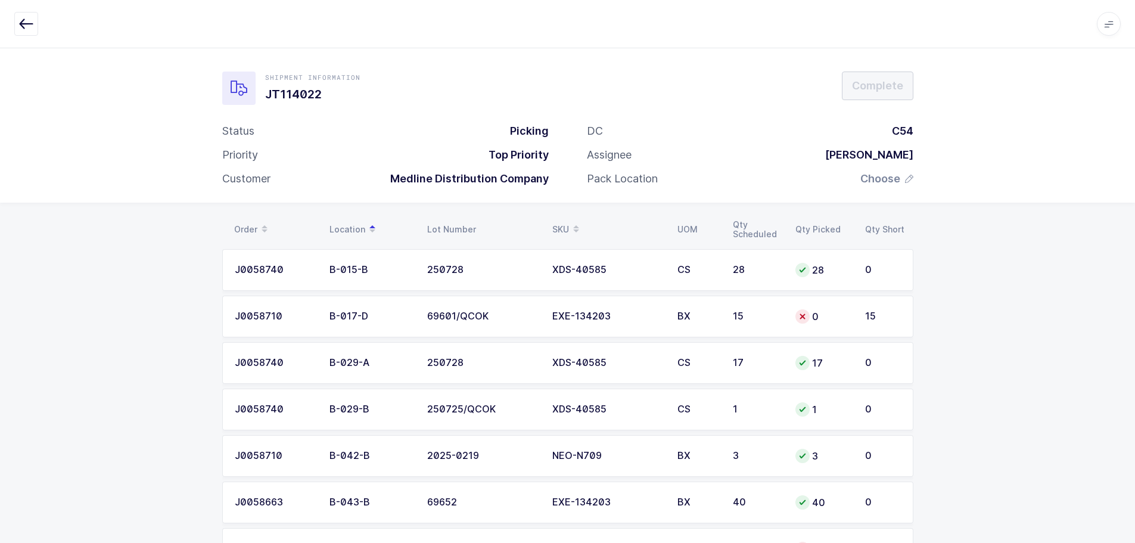
click at [561, 222] on div "SKU" at bounding box center [607, 229] width 111 height 20
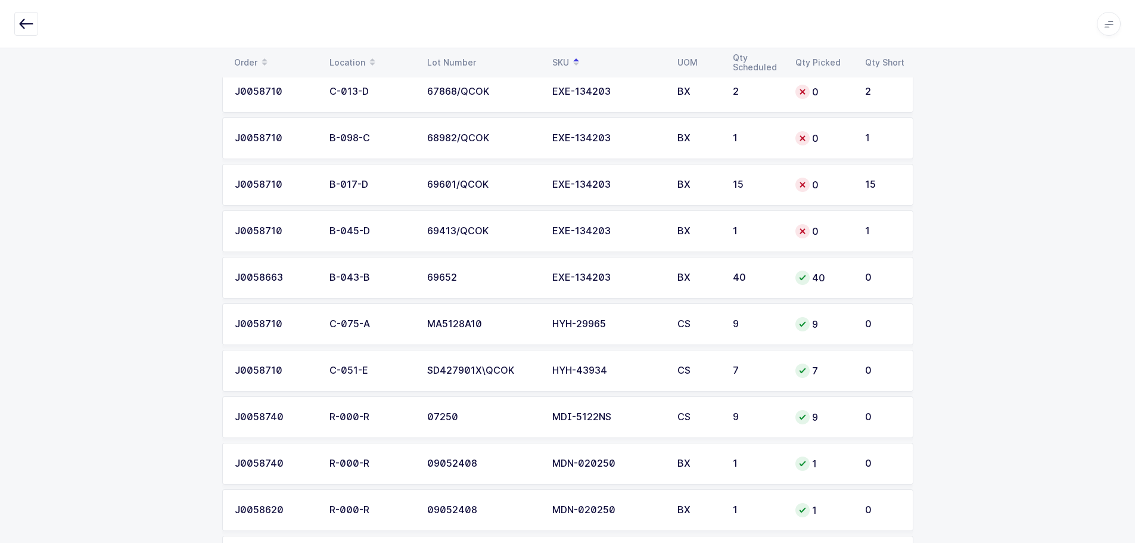
scroll to position [715, 0]
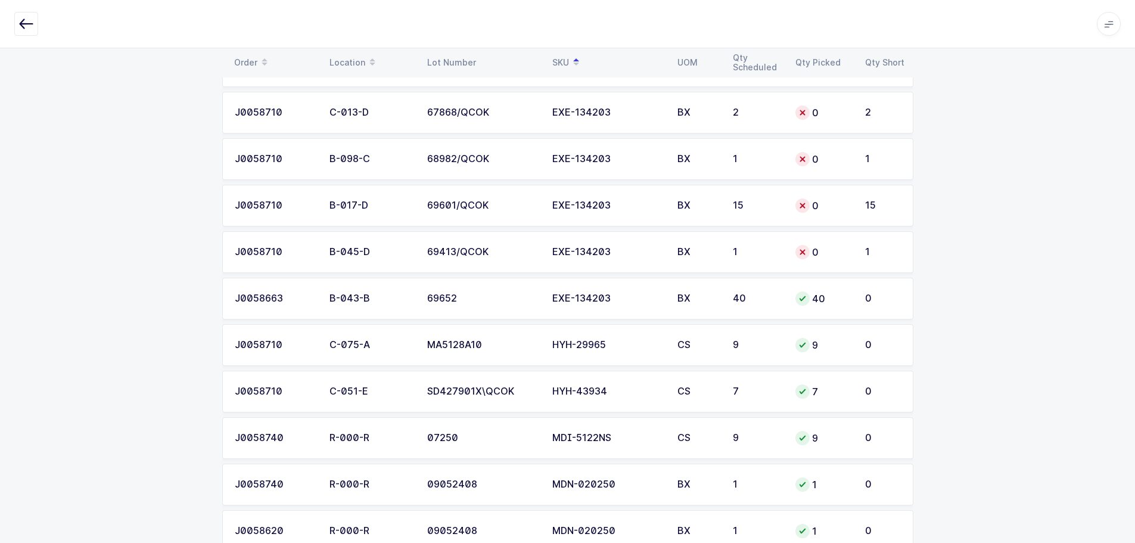
click at [627, 254] on div "EXE-134203" at bounding box center [607, 252] width 111 height 11
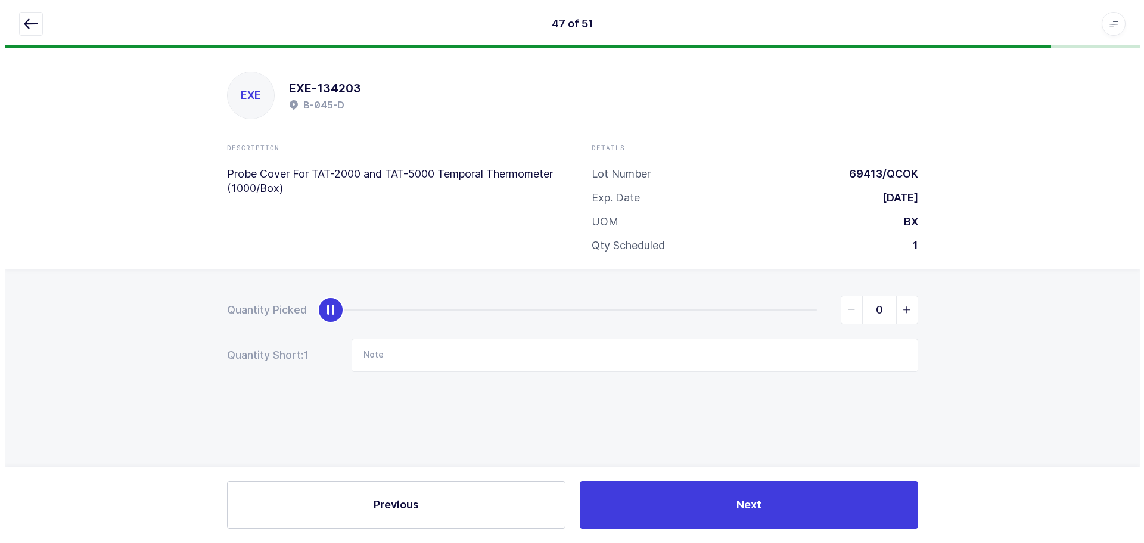
scroll to position [0, 0]
click at [29, 24] on icon "button" at bounding box center [26, 24] width 14 height 14
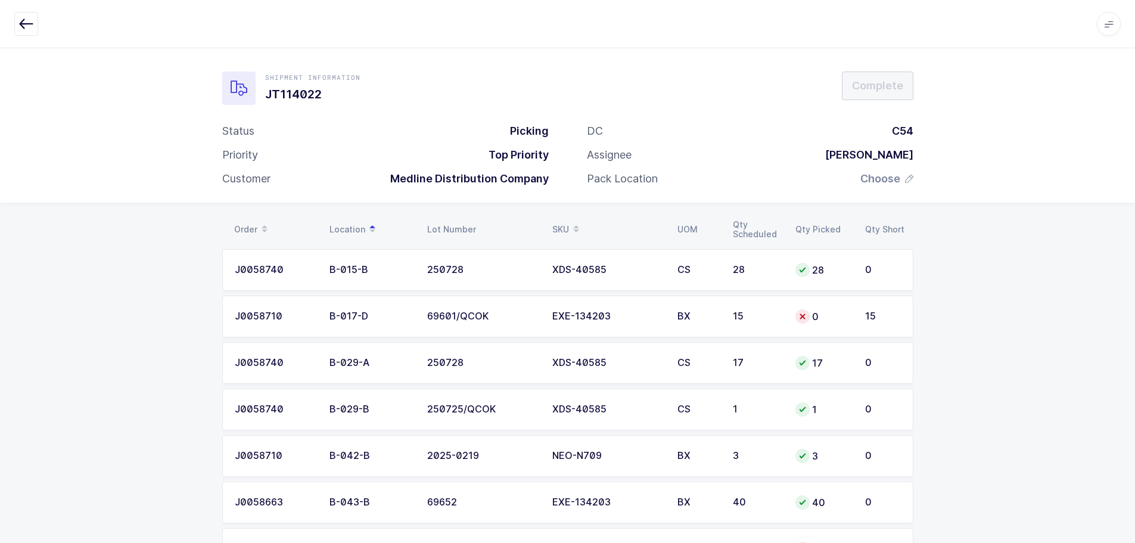
click at [661, 318] on div "EXE-134203" at bounding box center [607, 316] width 111 height 11
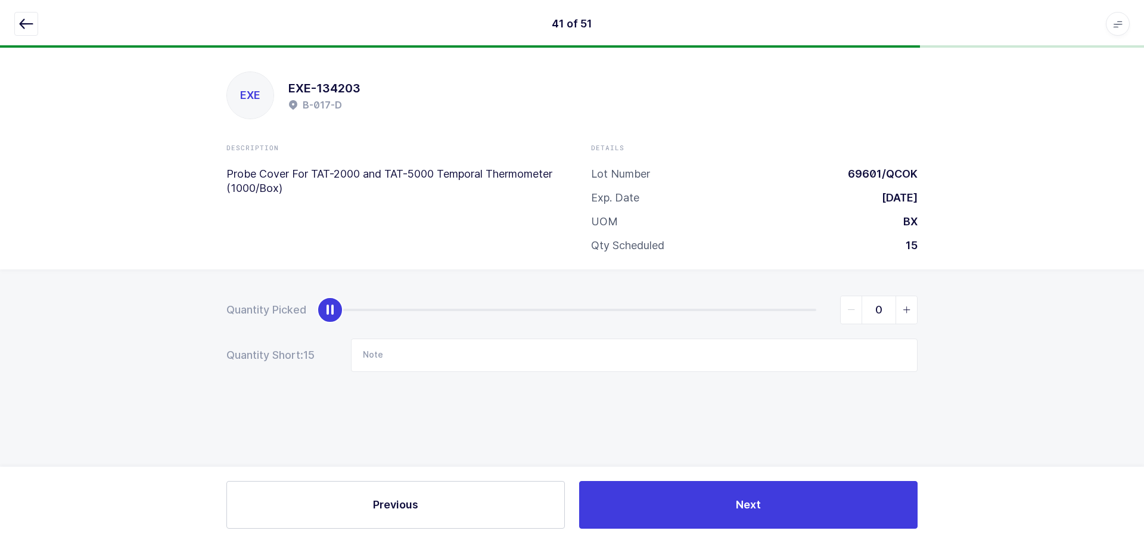
click at [21, 20] on icon "button" at bounding box center [26, 24] width 14 height 14
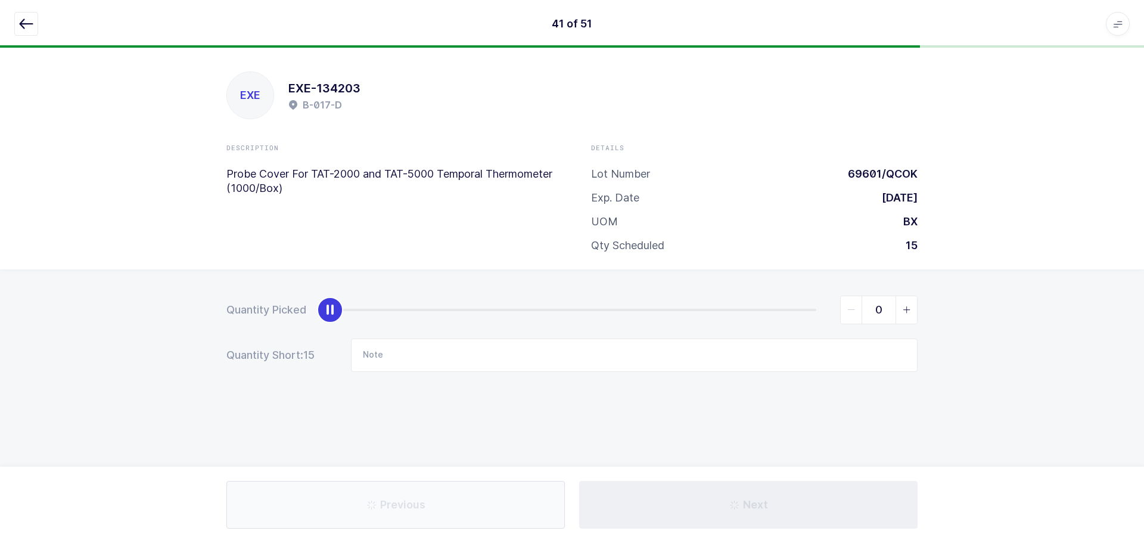
drag, startPoint x: 23, startPoint y: 15, endPoint x: 29, endPoint y: 18, distance: 6.4
click at [23, 16] on button "button" at bounding box center [26, 24] width 24 height 24
click at [18, 25] on button "button" at bounding box center [26, 24] width 24 height 24
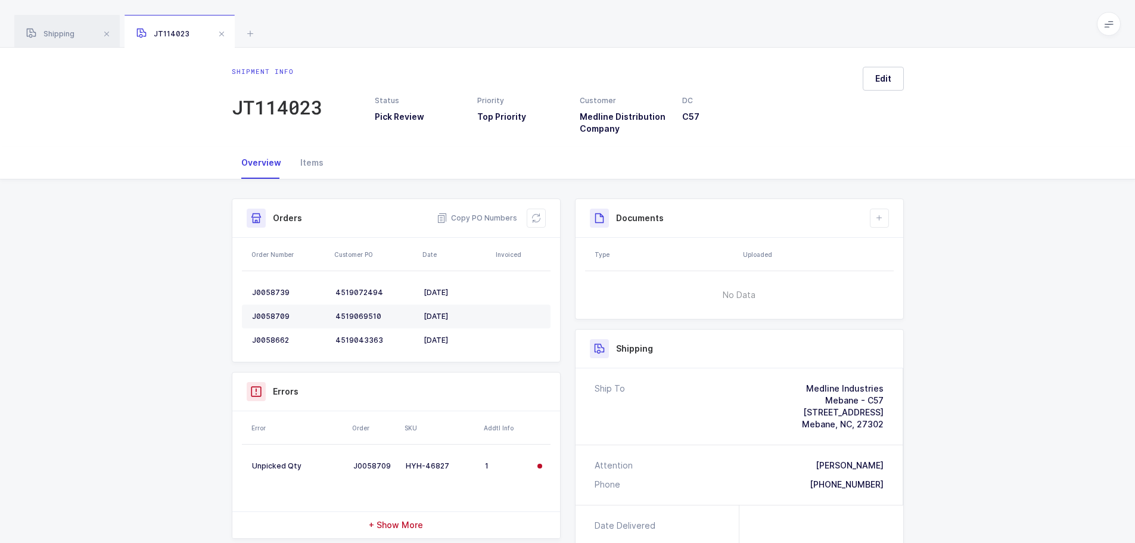
click at [222, 30] on span at bounding box center [221, 34] width 14 height 14
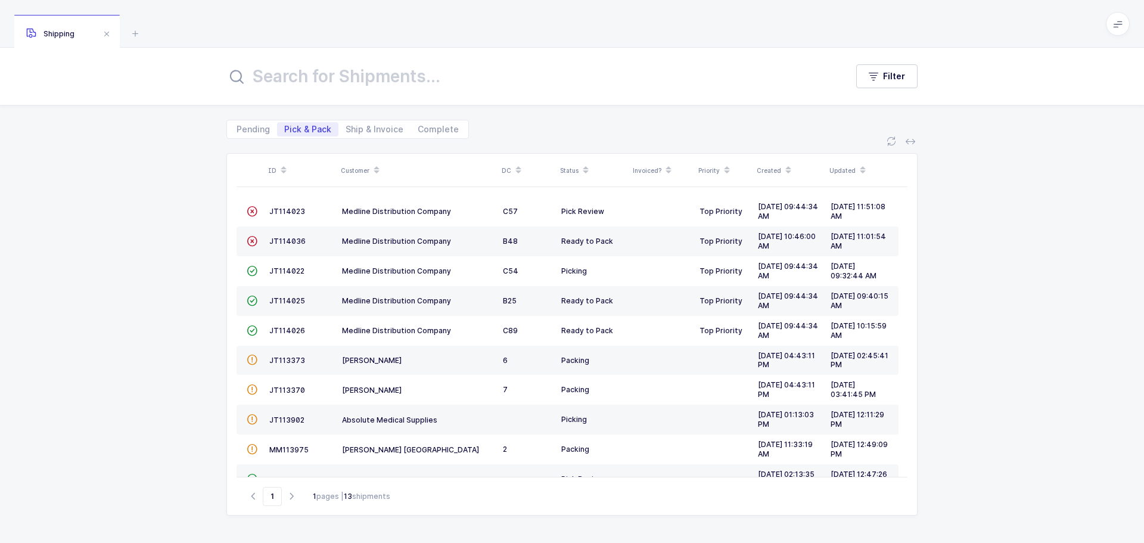
click at [279, 266] on div "JT114022" at bounding box center [300, 271] width 63 height 10
click at [279, 272] on span "JT114022" at bounding box center [286, 270] width 35 height 9
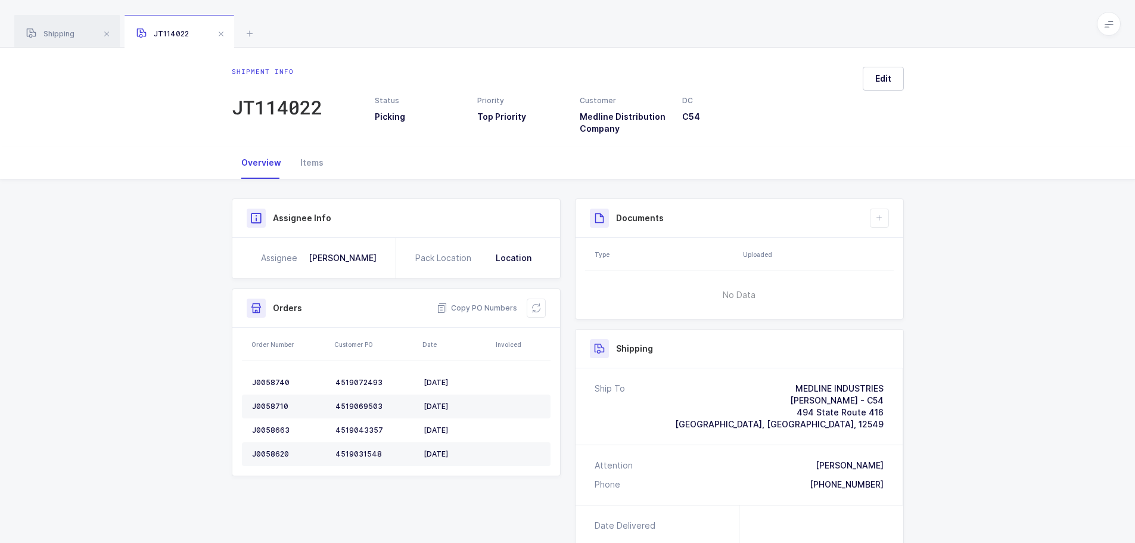
scroll to position [60, 0]
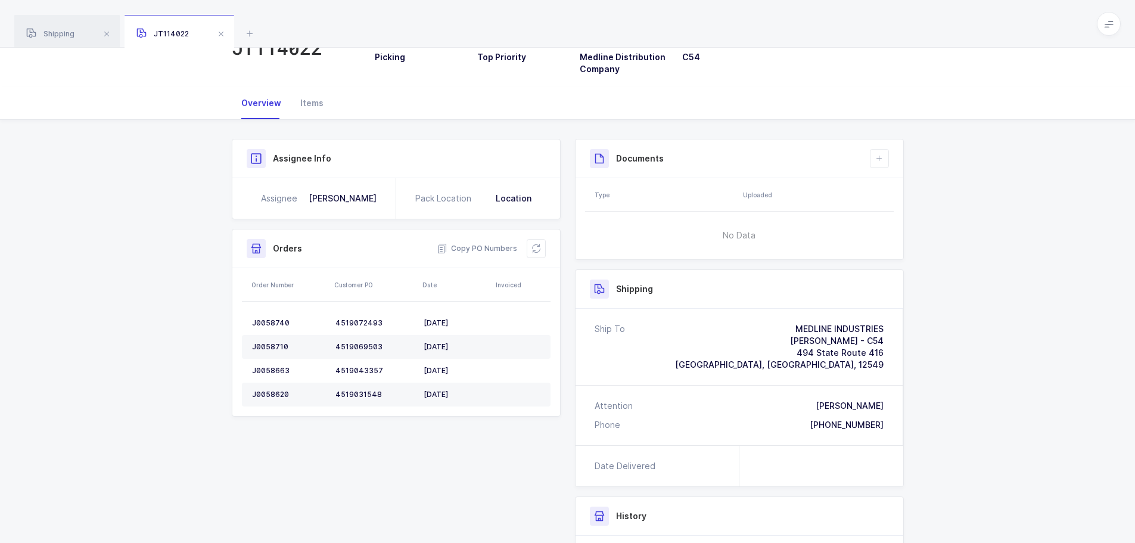
click at [534, 254] on button at bounding box center [536, 248] width 19 height 19
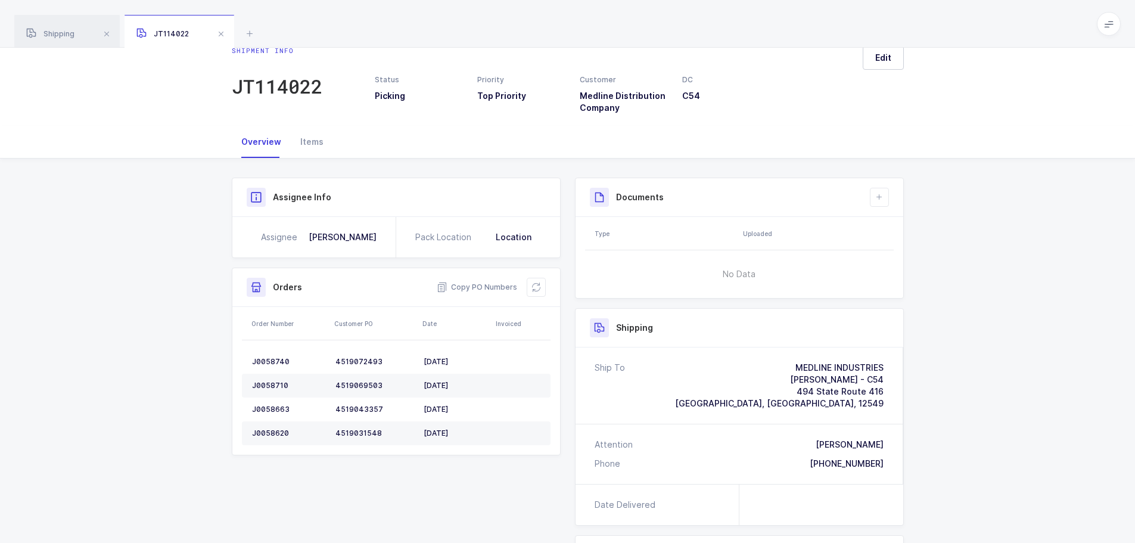
scroll to position [0, 0]
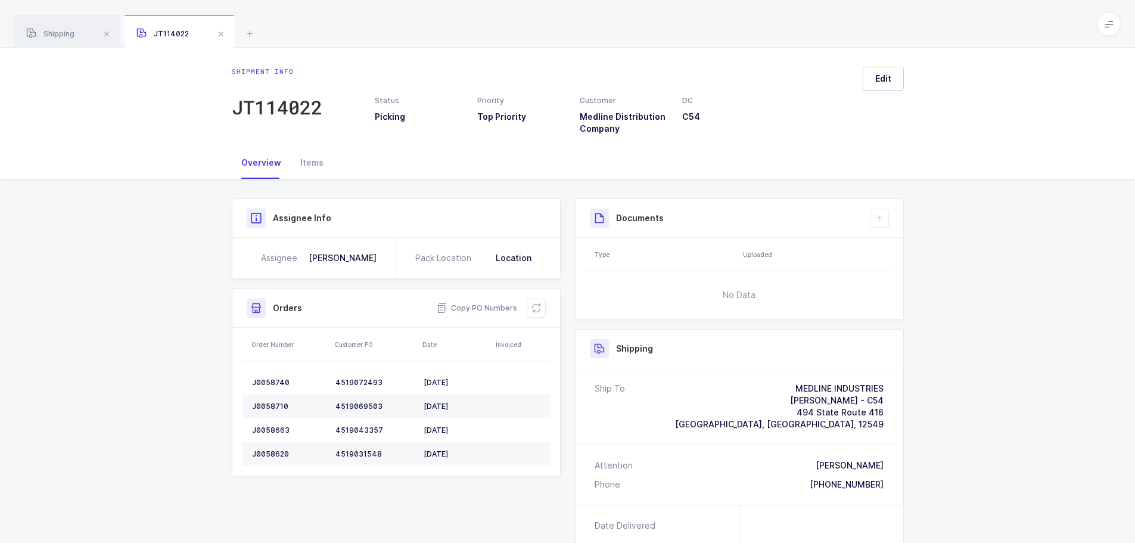
click at [536, 307] on icon at bounding box center [536, 308] width 10 height 10
click at [533, 306] on icon at bounding box center [536, 308] width 10 height 10
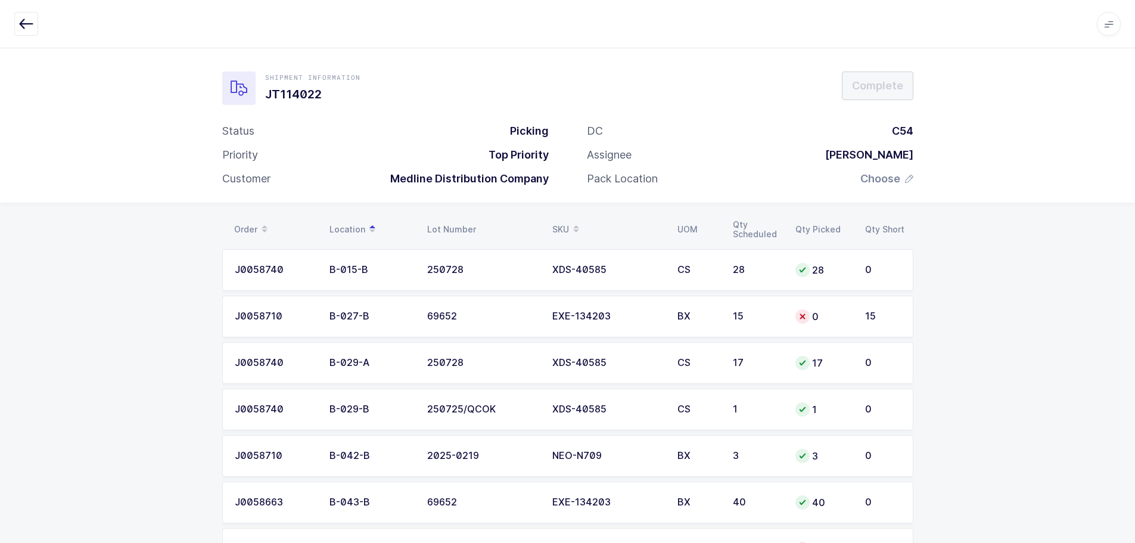
click at [561, 220] on div "SKU" at bounding box center [607, 229] width 111 height 20
click at [778, 449] on td "20" at bounding box center [757, 456] width 63 height 42
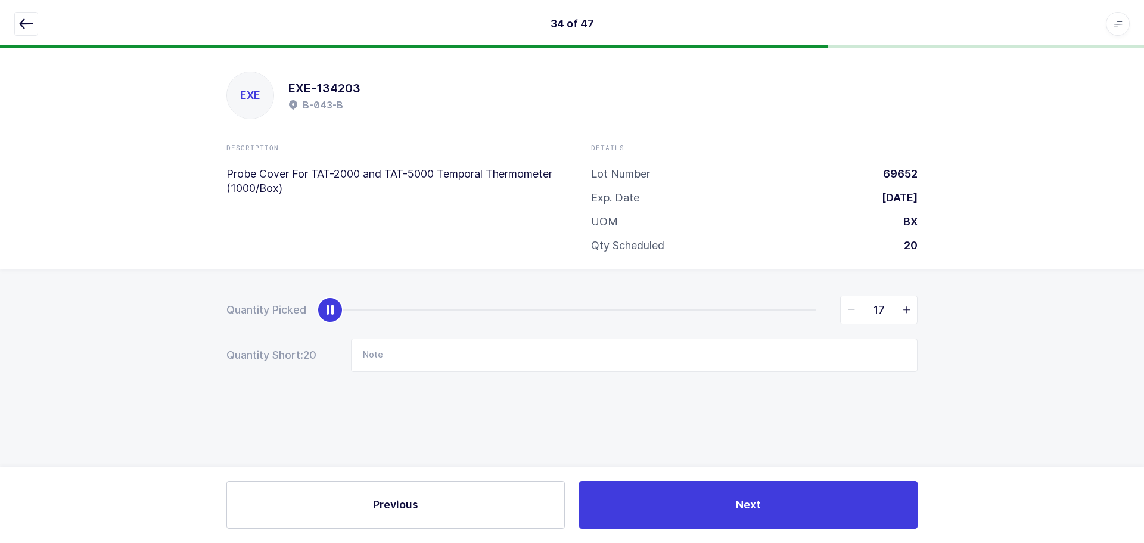
type input "20"
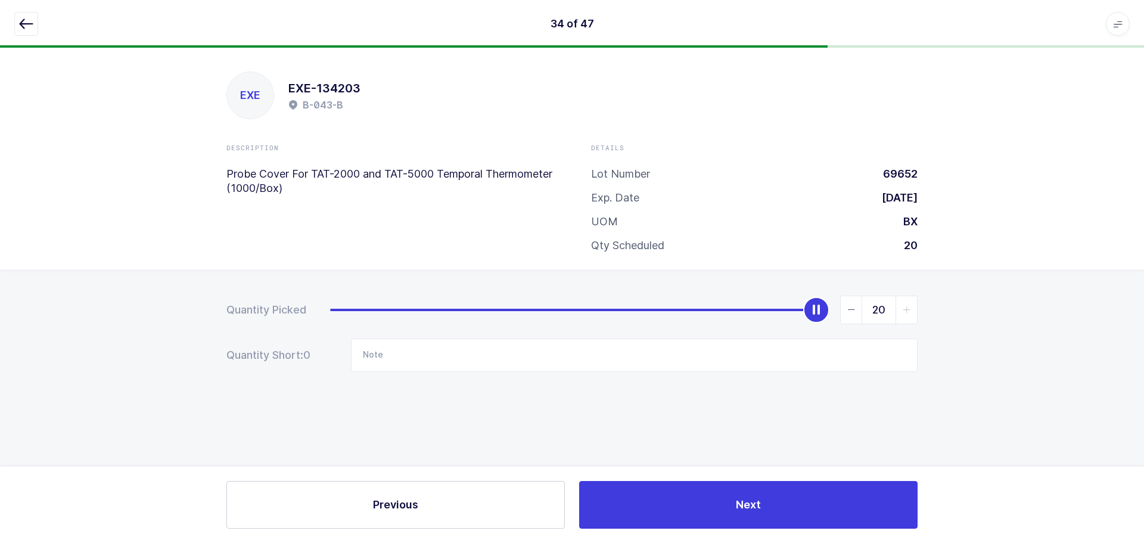
drag, startPoint x: 336, startPoint y: 306, endPoint x: 1021, endPoint y: 293, distance: 684.7
click at [1021, 293] on div "Quantity Picked 20 Quantity Short: 0 Note" at bounding box center [572, 375] width 1144 height 212
click at [26, 26] on icon "button" at bounding box center [26, 24] width 14 height 14
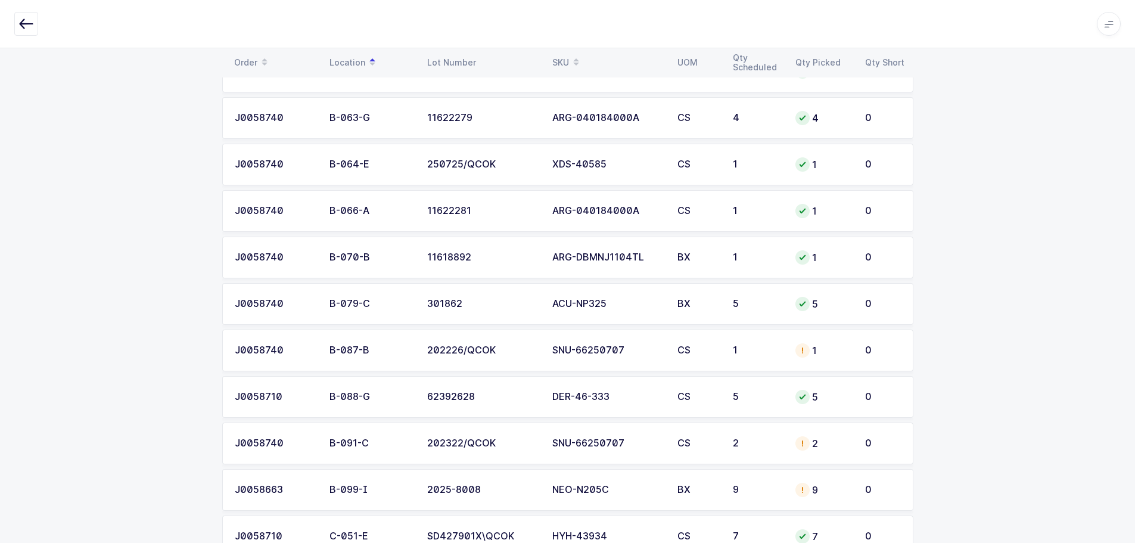
scroll to position [536, 0]
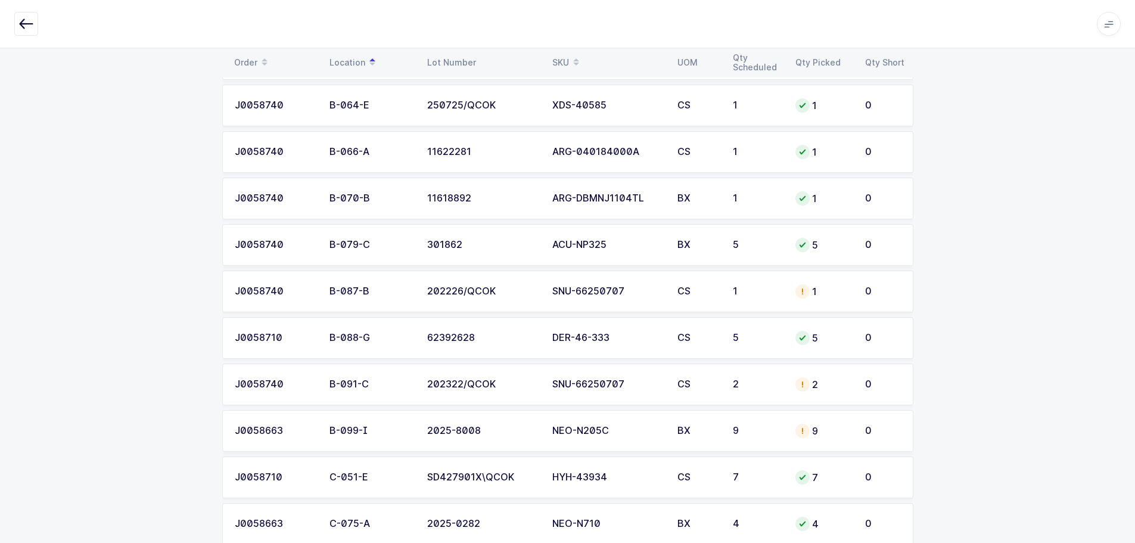
click at [565, 57] on div "SKU" at bounding box center [607, 62] width 111 height 20
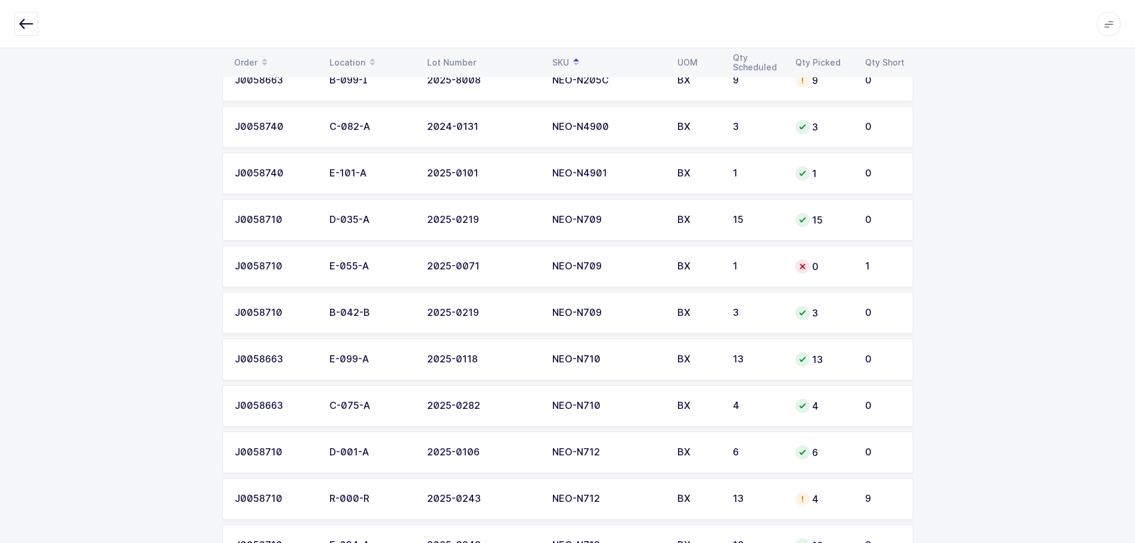
scroll to position [1013, 0]
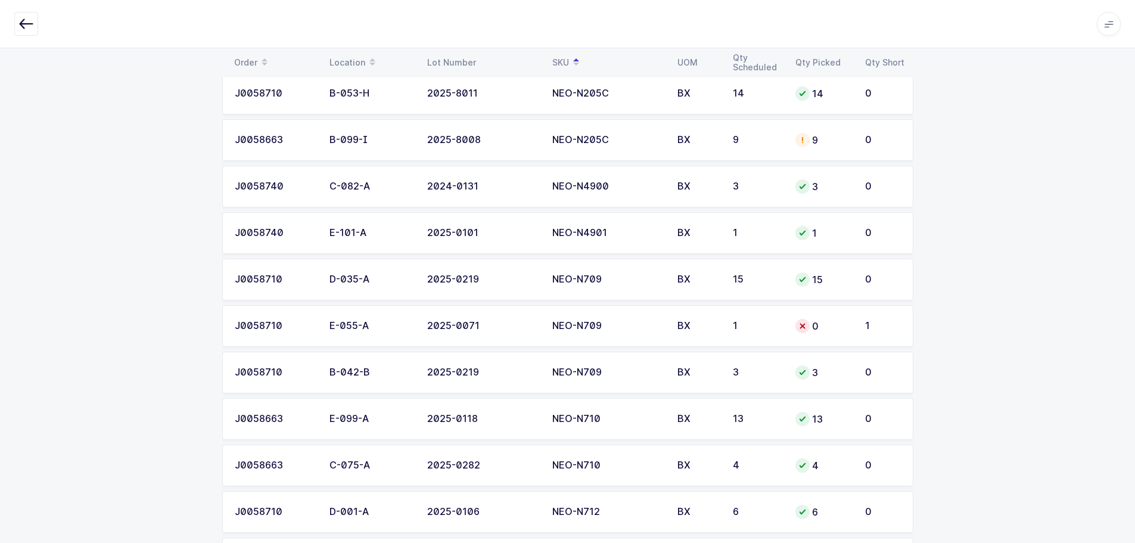
click at [630, 322] on div "NEO-N709" at bounding box center [607, 326] width 111 height 11
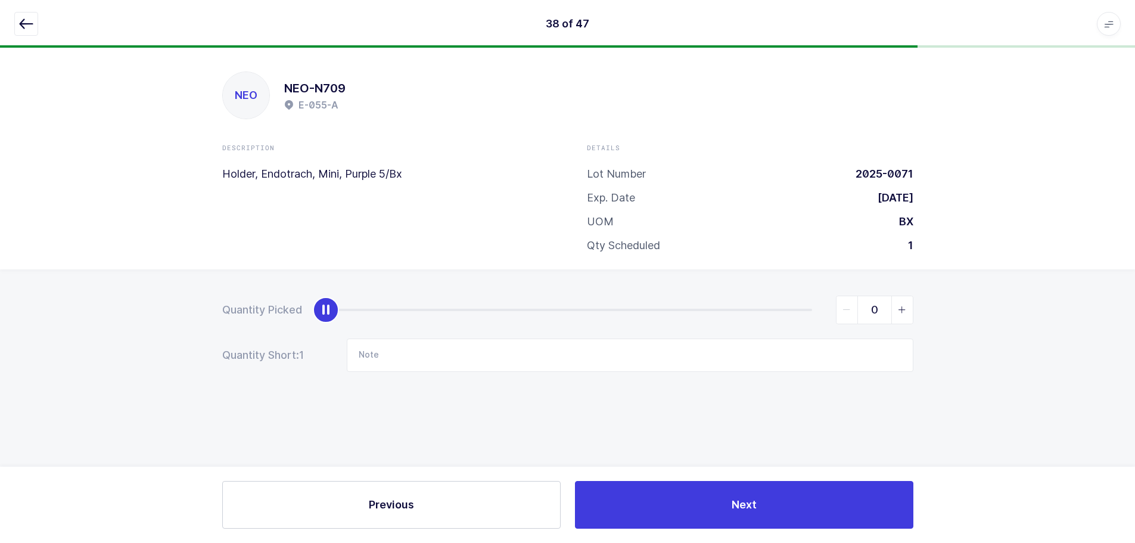
scroll to position [0, 0]
click at [26, 23] on icon "button" at bounding box center [26, 24] width 14 height 14
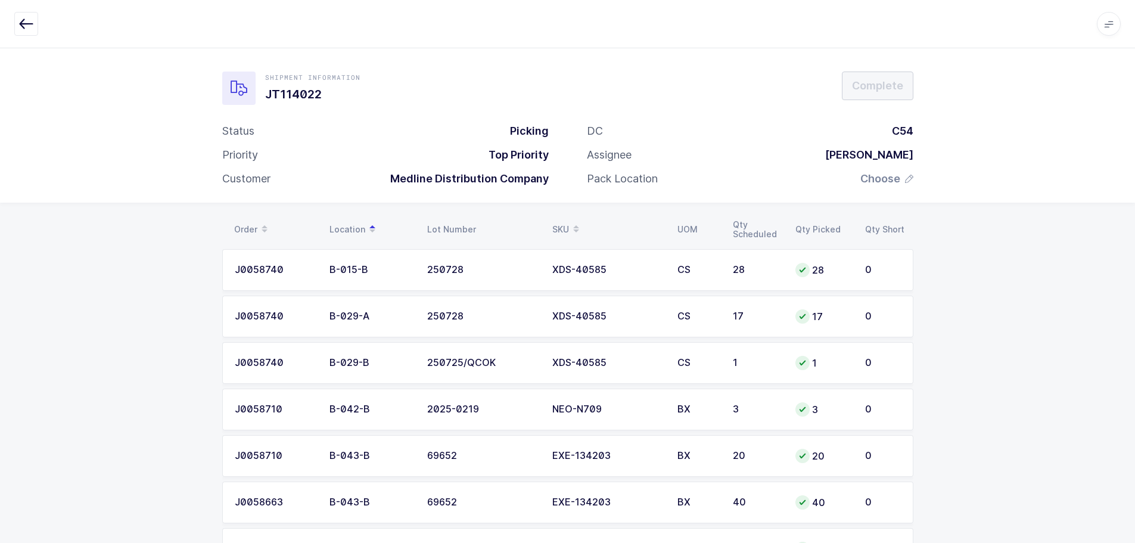
click at [565, 224] on div "SKU" at bounding box center [607, 229] width 111 height 20
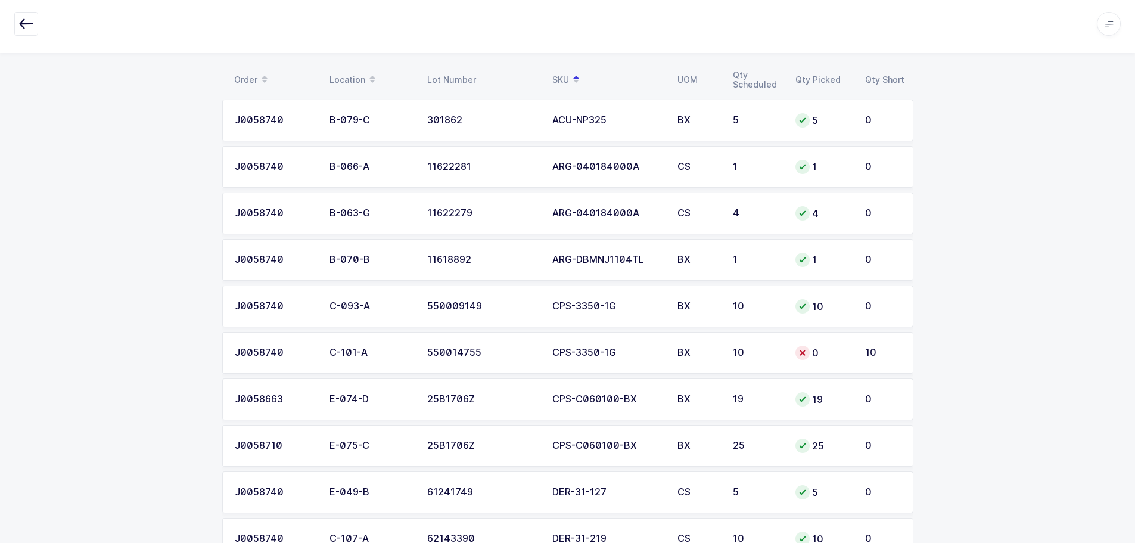
scroll to position [119, 0]
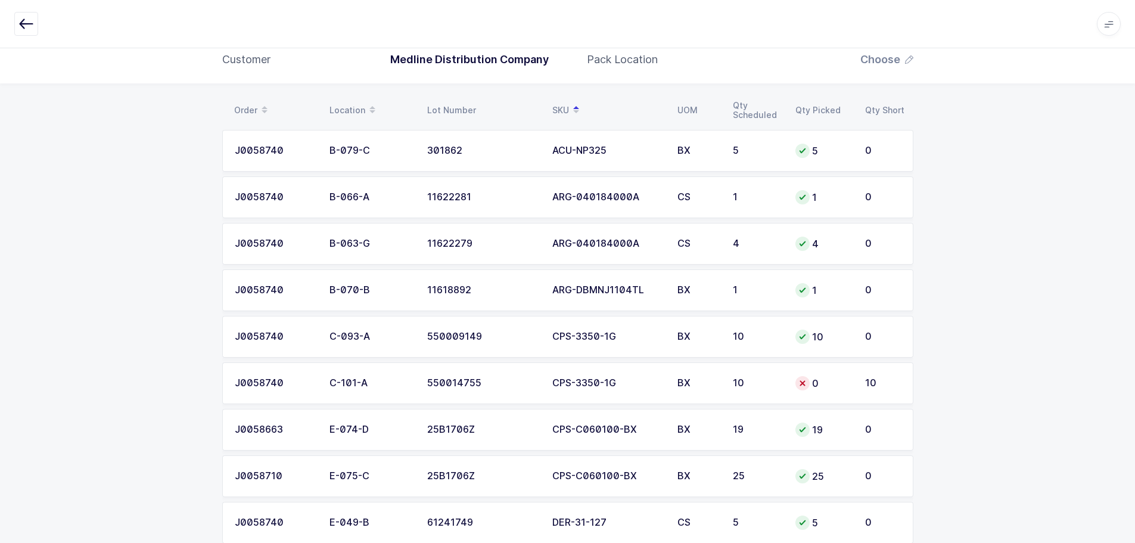
click at [677, 388] on div "BX" at bounding box center [697, 383] width 41 height 11
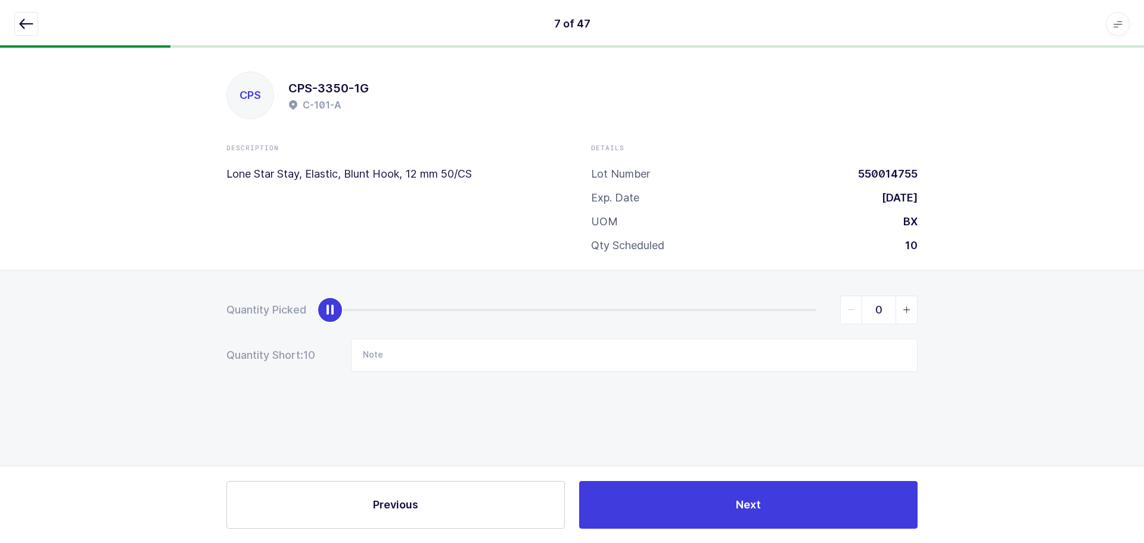
click at [15, 18] on button "button" at bounding box center [26, 24] width 24 height 24
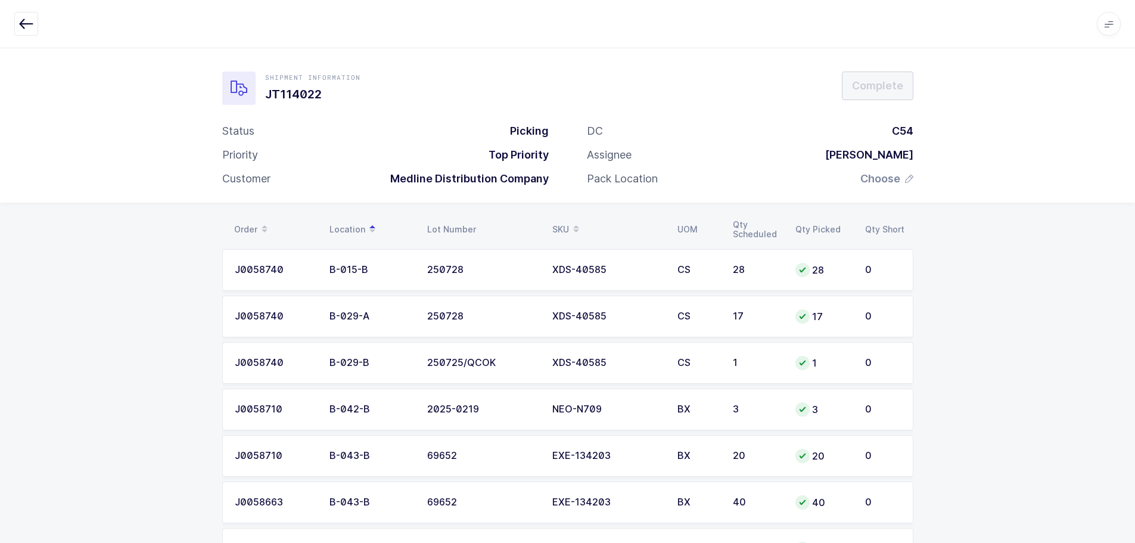
click at [564, 219] on div "SKU" at bounding box center [607, 229] width 111 height 20
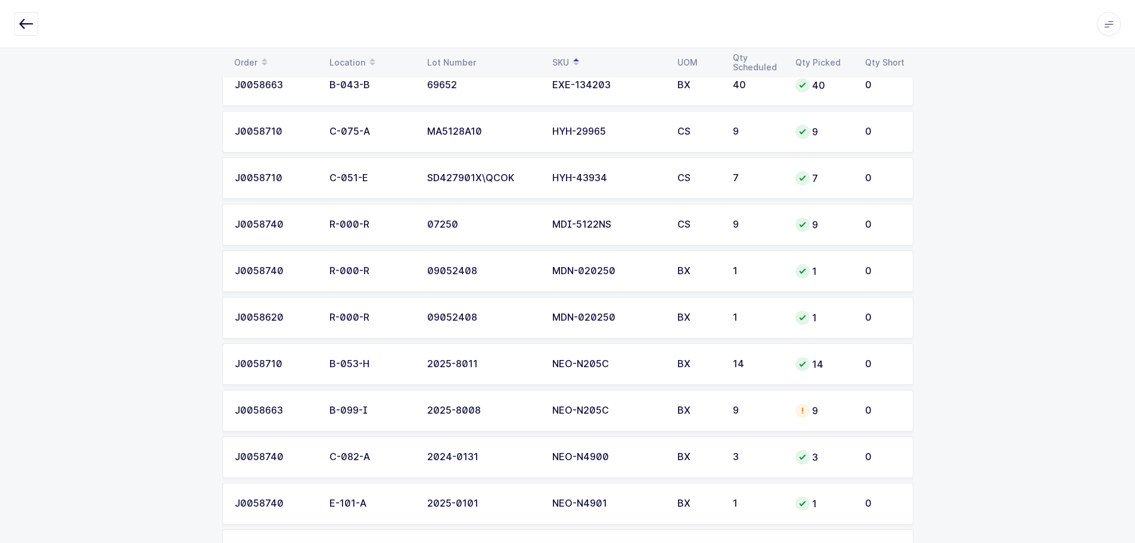
scroll to position [775, 0]
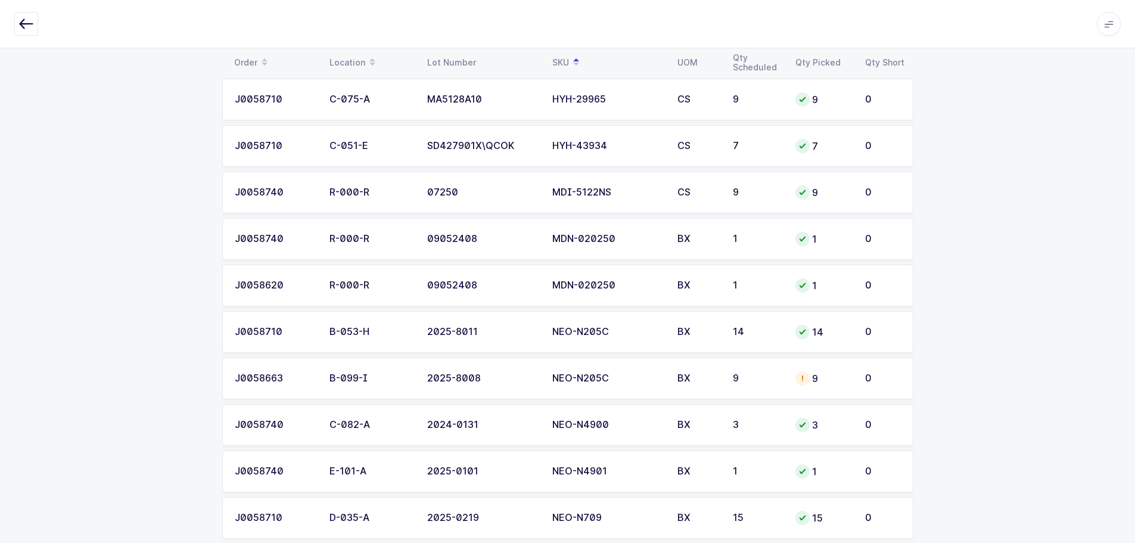
click at [630, 373] on div "NEO-N205C" at bounding box center [607, 378] width 111 height 11
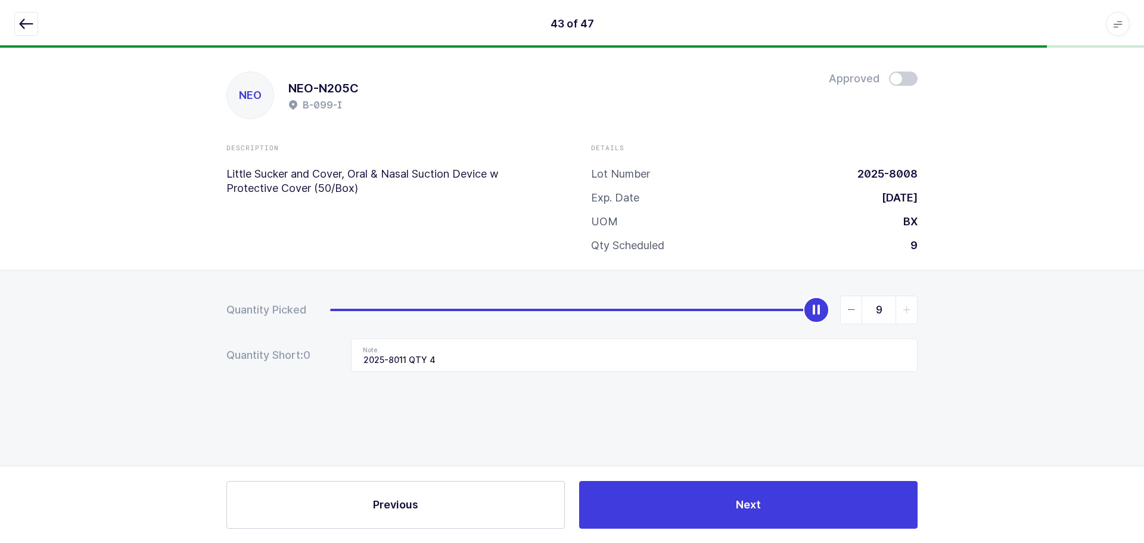
click at [27, 21] on icon "button" at bounding box center [26, 24] width 14 height 14
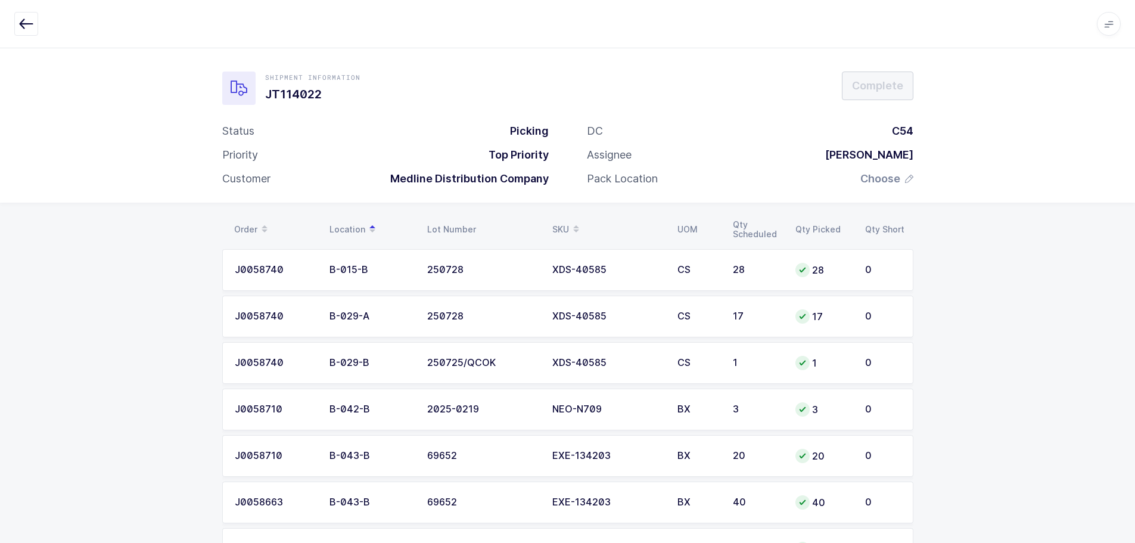
click at [563, 220] on div "SKU" at bounding box center [607, 229] width 111 height 20
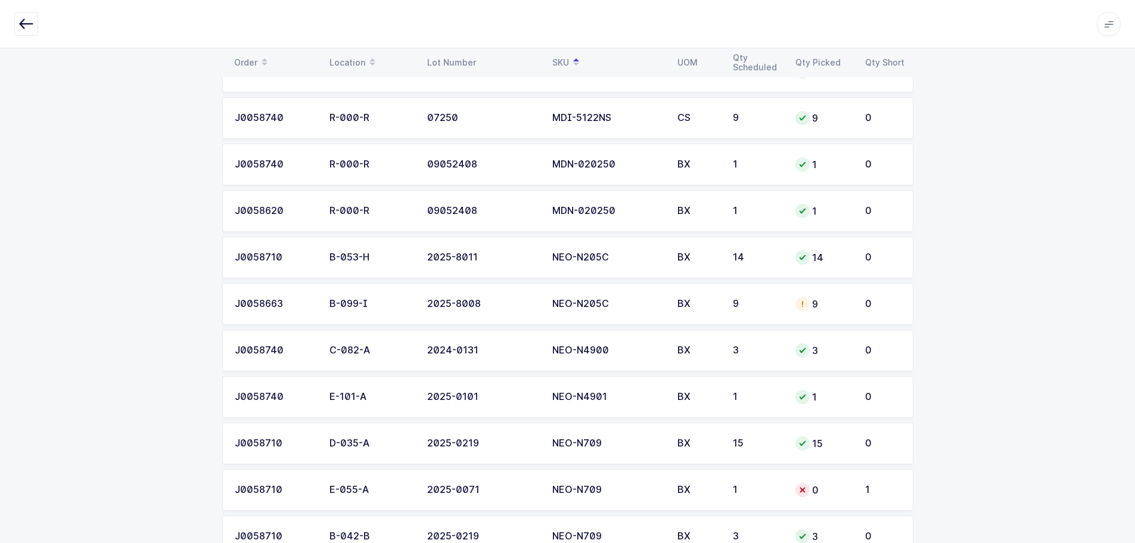
scroll to position [894, 0]
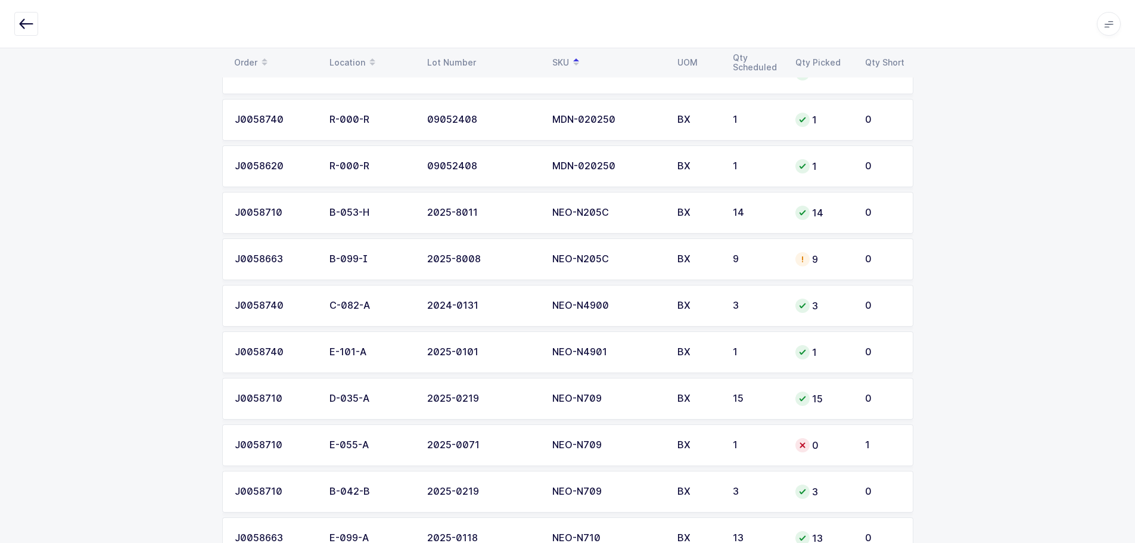
click at [780, 252] on td "9" at bounding box center [757, 259] width 63 height 42
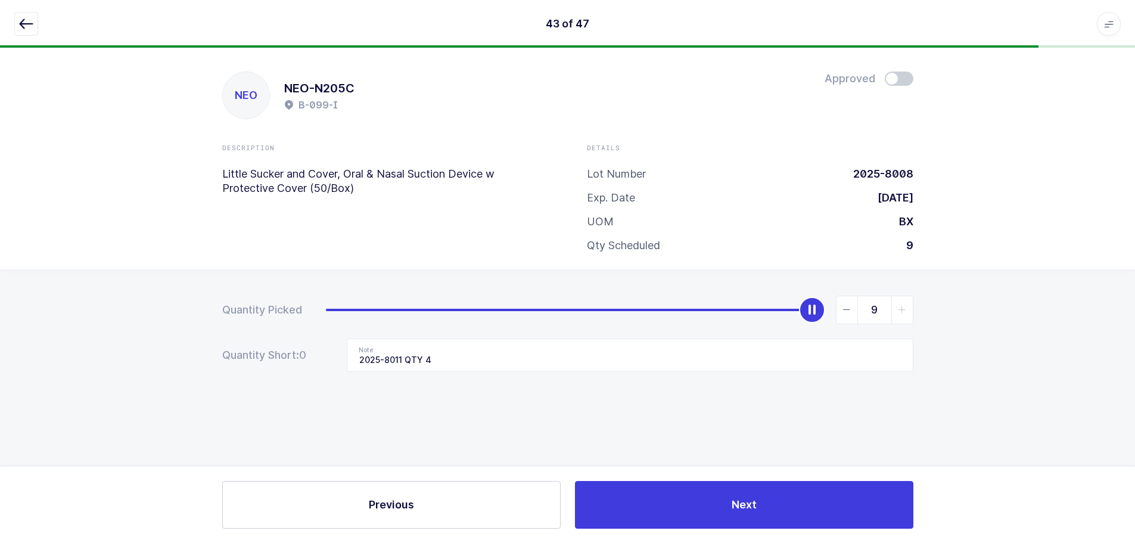
scroll to position [0, 0]
drag, startPoint x: 892, startPoint y: 305, endPoint x: 882, endPoint y: 309, distance: 10.7
click at [882, 309] on input "9" at bounding box center [878, 310] width 77 height 29
drag, startPoint x: 882, startPoint y: 310, endPoint x: 873, endPoint y: 309, distance: 8.4
click at [873, 309] on input "9" at bounding box center [878, 310] width 77 height 29
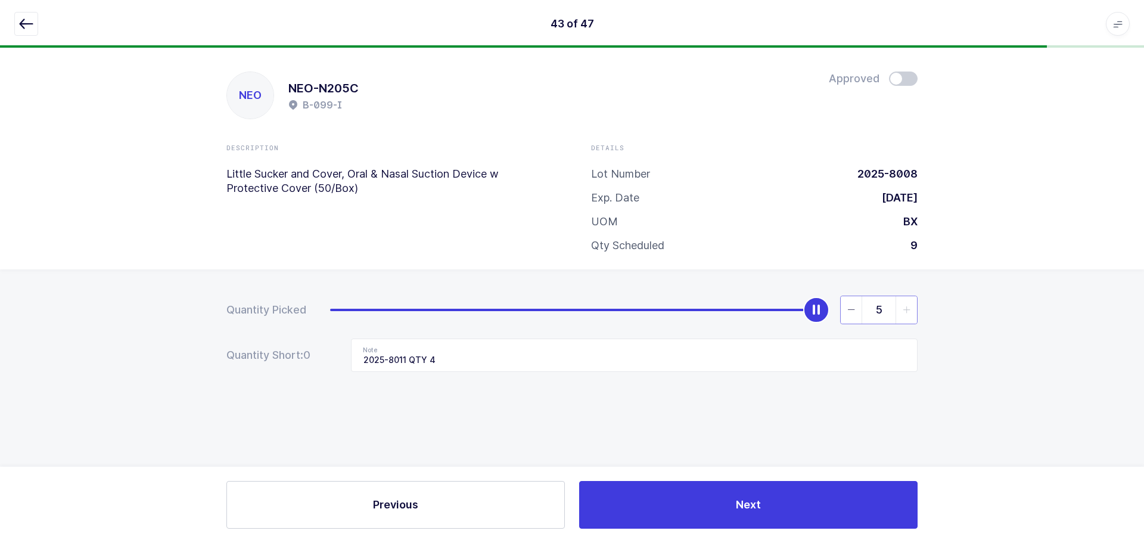
type input "5"
click at [906, 82] on span at bounding box center [903, 78] width 29 height 14
click at [23, 21] on icon "button" at bounding box center [26, 24] width 14 height 14
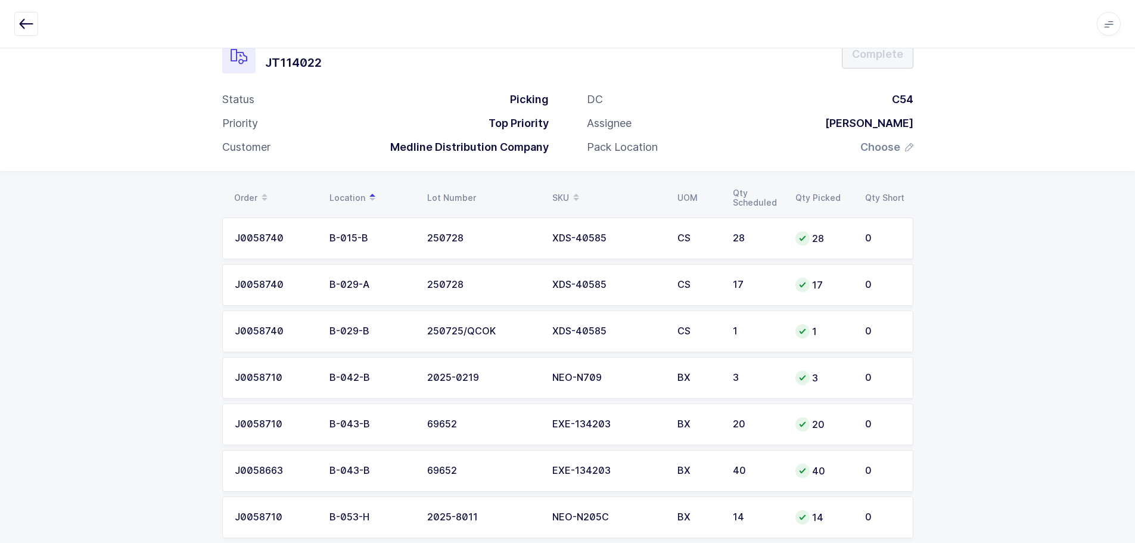
scroll to position [60, 0]
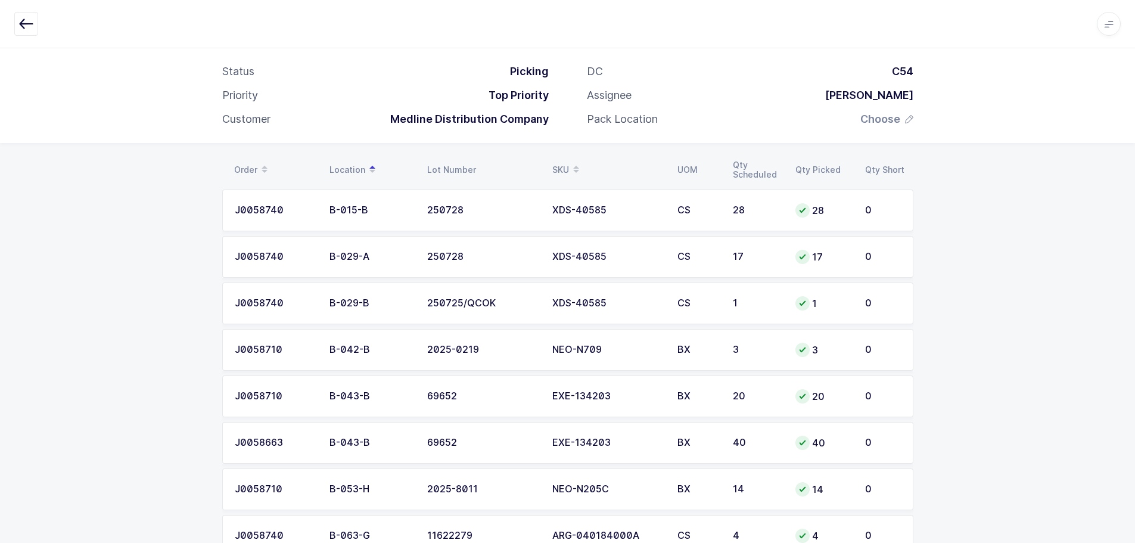
click at [560, 167] on div "SKU" at bounding box center [607, 170] width 111 height 20
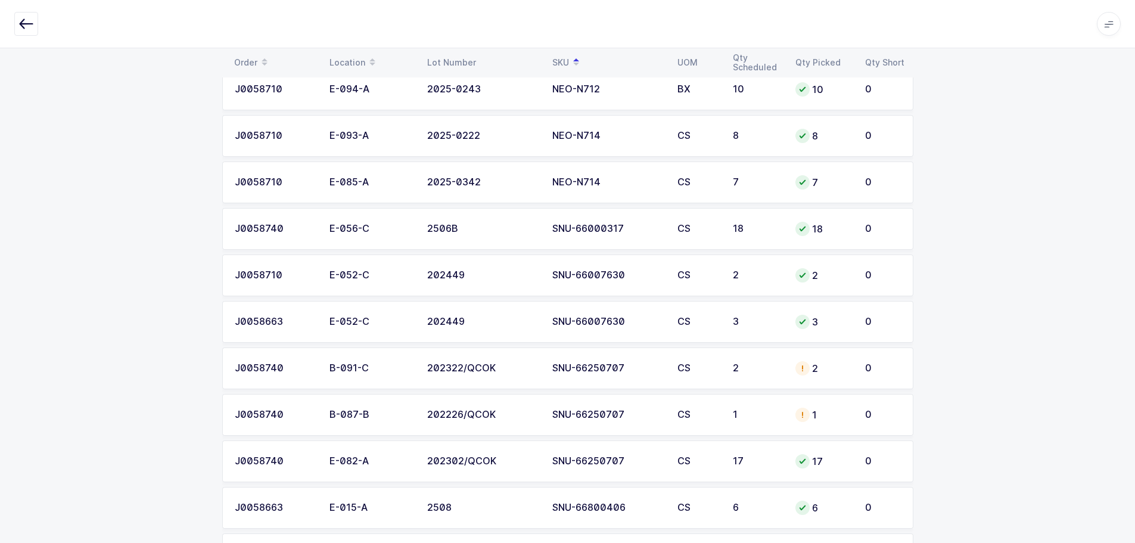
scroll to position [1549, 0]
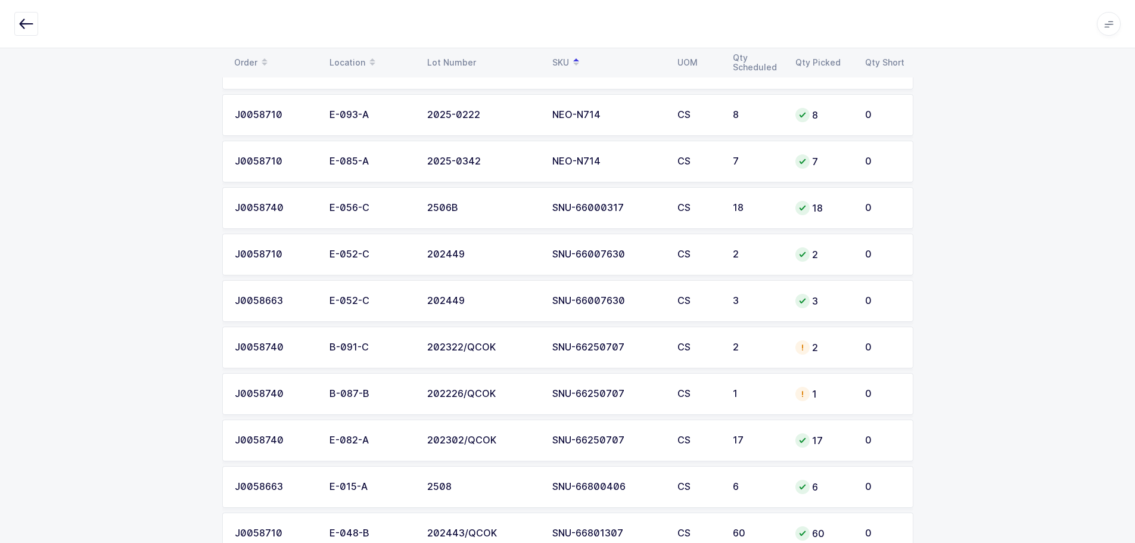
click at [718, 348] on div "CS" at bounding box center [697, 347] width 41 height 11
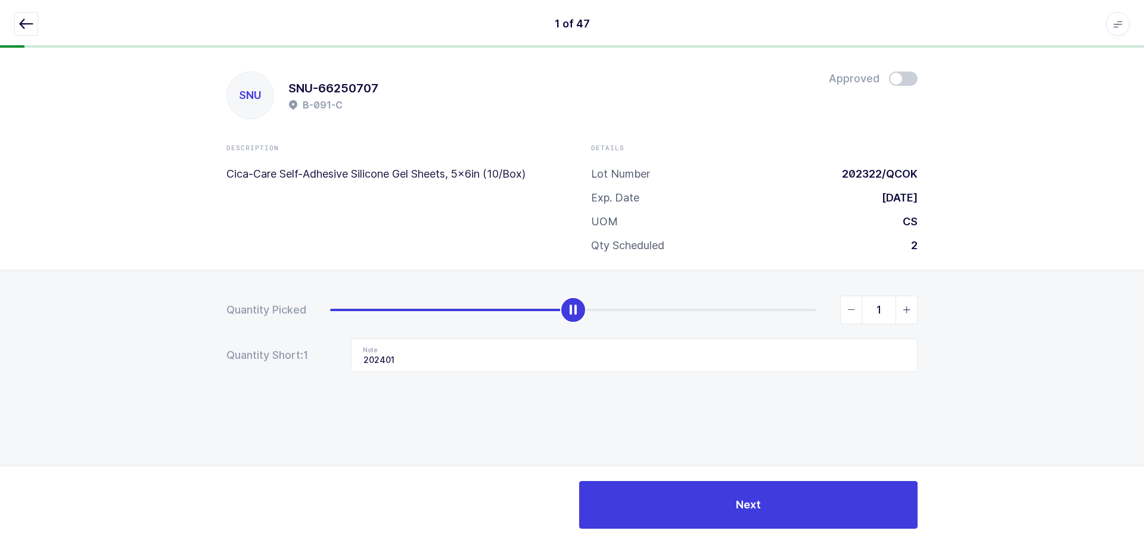
type input "0"
click at [854, 313] on icon "slider between 0 and 2" at bounding box center [851, 310] width 8 height 8
drag, startPoint x: 476, startPoint y: 357, endPoint x: 294, endPoint y: 362, distance: 181.8
click at [294, 362] on div "Quantity Short: 2 Note 202401" at bounding box center [571, 354] width 691 height 33
click at [25, 19] on icon "button" at bounding box center [26, 24] width 14 height 14
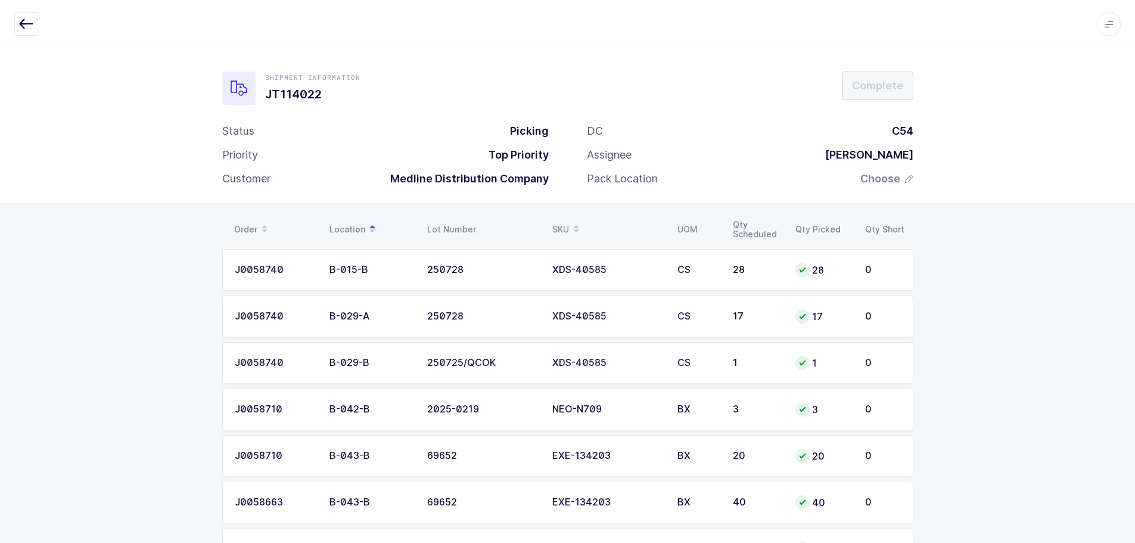
click at [563, 224] on div "SKU" at bounding box center [607, 229] width 111 height 20
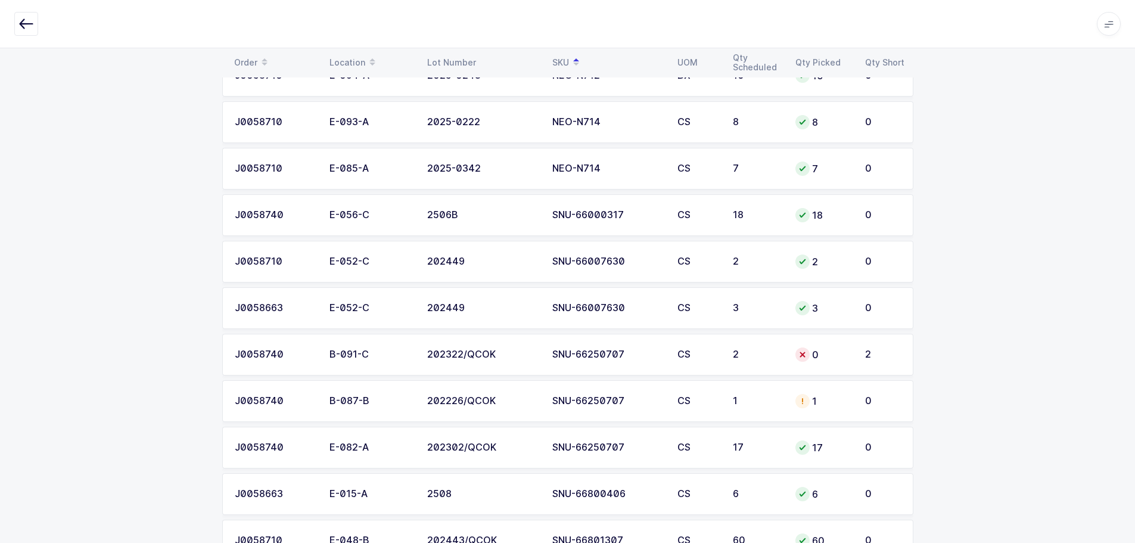
scroll to position [1549, 0]
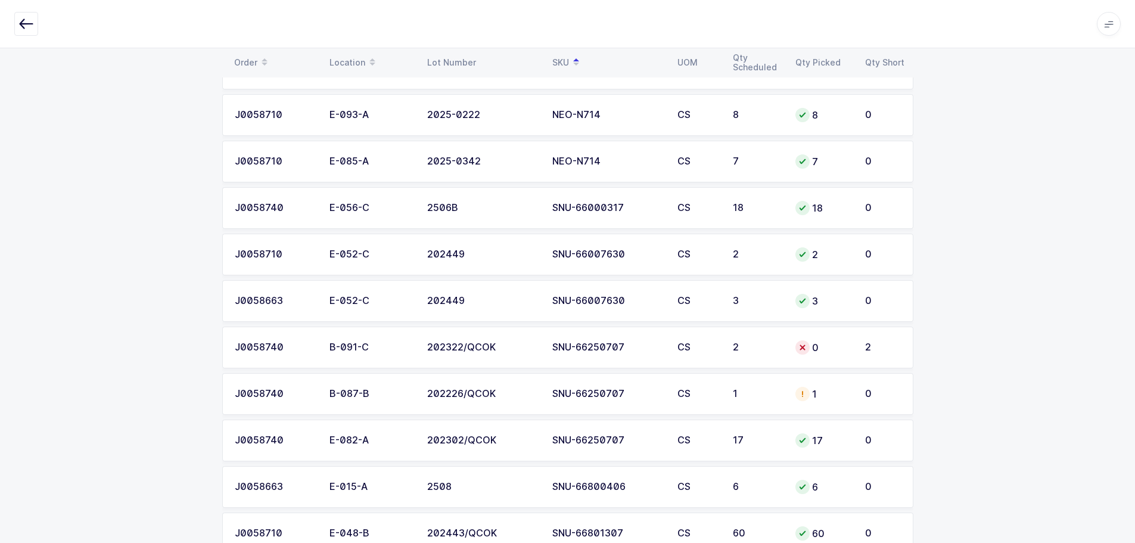
click at [813, 393] on div "1" at bounding box center [822, 394] width 55 height 14
click at [857, 391] on td "1" at bounding box center [823, 394] width 70 height 42
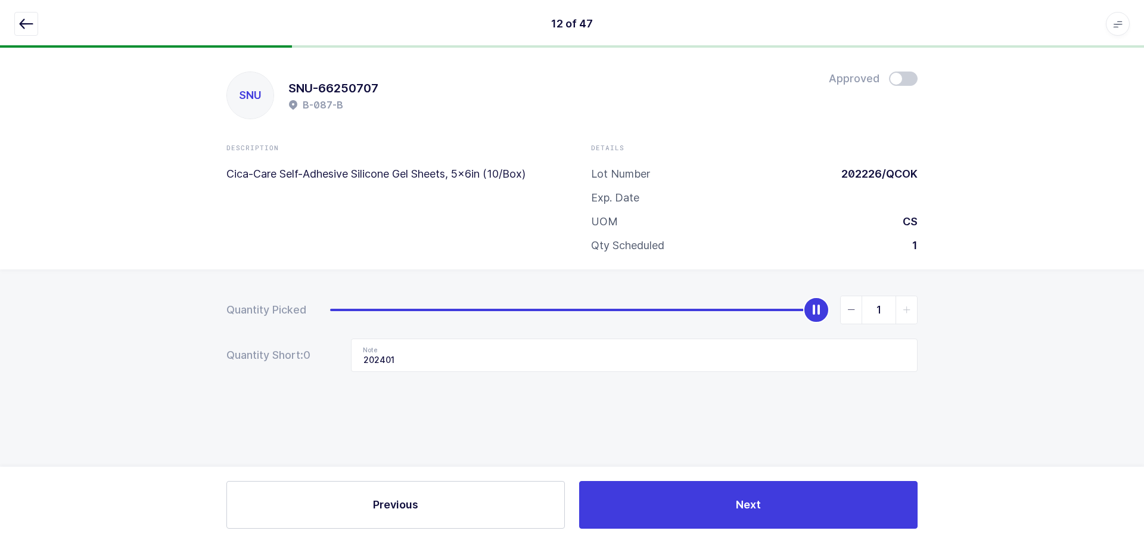
type input "0"
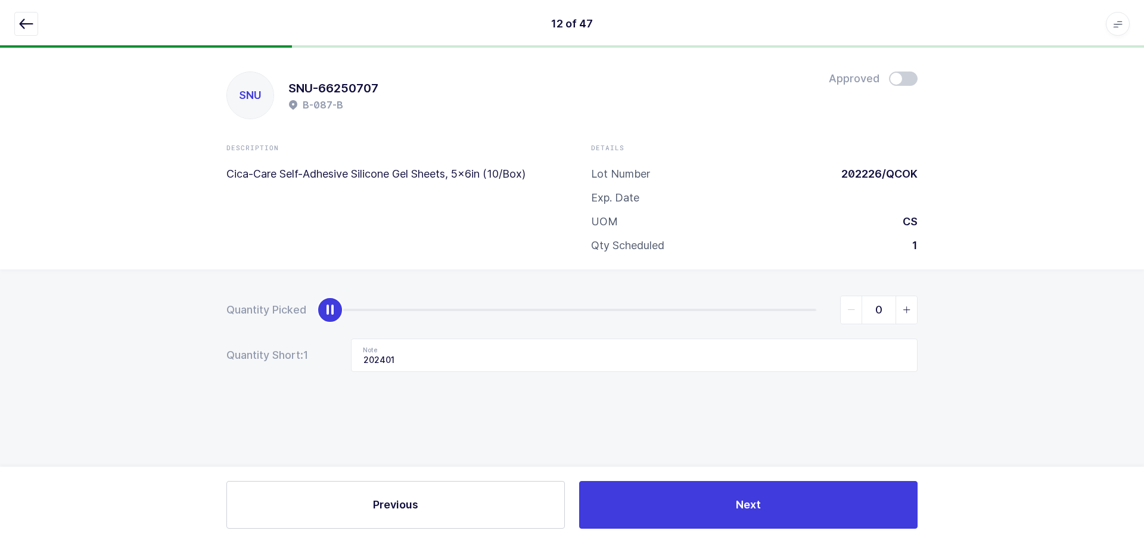
click at [853, 319] on span "slider between 0 and 1" at bounding box center [851, 309] width 21 height 27
drag, startPoint x: 601, startPoint y: 352, endPoint x: 284, endPoint y: 357, distance: 316.4
click at [284, 357] on div "Quantity Short: 1 Note 202401" at bounding box center [571, 354] width 691 height 33
click at [23, 22] on icon "button" at bounding box center [26, 24] width 14 height 14
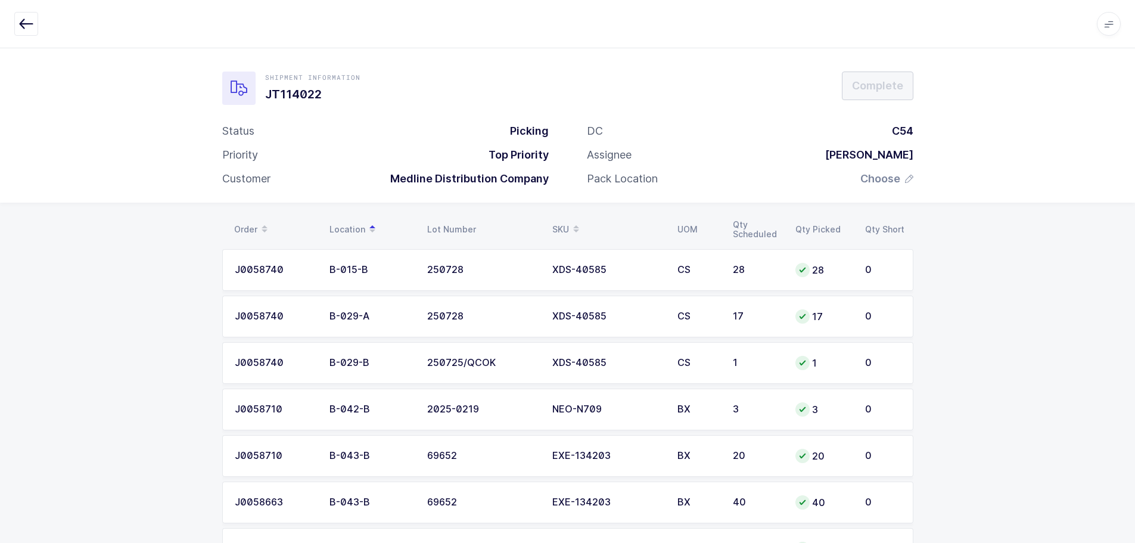
click at [567, 223] on div "SKU" at bounding box center [607, 229] width 111 height 20
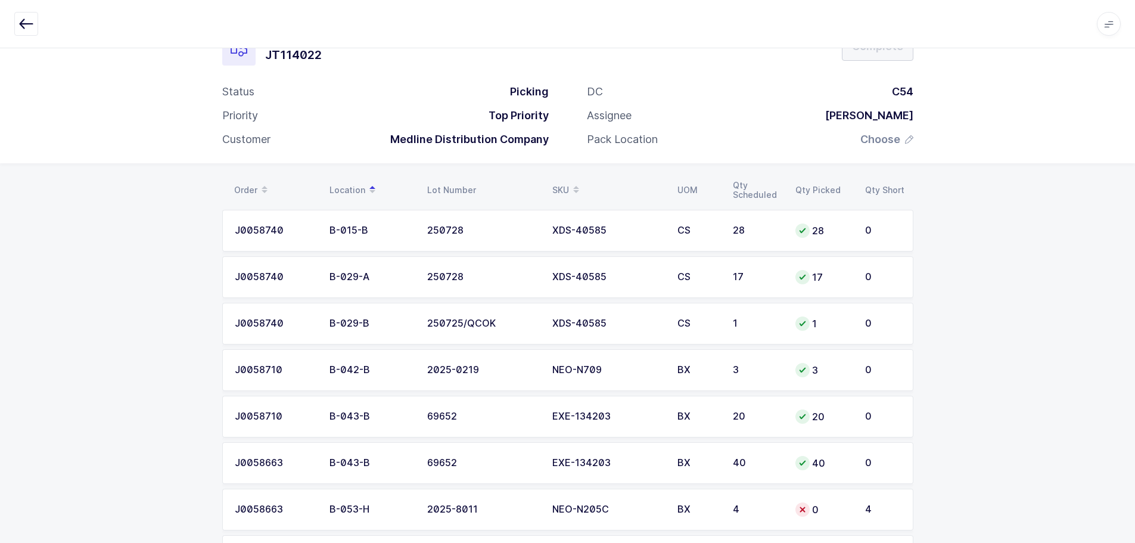
scroll to position [119, 0]
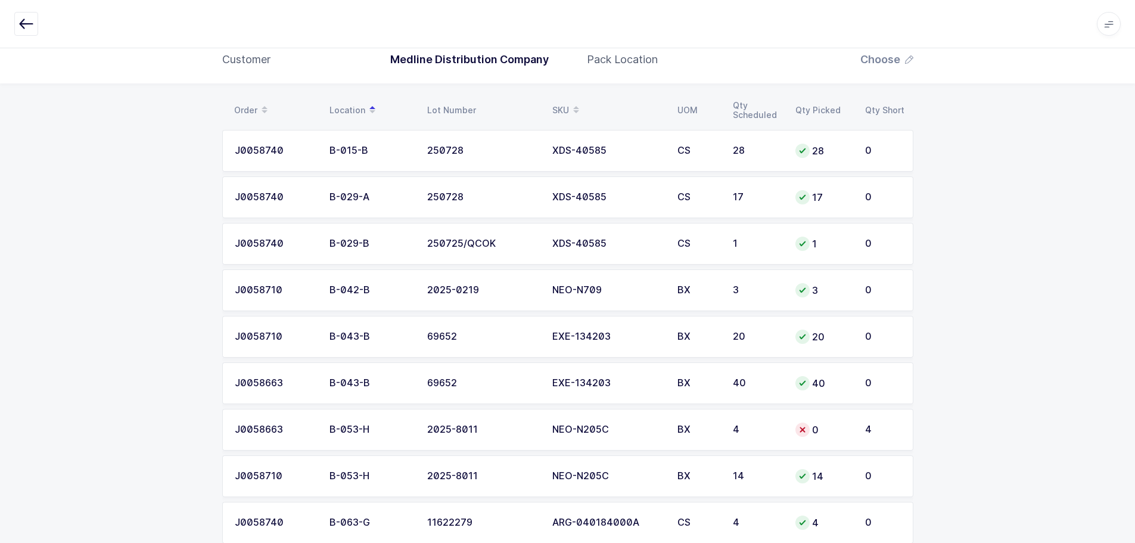
click at [730, 423] on td "4" at bounding box center [757, 430] width 63 height 42
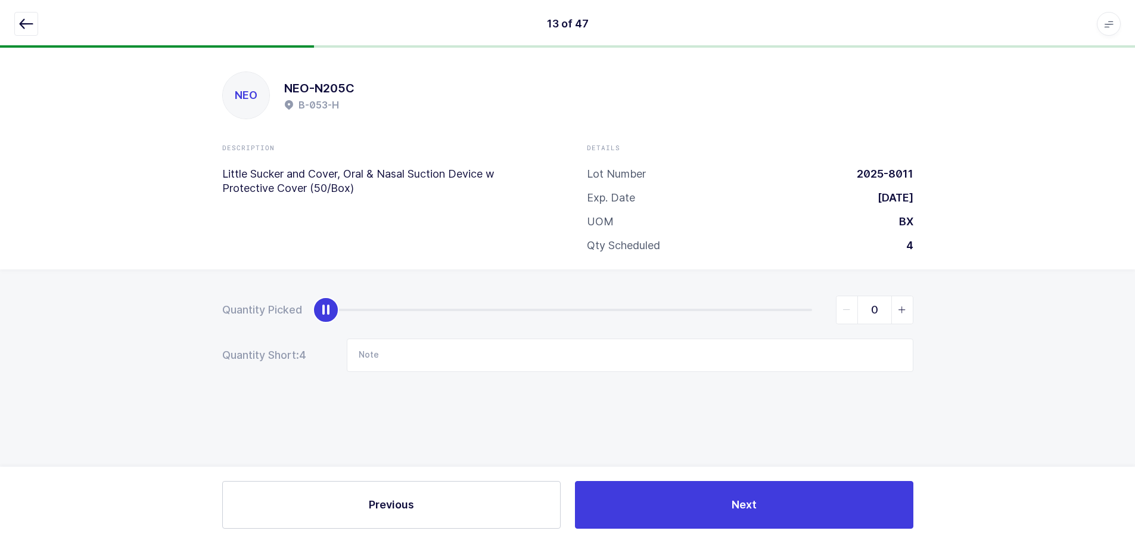
scroll to position [0, 0]
type input "4"
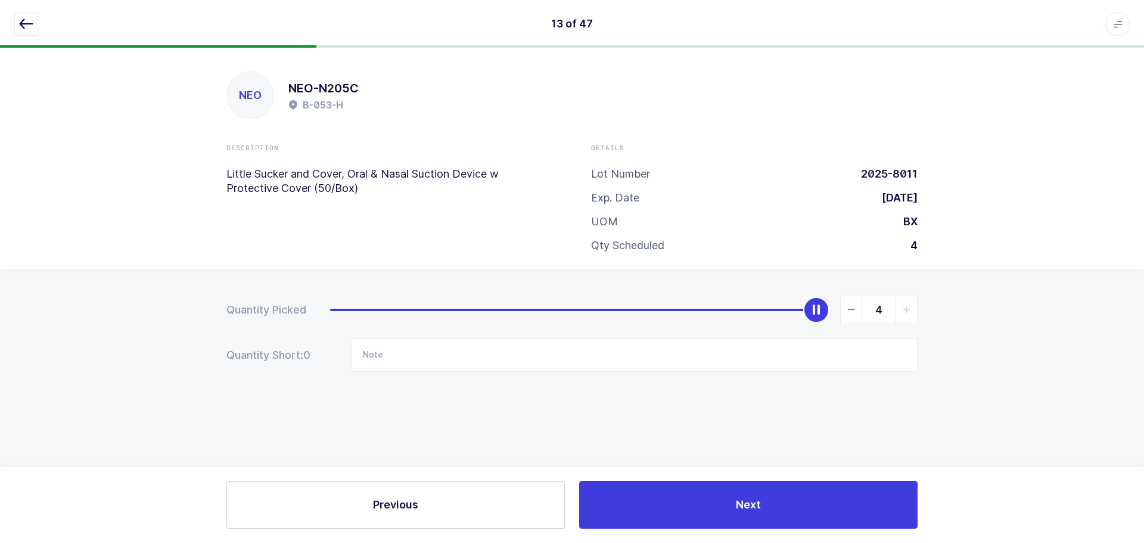
drag, startPoint x: 328, startPoint y: 305, endPoint x: 940, endPoint y: 336, distance: 612.6
click at [943, 339] on div "Quantity Picked 4 Quantity Short: 0 Note" at bounding box center [572, 375] width 1144 height 212
drag, startPoint x: 23, startPoint y: 14, endPoint x: 67, endPoint y: 44, distance: 53.5
click at [23, 14] on button "button" at bounding box center [26, 24] width 24 height 24
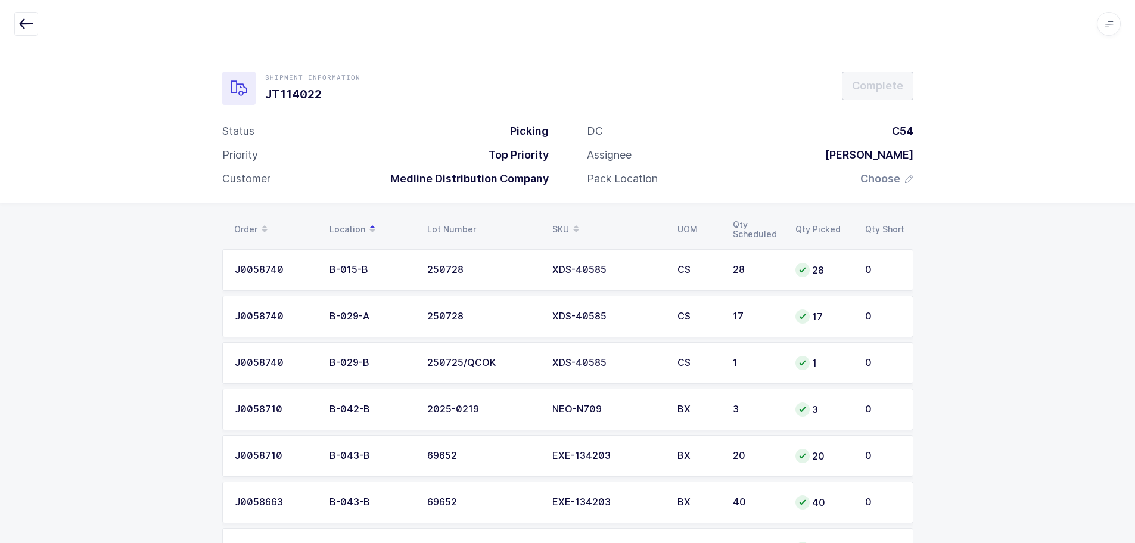
click at [566, 222] on div "SKU" at bounding box center [607, 229] width 111 height 20
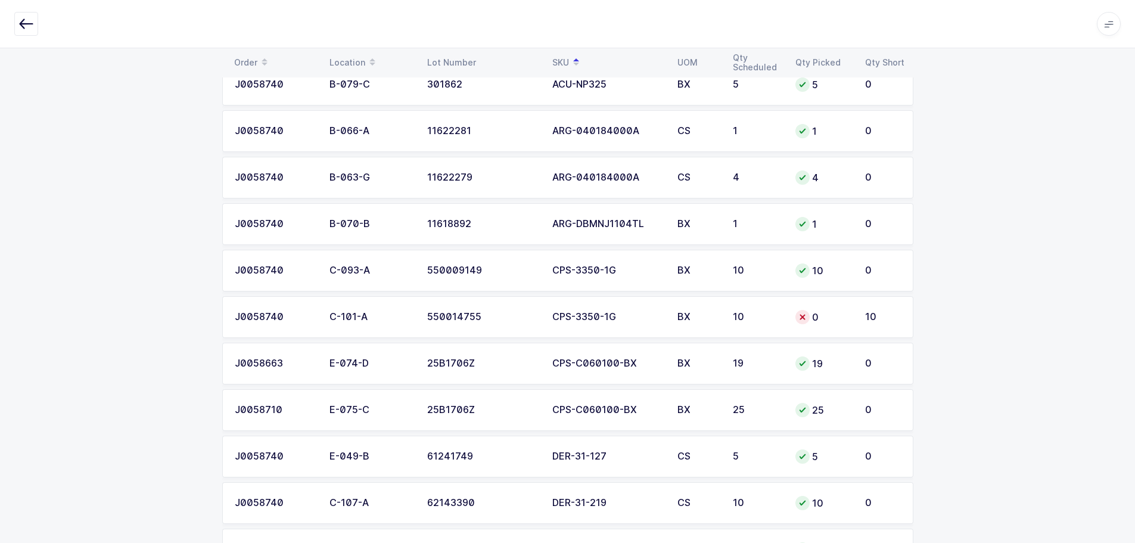
scroll to position [238, 0]
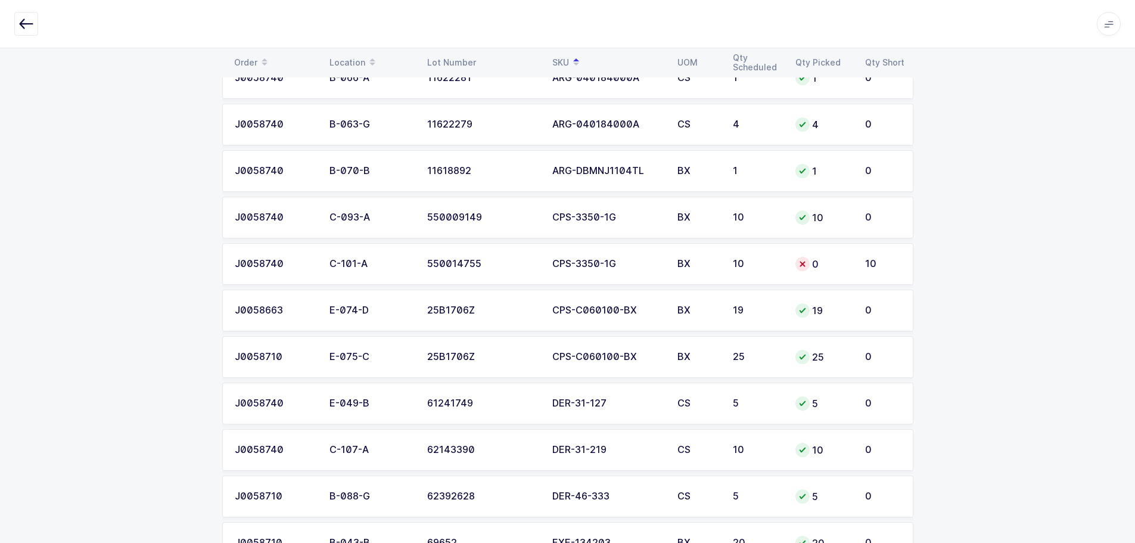
click at [645, 262] on div "CPS-3350-1G" at bounding box center [607, 264] width 111 height 11
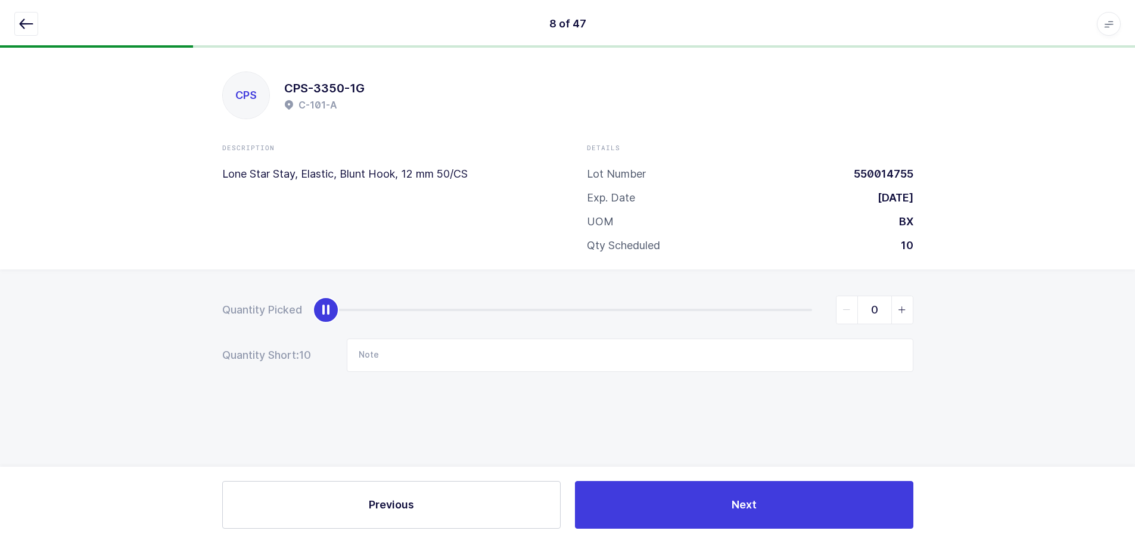
scroll to position [0, 0]
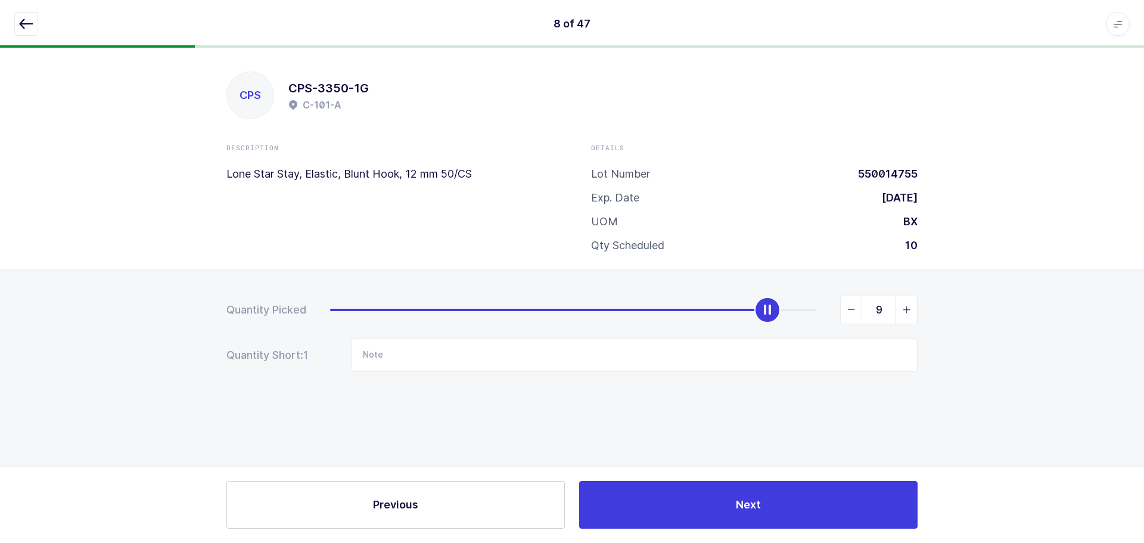
type input "10"
drag, startPoint x: 325, startPoint y: 313, endPoint x: 920, endPoint y: 322, distance: 594.6
click at [920, 322] on div "Quantity Picked 10 Quantity Short: 1 Note" at bounding box center [572, 375] width 1144 height 212
click at [28, 26] on icon "button" at bounding box center [26, 24] width 14 height 14
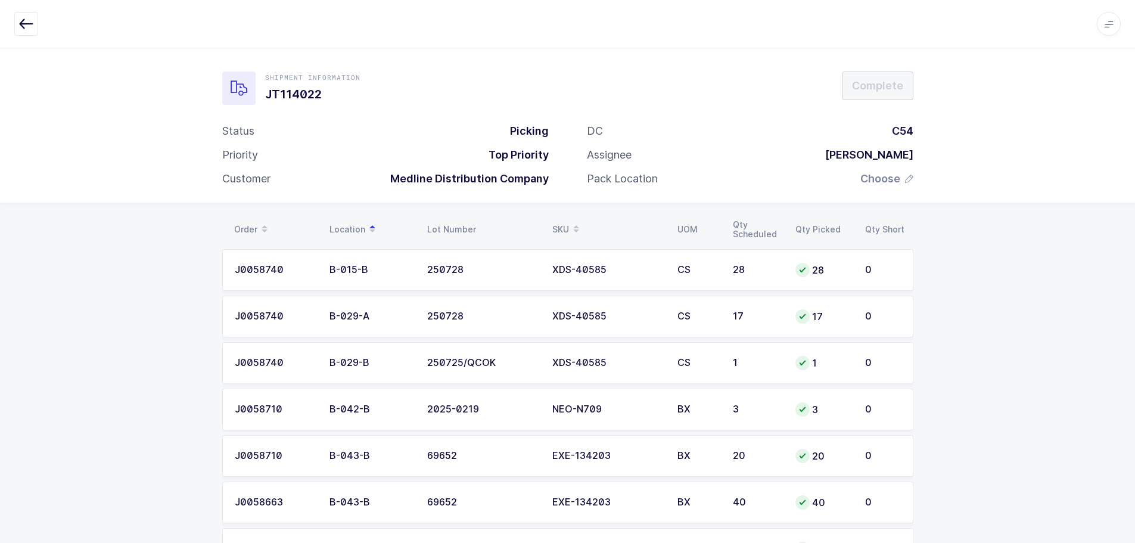
click at [571, 222] on span at bounding box center [576, 229] width 14 height 20
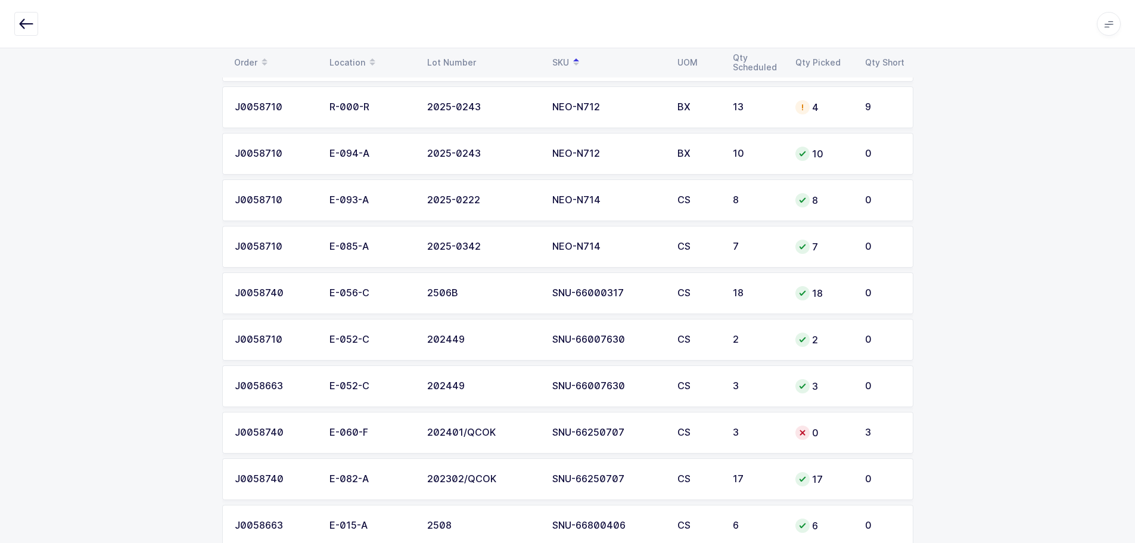
scroll to position [1489, 0]
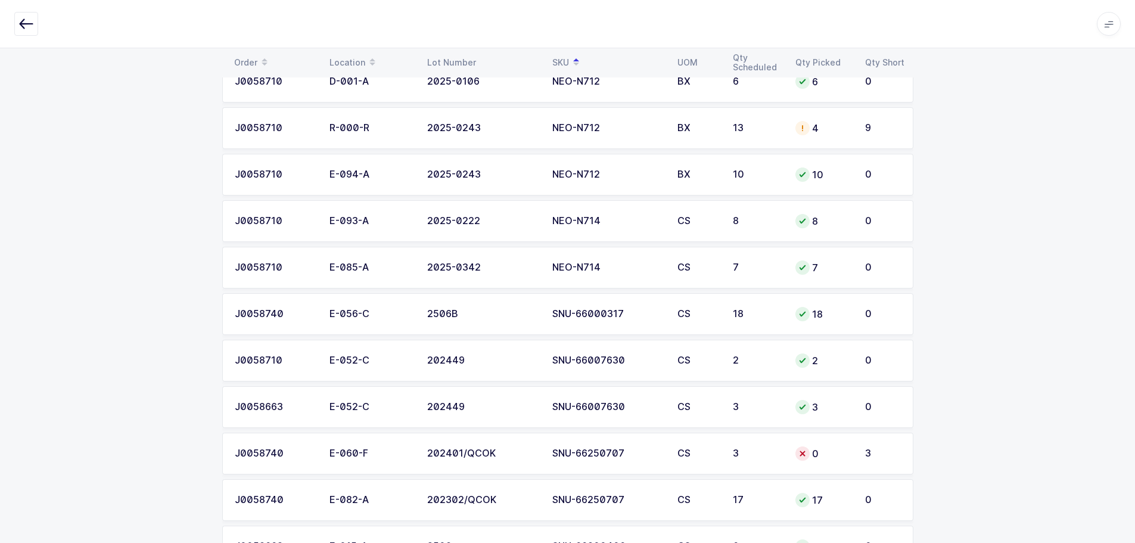
click at [640, 452] on div "SNU-66250707" at bounding box center [607, 453] width 111 height 11
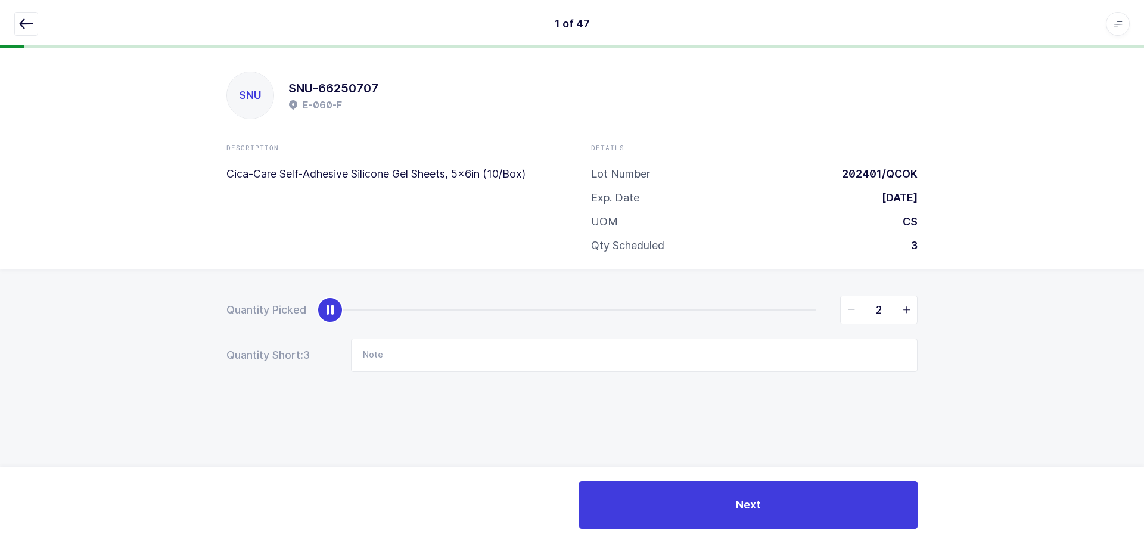
type input "3"
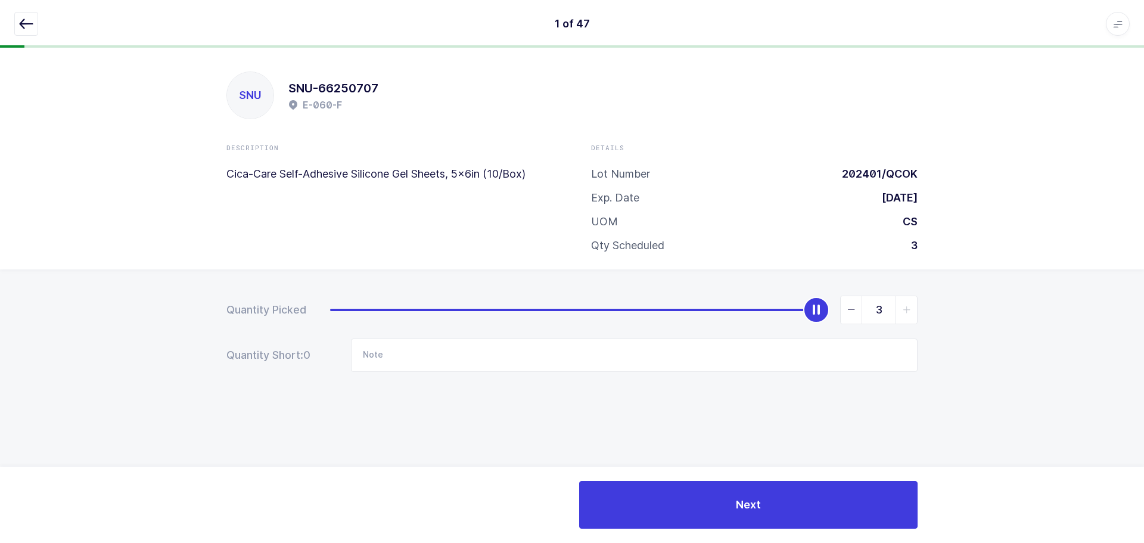
drag, startPoint x: 334, startPoint y: 309, endPoint x: 969, endPoint y: 307, distance: 634.5
click at [992, 310] on div "Quantity Picked 3 Quantity Short: 0 Note" at bounding box center [572, 375] width 1144 height 212
click at [24, 24] on icon "button" at bounding box center [26, 24] width 14 height 14
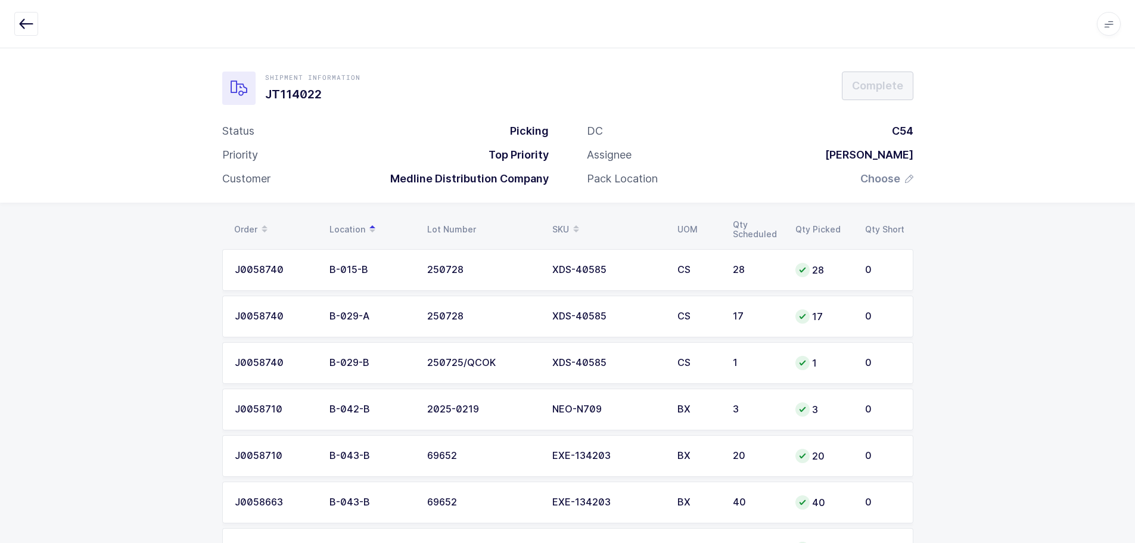
drag, startPoint x: 558, startPoint y: 220, endPoint x: 586, endPoint y: 232, distance: 29.9
click at [558, 220] on div "SKU" at bounding box center [607, 229] width 111 height 20
